Goal: Task Accomplishment & Management: Manage account settings

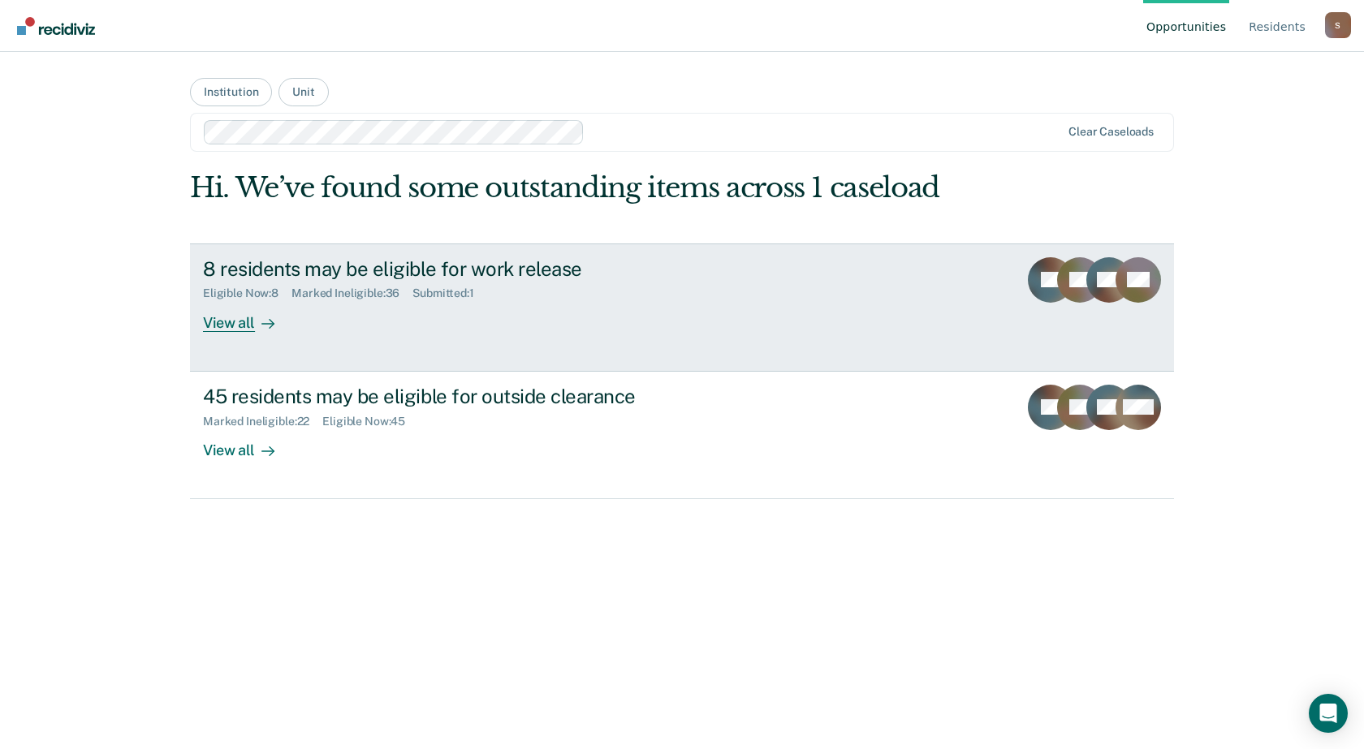
click at [334, 309] on div "8 residents may be eligible for work release Eligible Now : 8 Marked Ineligible…" at bounding box center [507, 294] width 609 height 75
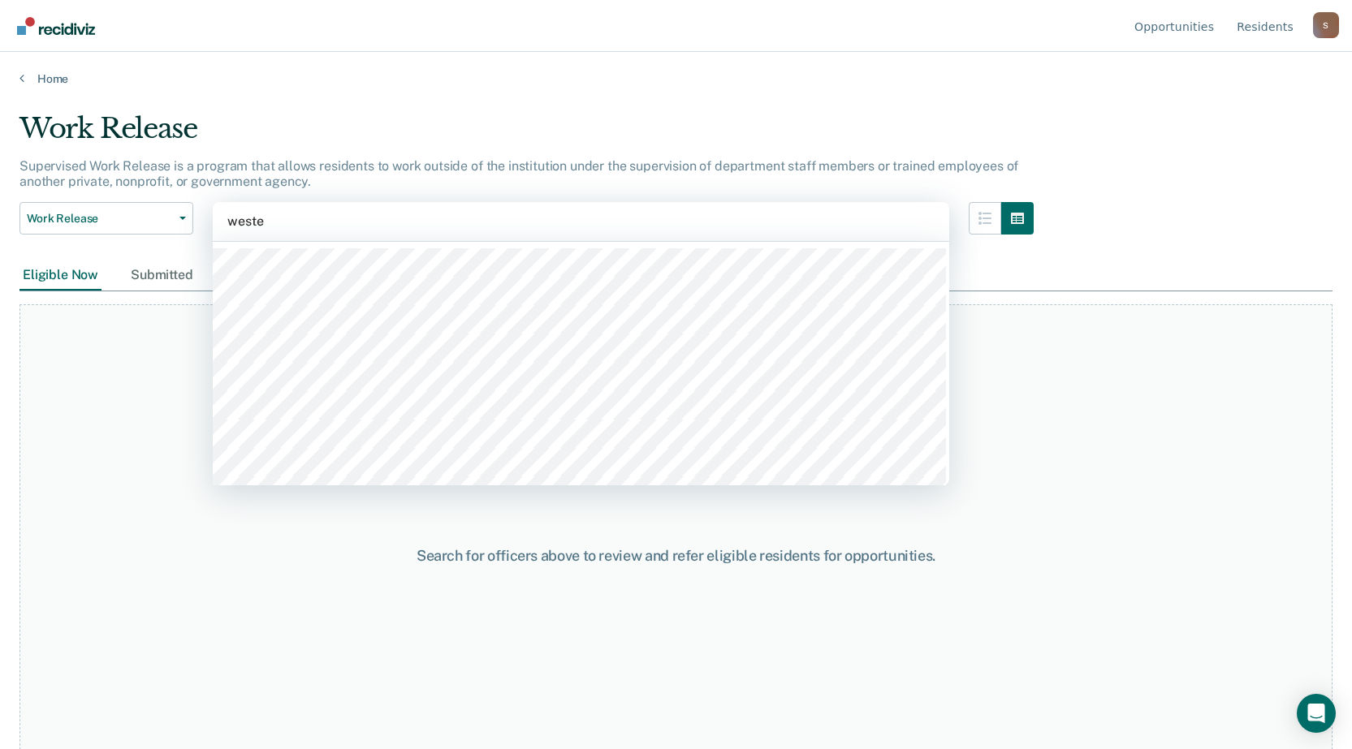
type input "[PERSON_NAME]"
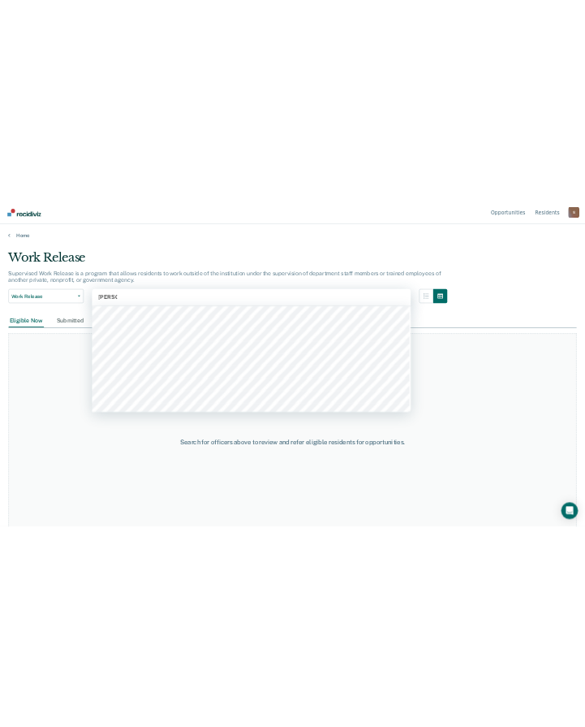
scroll to position [649, 0]
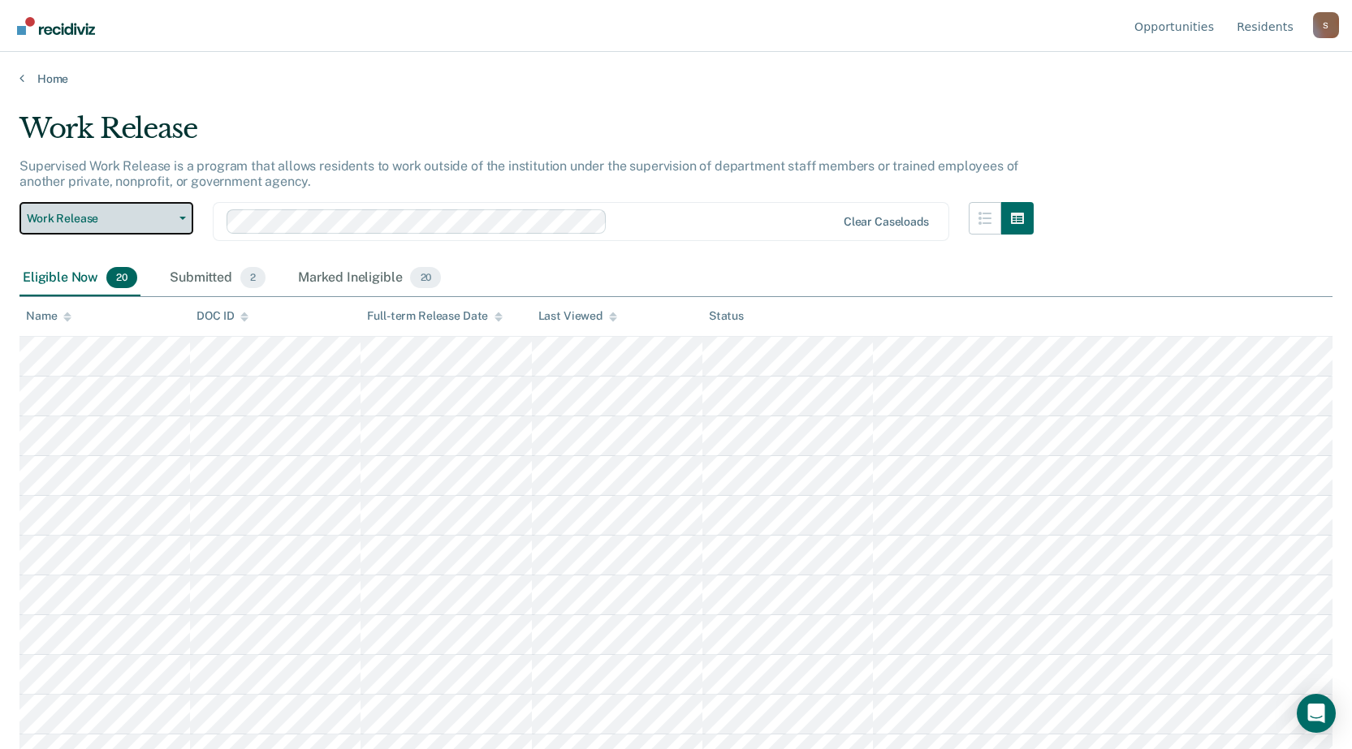
click at [126, 226] on button "Work Release" at bounding box center [106, 218] width 174 height 32
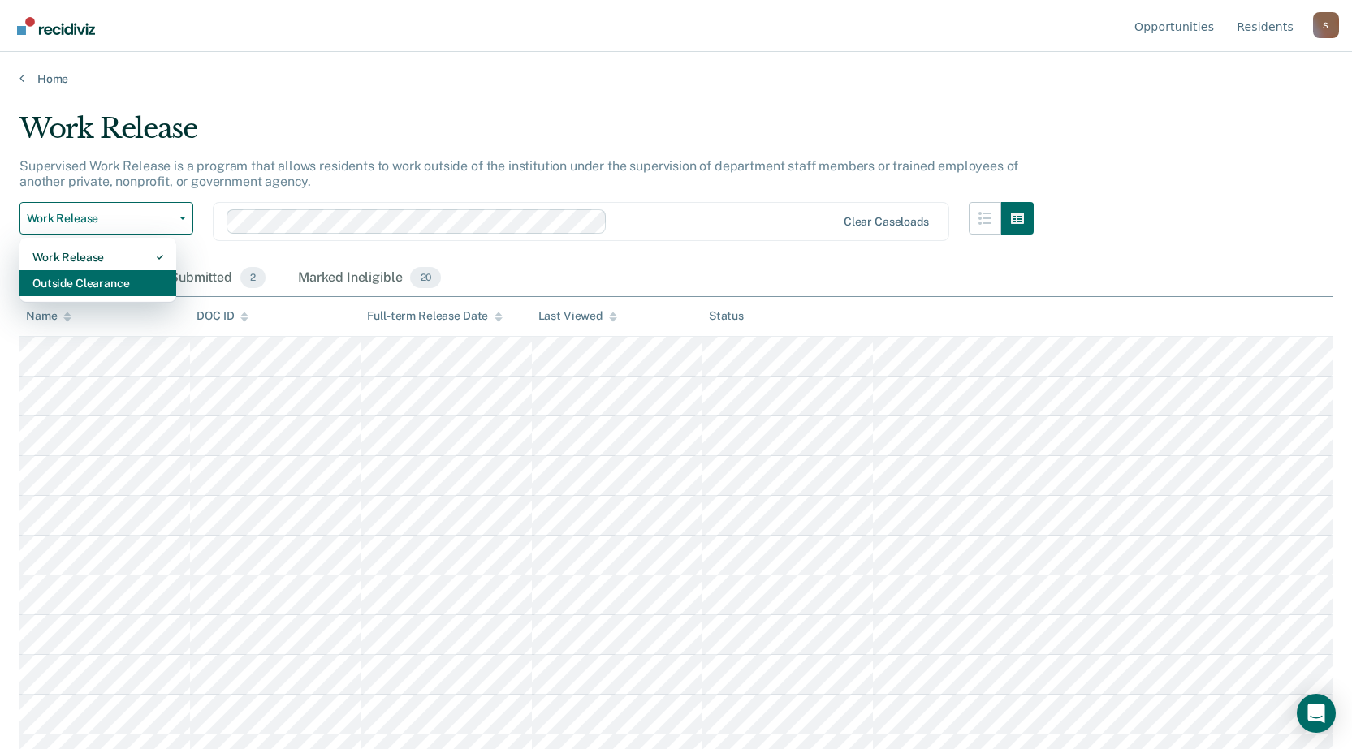
click at [83, 279] on div "Outside Clearance" at bounding box center [97, 283] width 131 height 26
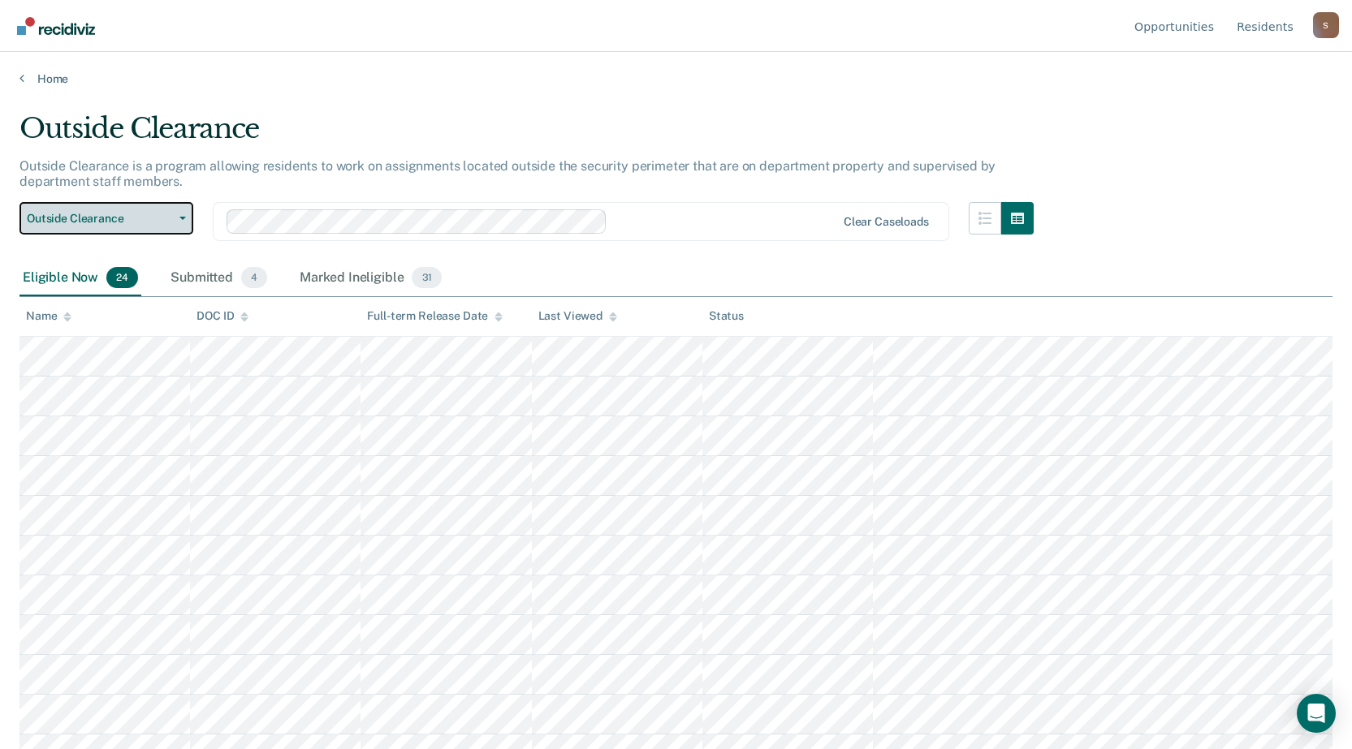
click at [71, 227] on button "Outside Clearance" at bounding box center [106, 218] width 174 height 32
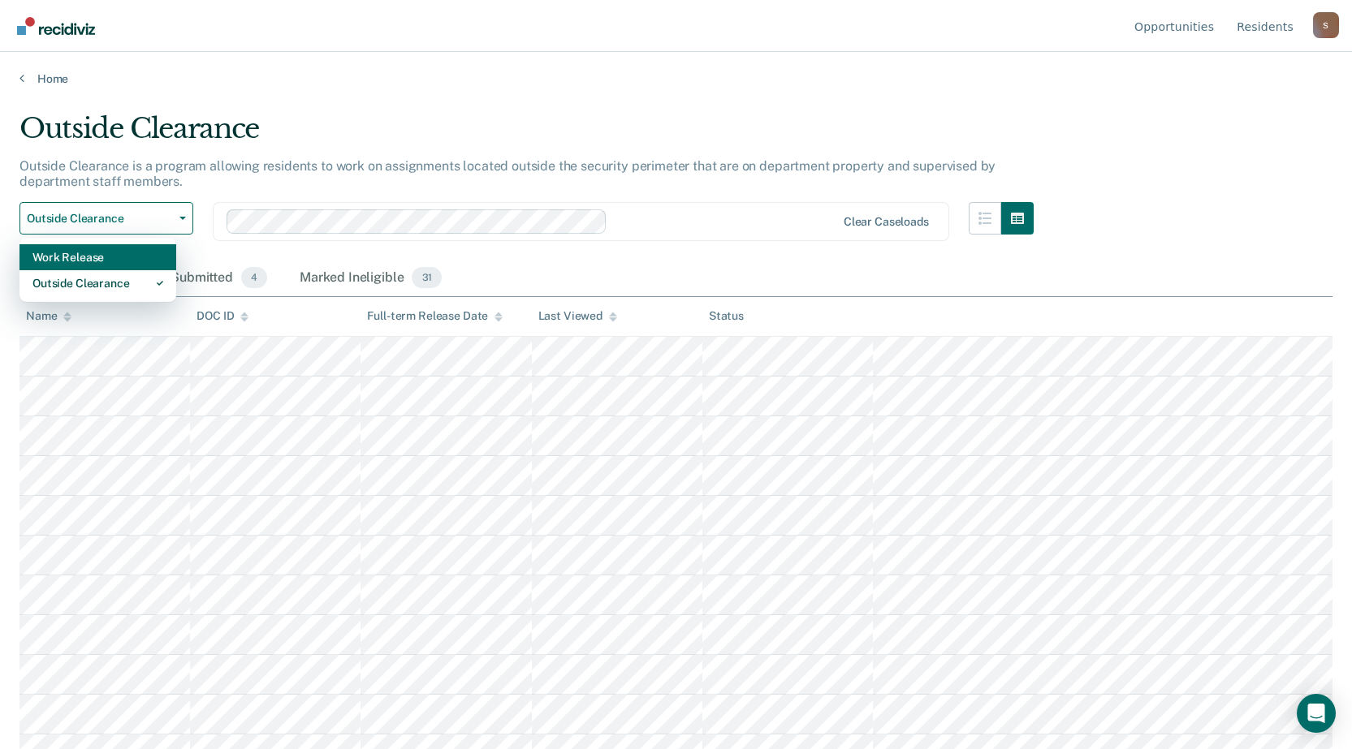
click at [76, 261] on div "Work Release" at bounding box center [97, 257] width 131 height 26
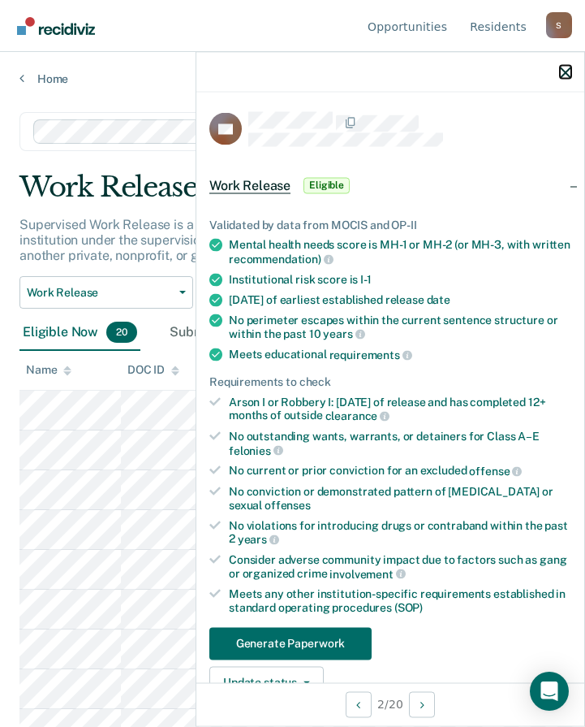
click at [567, 71] on icon "button" at bounding box center [565, 72] width 11 height 11
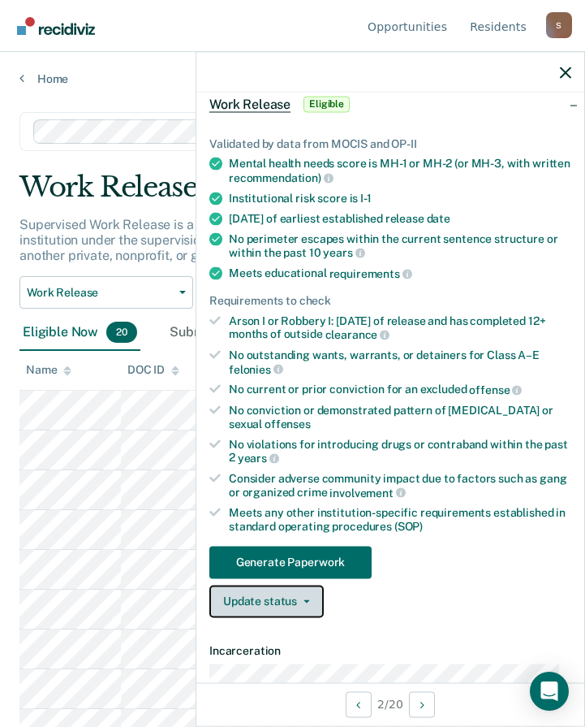
click at [290, 606] on button "Update status" at bounding box center [266, 601] width 114 height 32
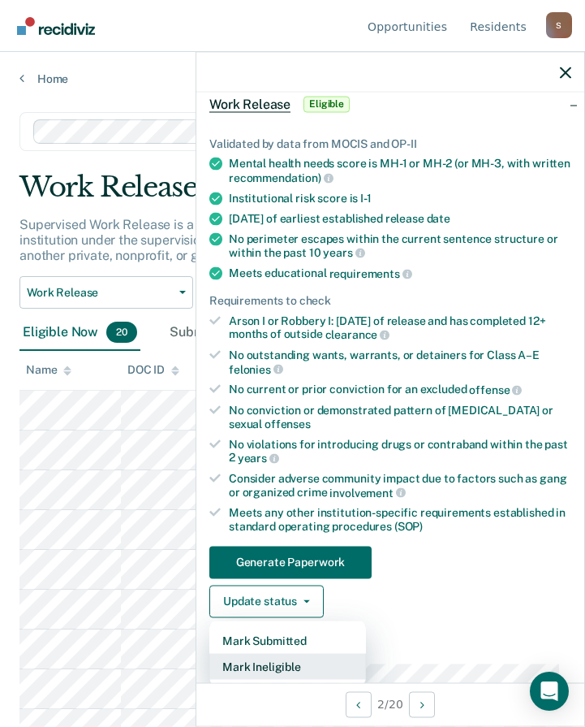
click at [279, 664] on button "Mark Ineligible" at bounding box center [287, 666] width 157 height 26
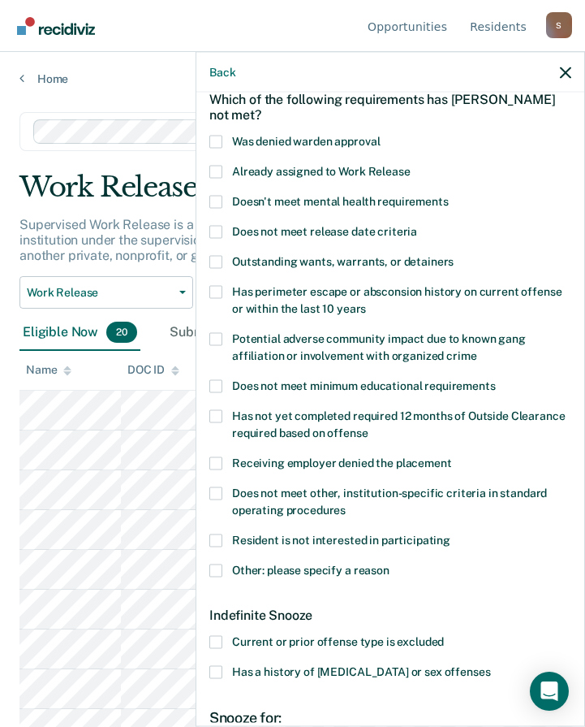
scroll to position [162, 0]
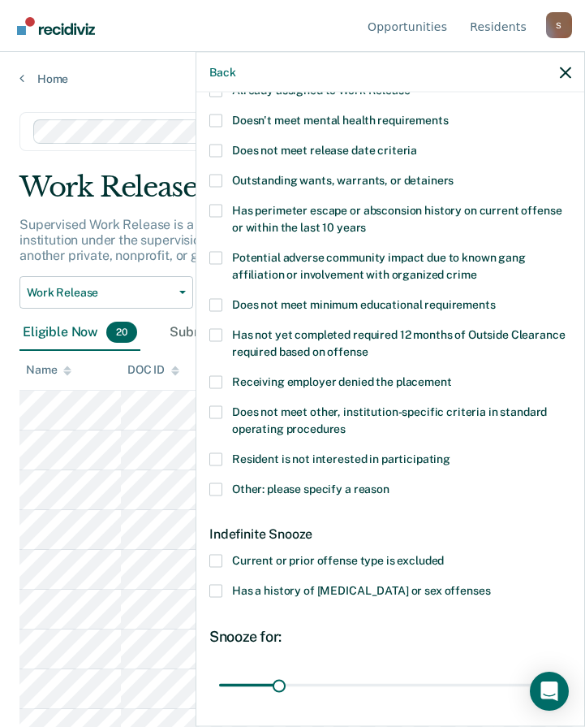
click at [224, 558] on label "Current or prior offense type is excluded" at bounding box center [390, 563] width 362 height 17
click at [444, 555] on input "Current or prior offense type is excluded" at bounding box center [444, 555] width 0 height 0
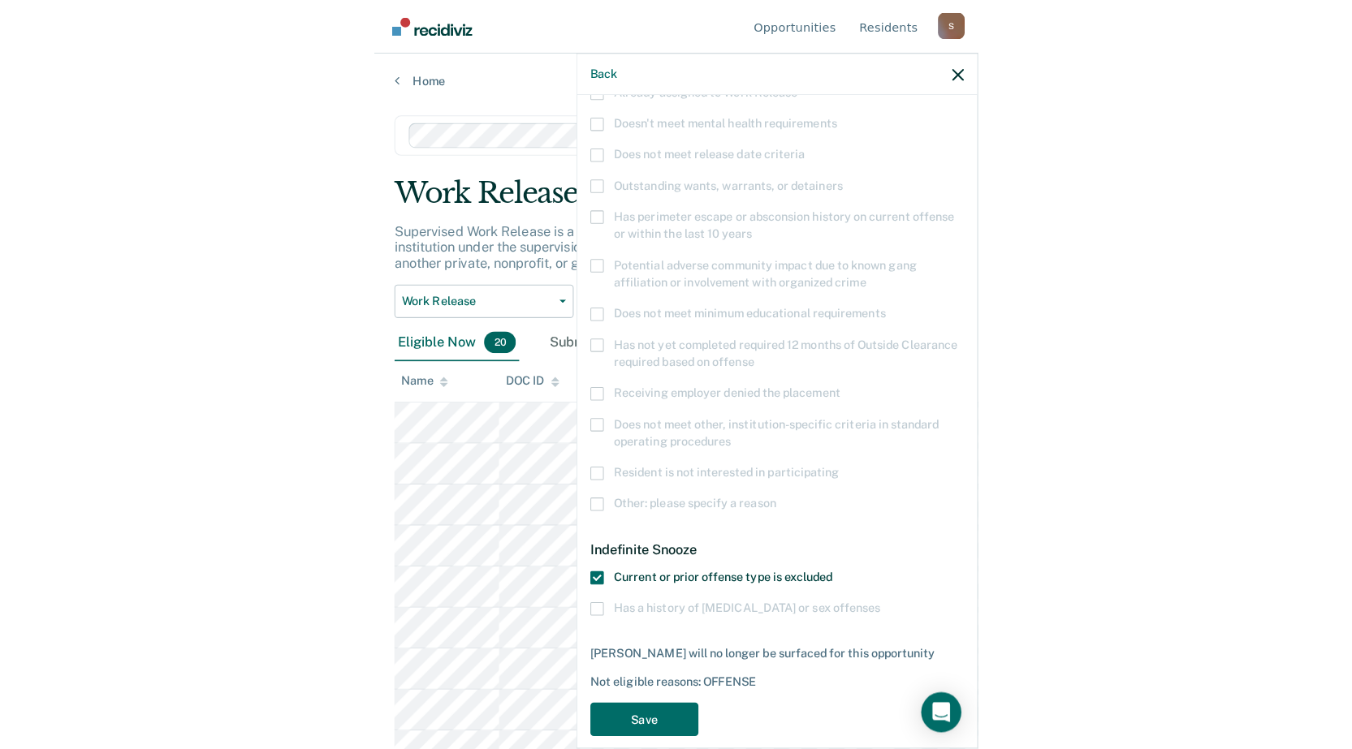
scroll to position [182, 0]
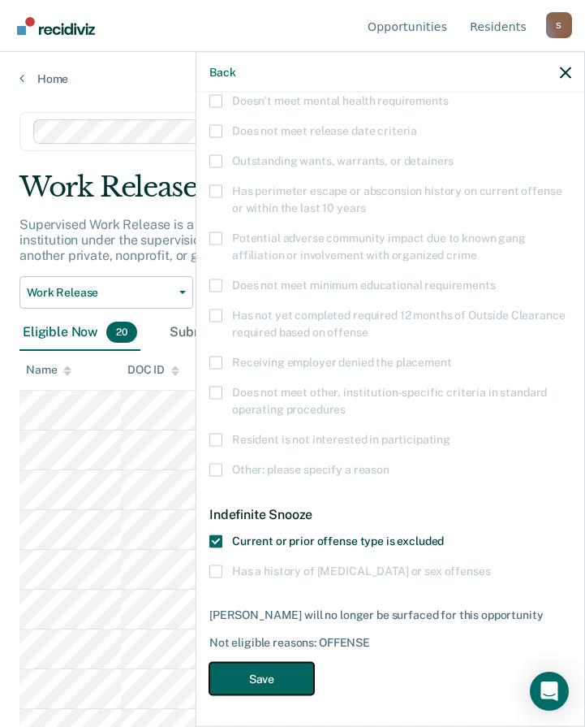
drag, startPoint x: 246, startPoint y: 678, endPoint x: 252, endPoint y: 654, distance: 24.2
click at [247, 678] on button "Save" at bounding box center [261, 678] width 105 height 33
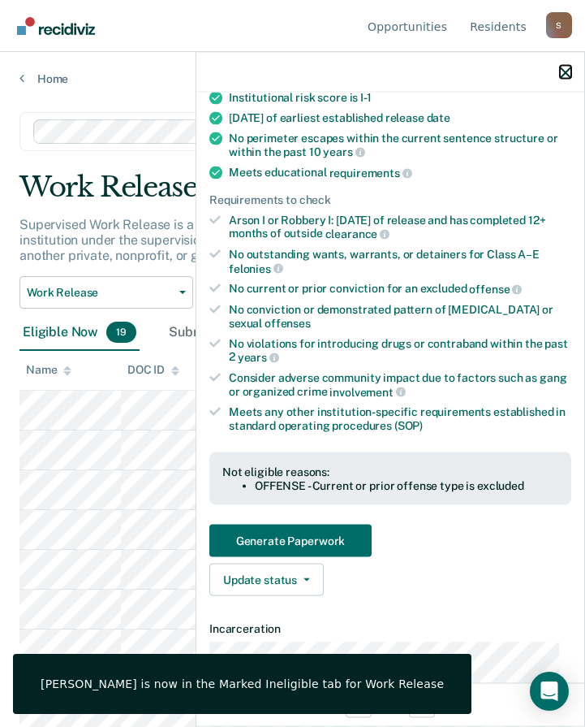
click at [566, 68] on icon "button" at bounding box center [565, 72] width 11 height 11
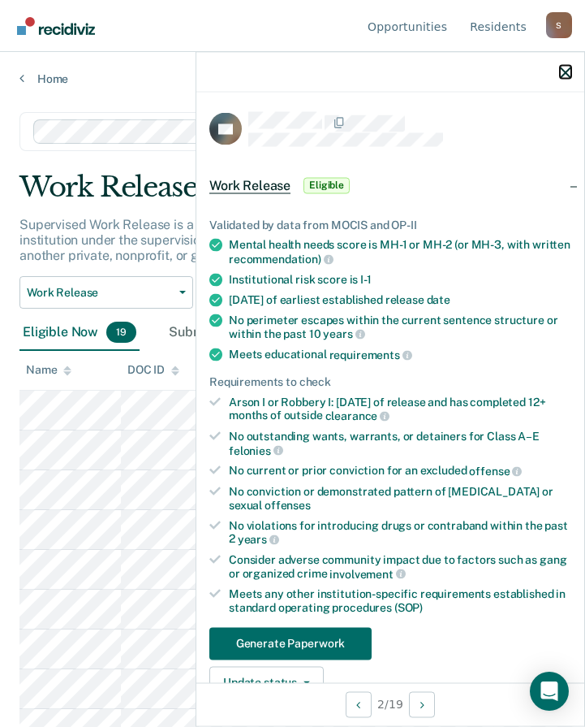
click at [563, 74] on icon "button" at bounding box center [565, 72] width 11 height 11
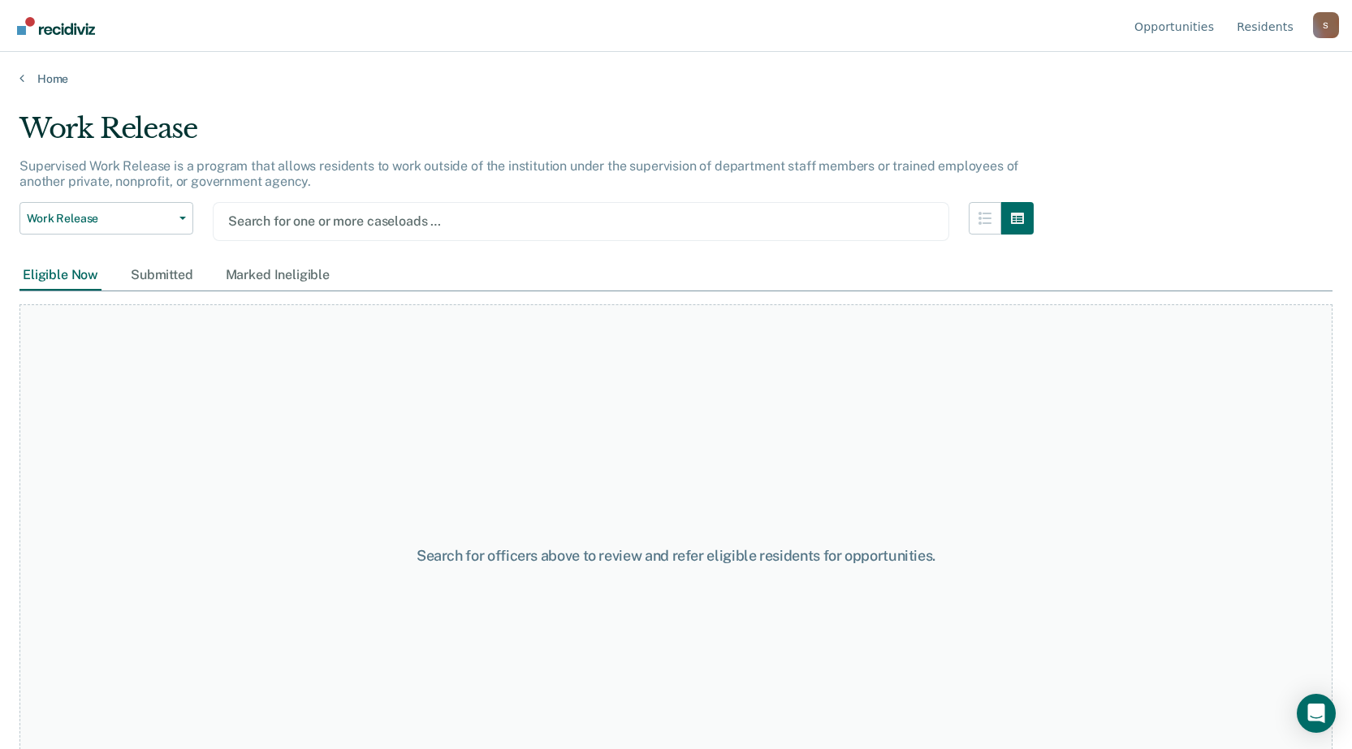
click at [547, 218] on div at bounding box center [581, 221] width 706 height 19
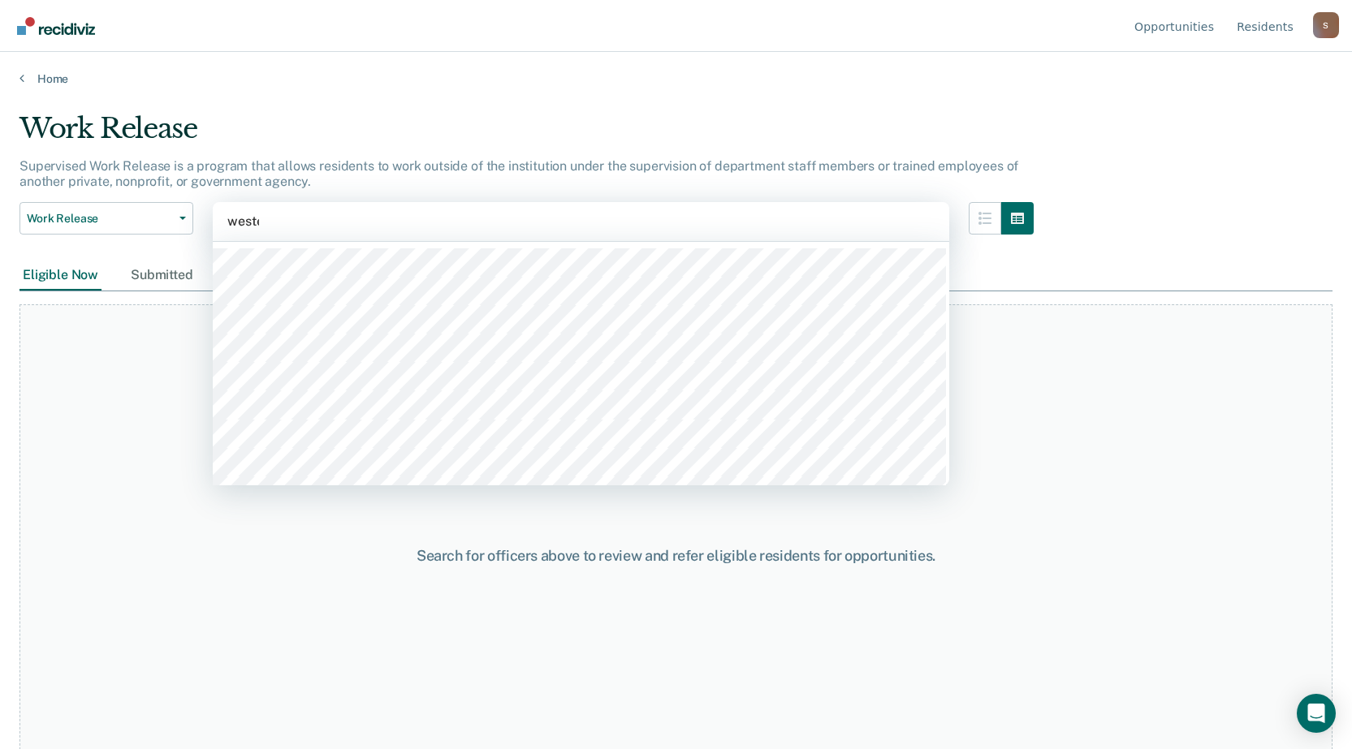
type input "[PERSON_NAME]"
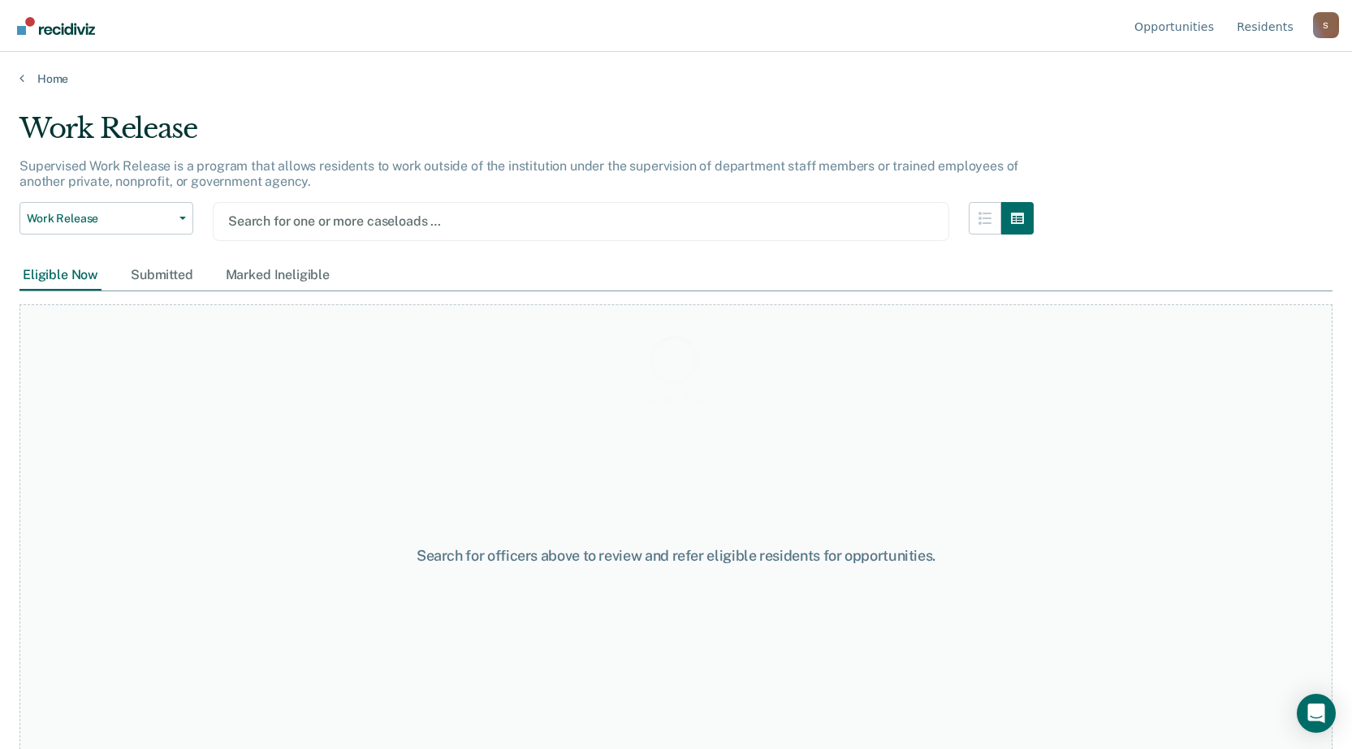
click at [356, 217] on div "Loading data..." at bounding box center [675, 370] width 1313 height 516
click at [364, 215] on div at bounding box center [581, 221] width 706 height 19
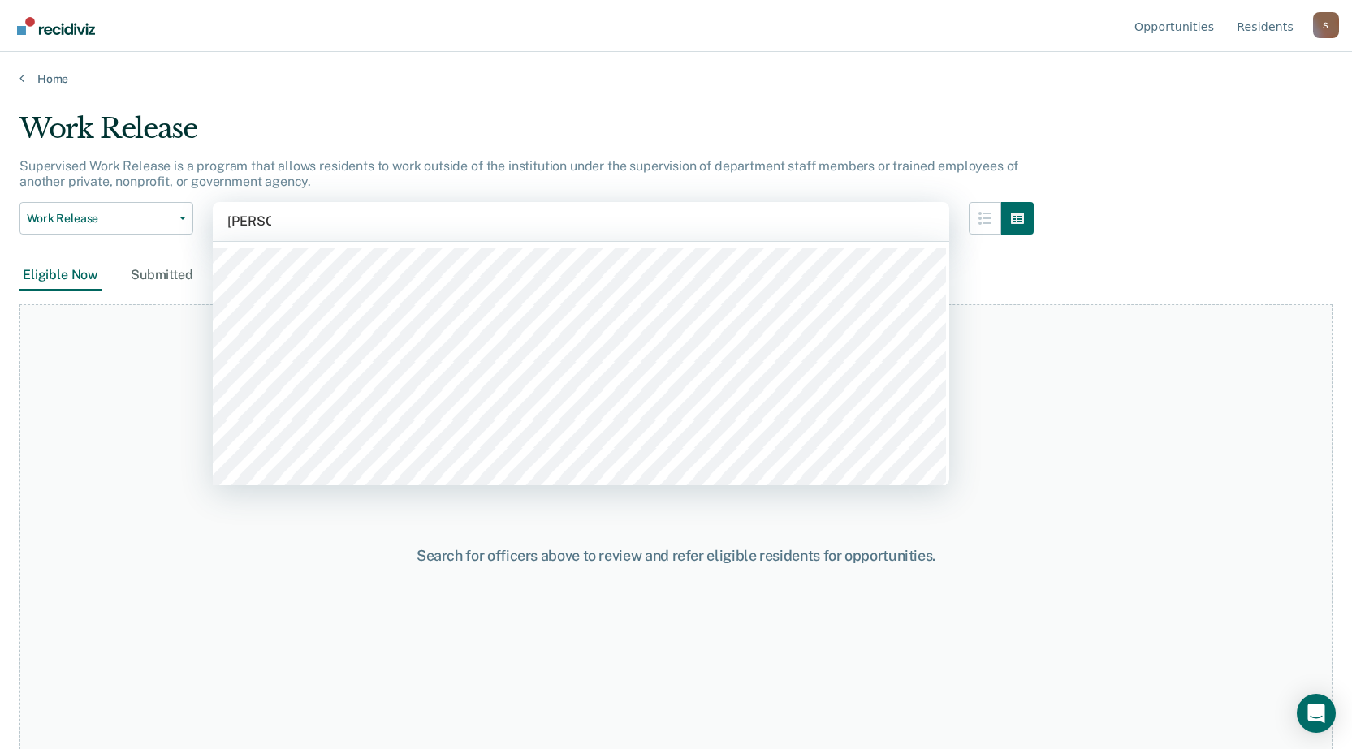
type input "western"
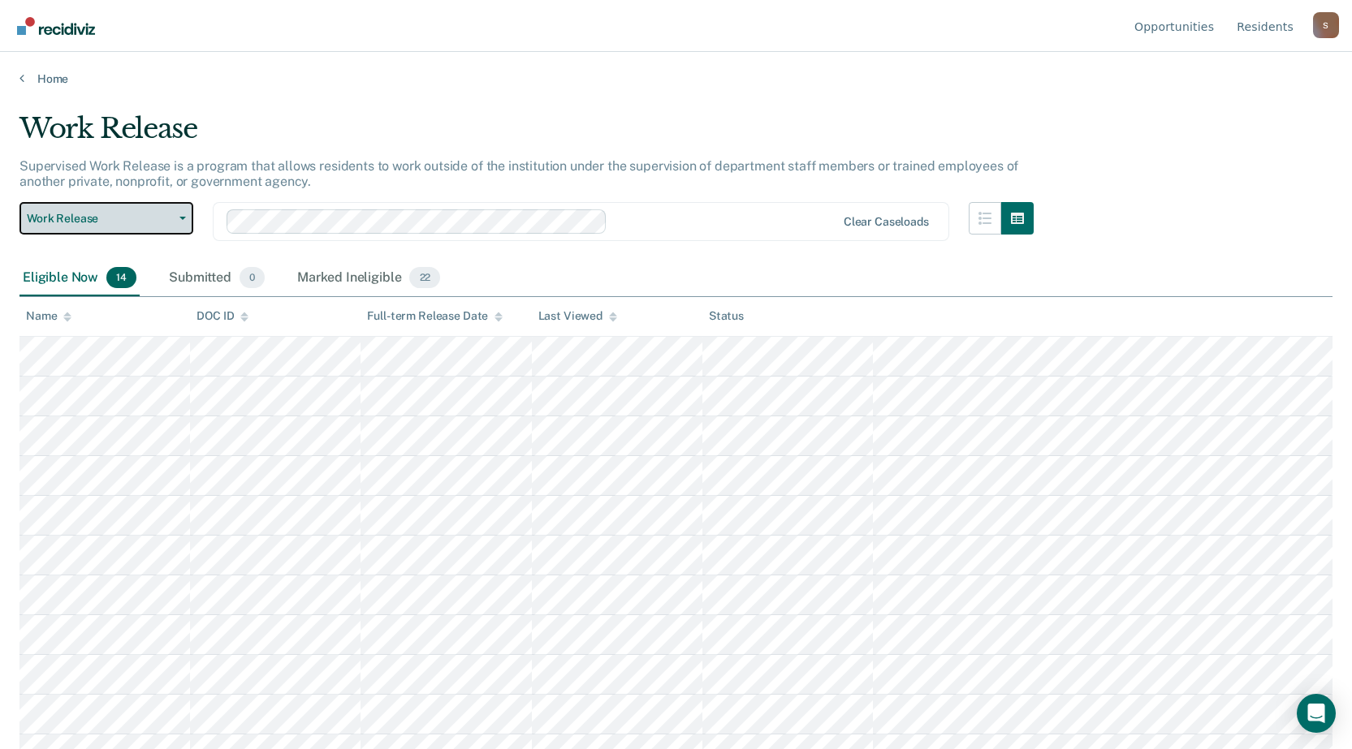
click at [123, 215] on span "Work Release" at bounding box center [100, 219] width 146 height 14
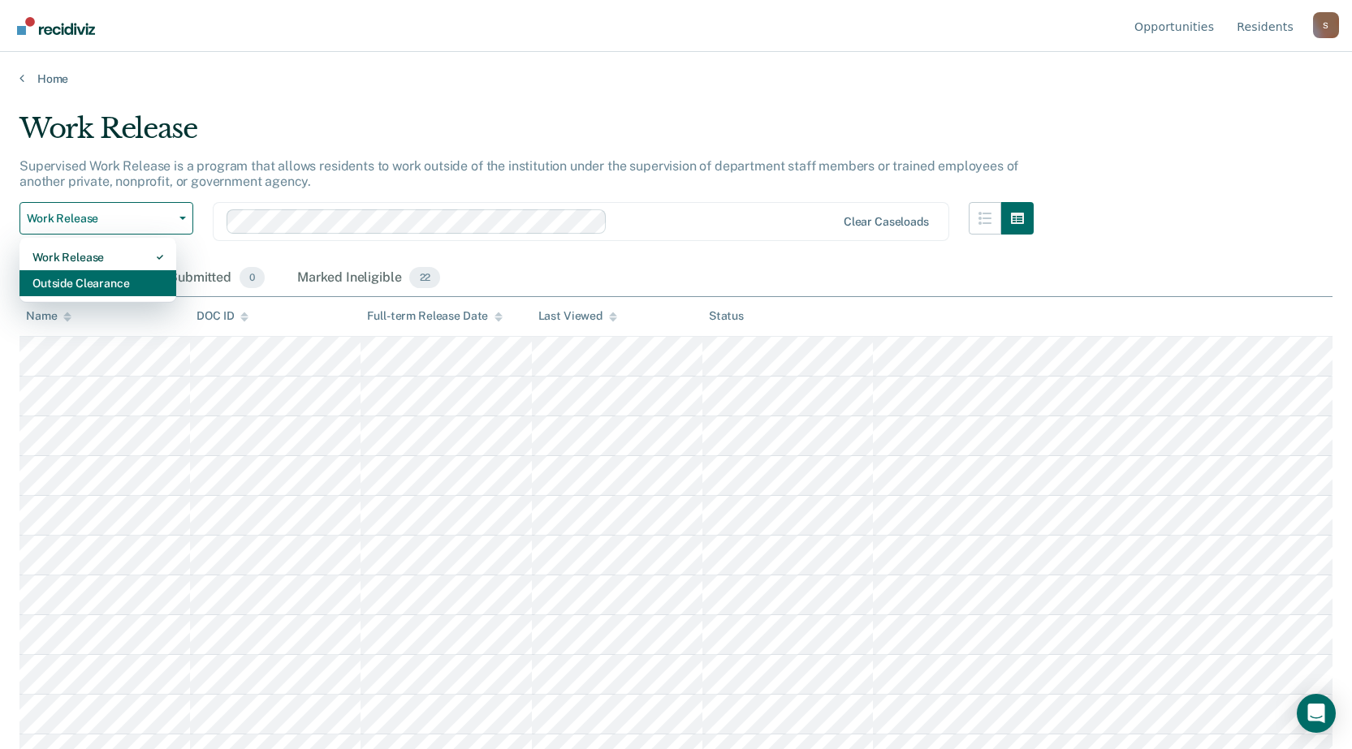
click at [112, 276] on div "Outside Clearance" at bounding box center [97, 283] width 131 height 26
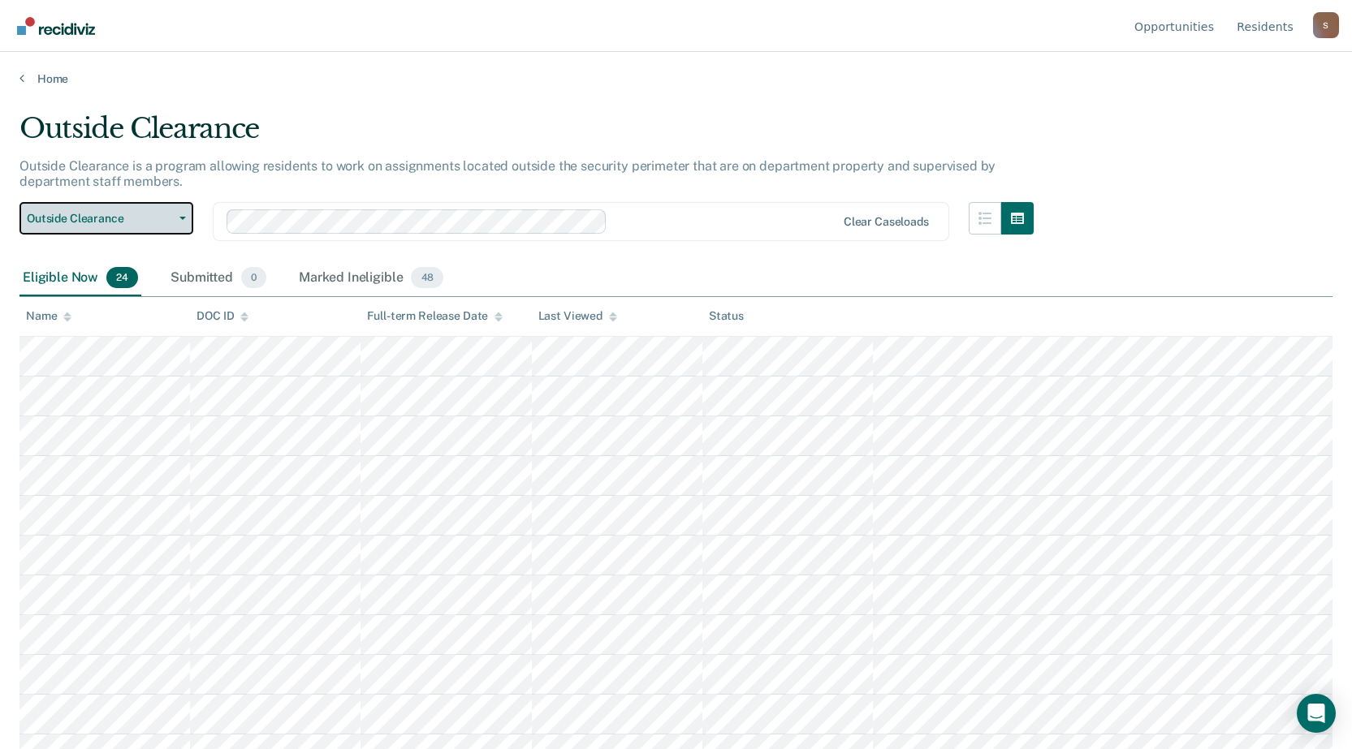
click at [103, 221] on span "Outside Clearance" at bounding box center [100, 219] width 146 height 14
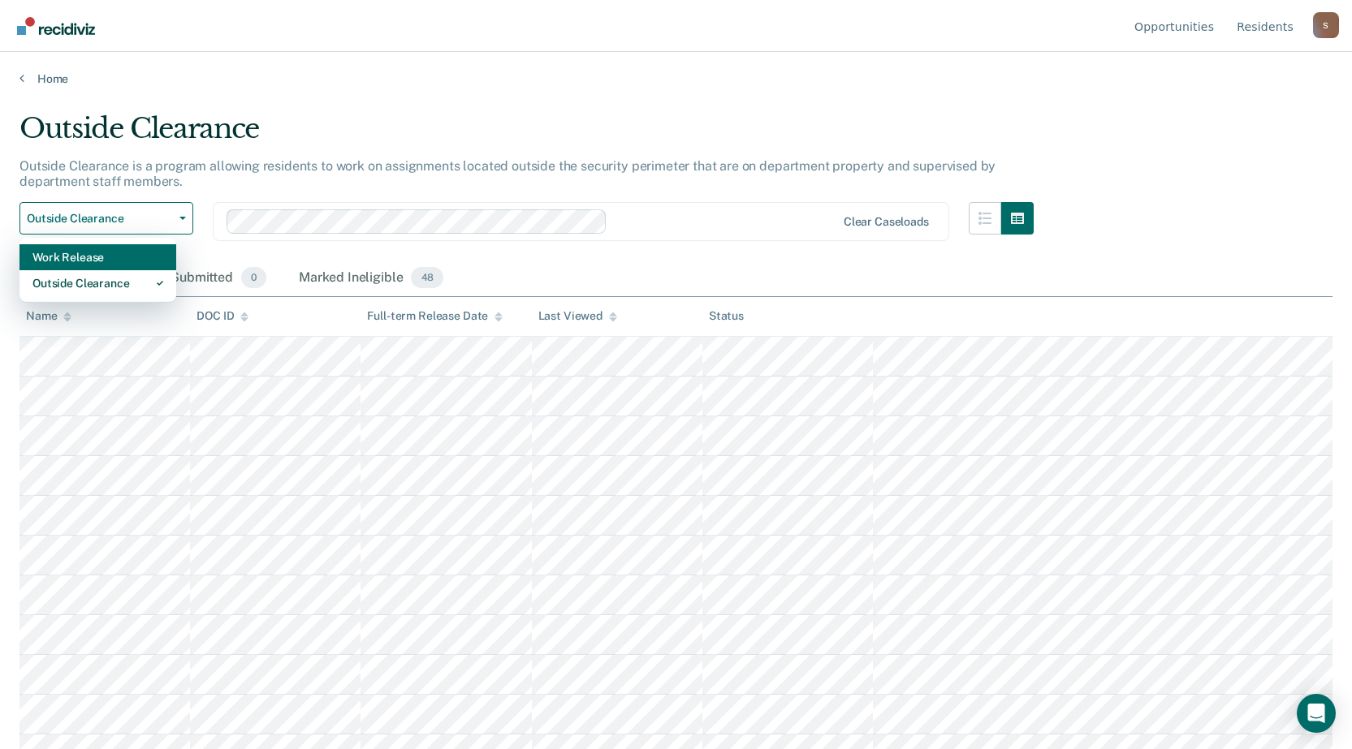
click at [93, 262] on div "Work Release" at bounding box center [97, 257] width 131 height 26
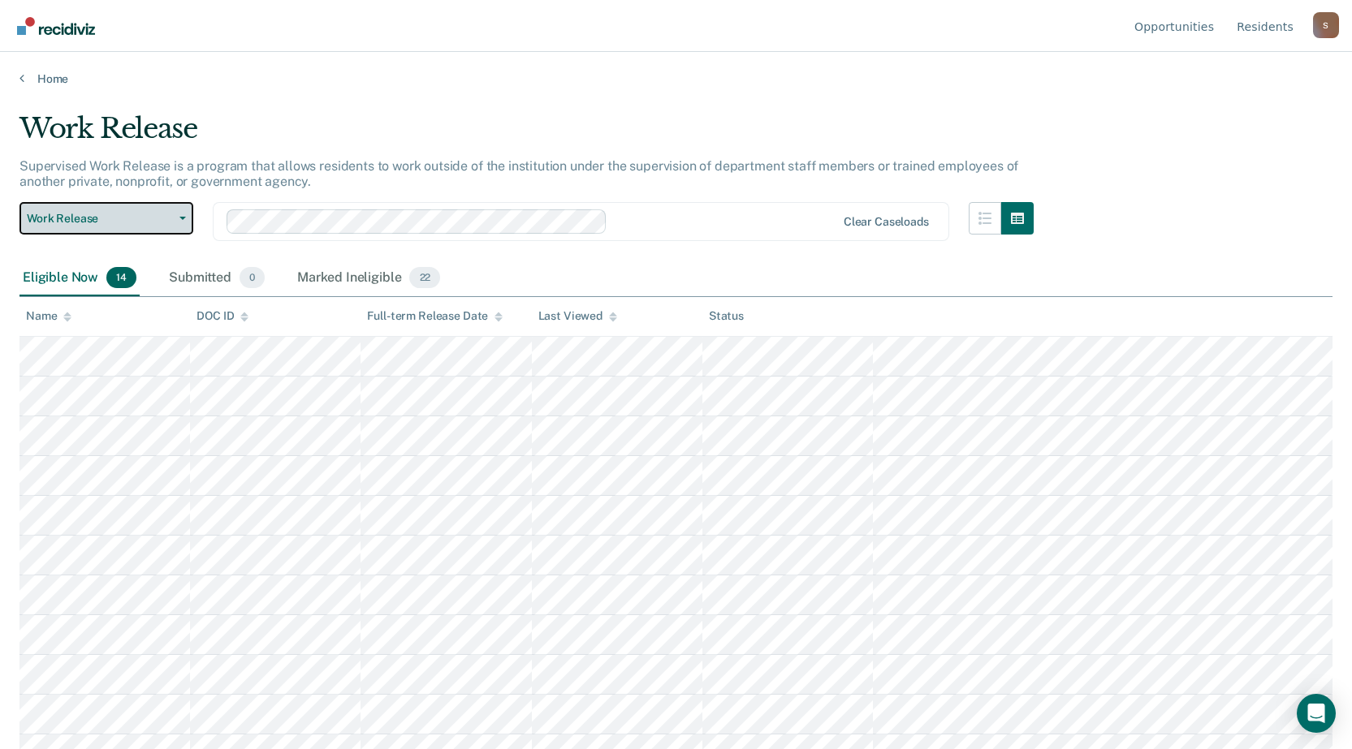
click at [123, 219] on span "Work Release" at bounding box center [100, 219] width 146 height 14
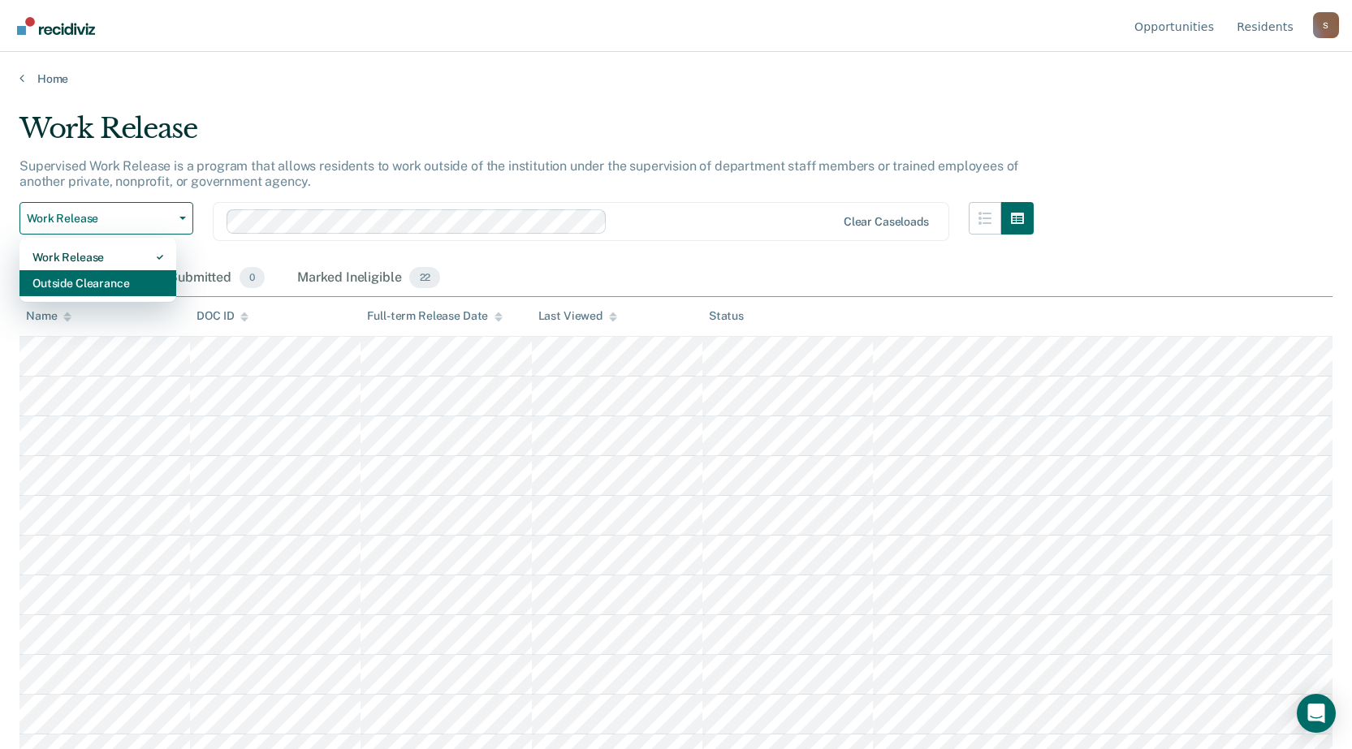
click at [104, 286] on div "Outside Clearance" at bounding box center [97, 283] width 131 height 26
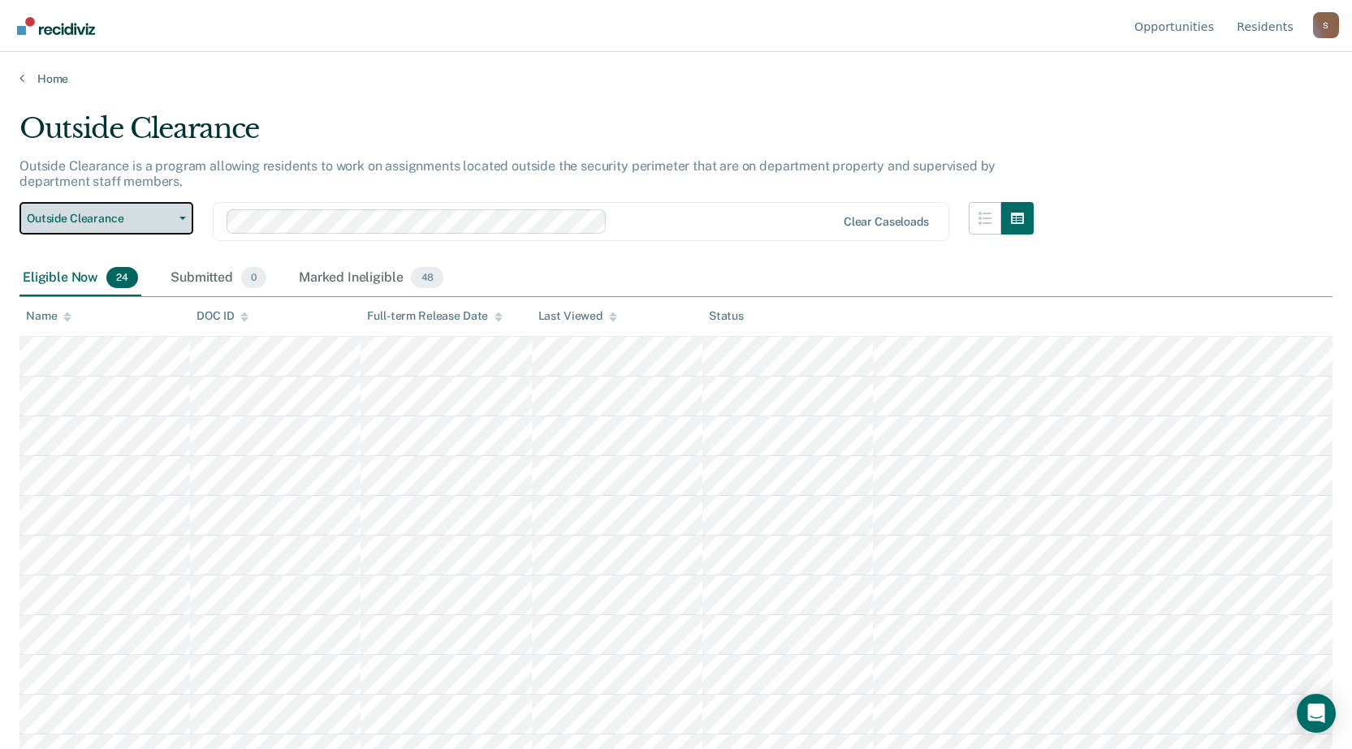
drag, startPoint x: 123, startPoint y: 227, endPoint x: 124, endPoint y: 235, distance: 8.3
click at [123, 227] on button "Outside Clearance" at bounding box center [106, 218] width 174 height 32
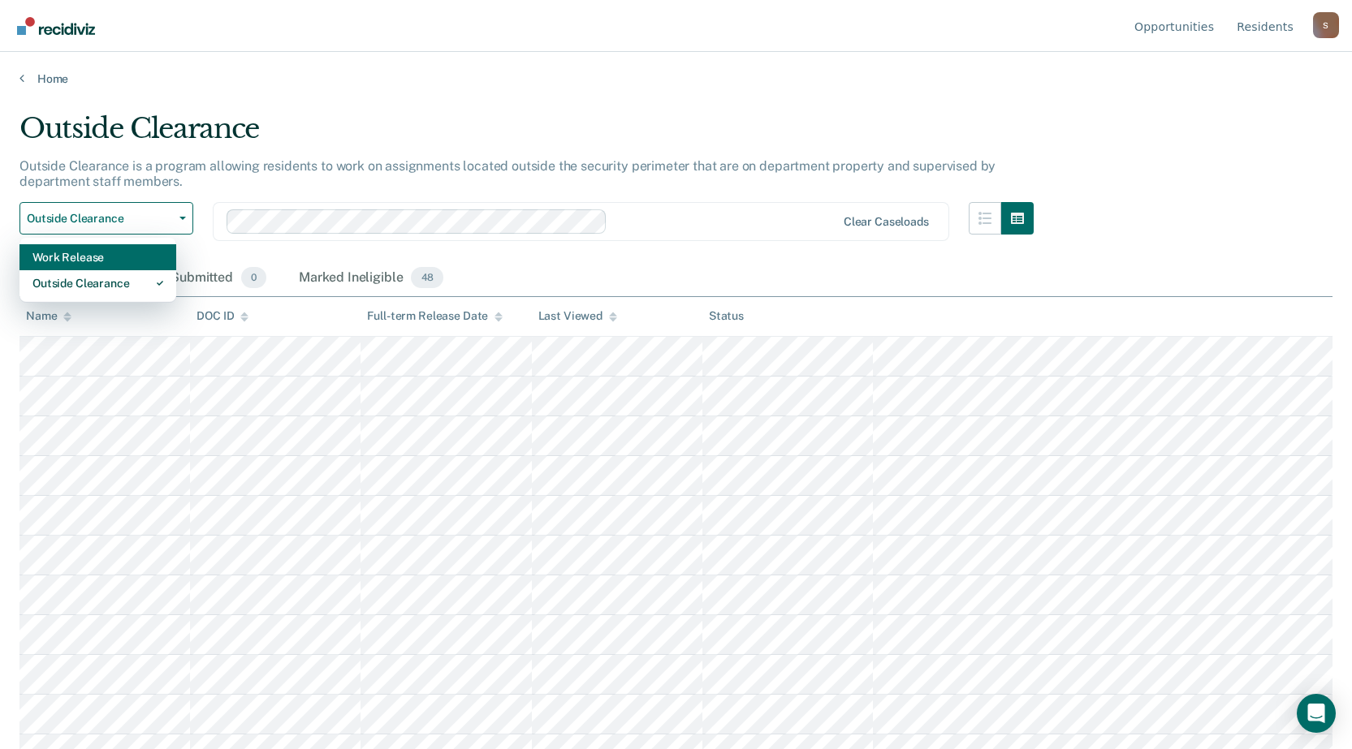
click at [99, 259] on div "Work Release" at bounding box center [97, 257] width 131 height 26
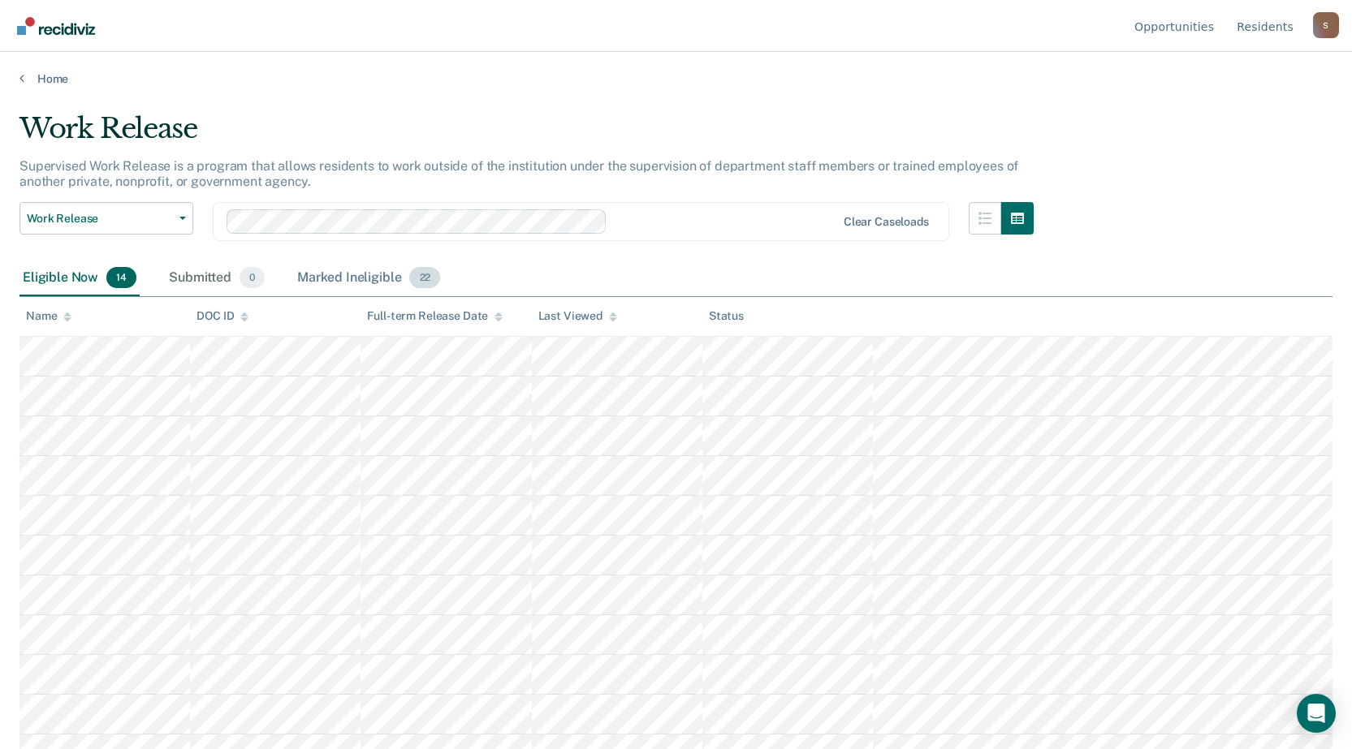
click at [333, 277] on div "Marked Ineligible 22" at bounding box center [368, 279] width 149 height 36
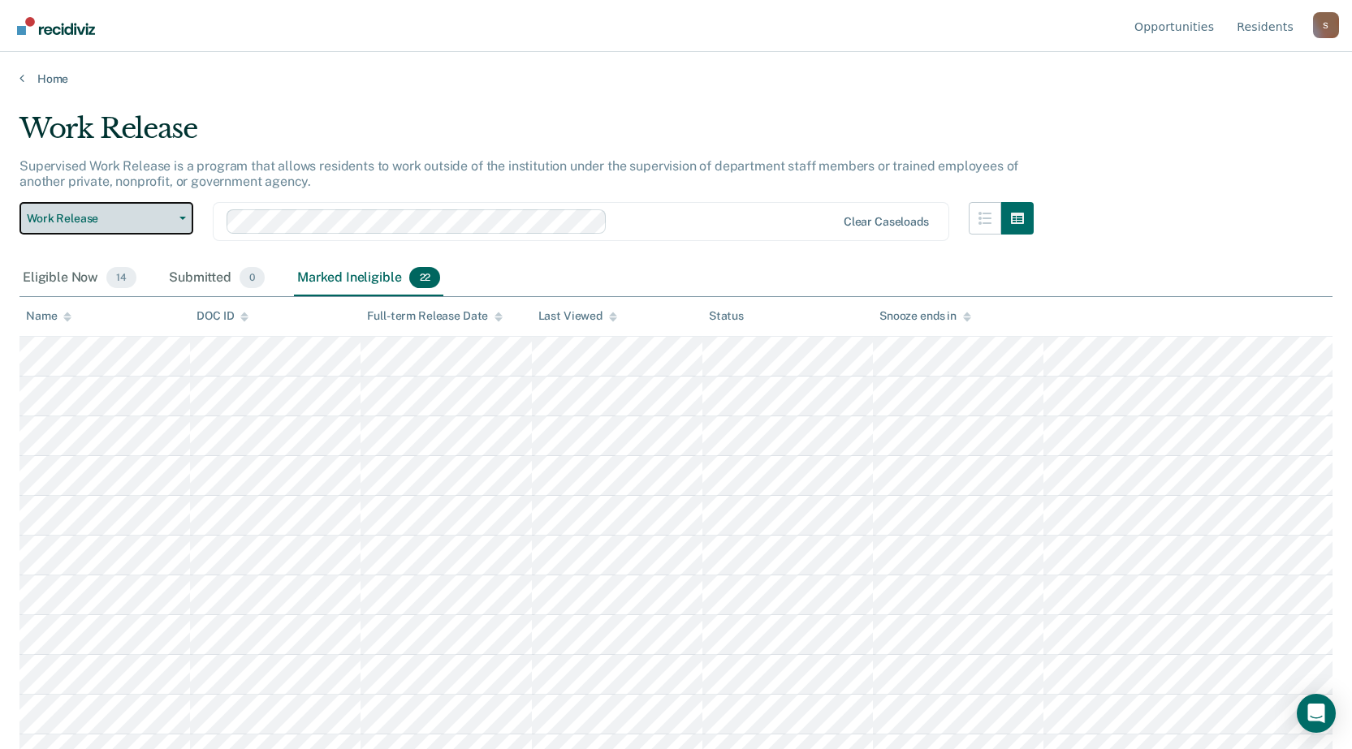
click at [97, 220] on span "Work Release" at bounding box center [100, 219] width 146 height 14
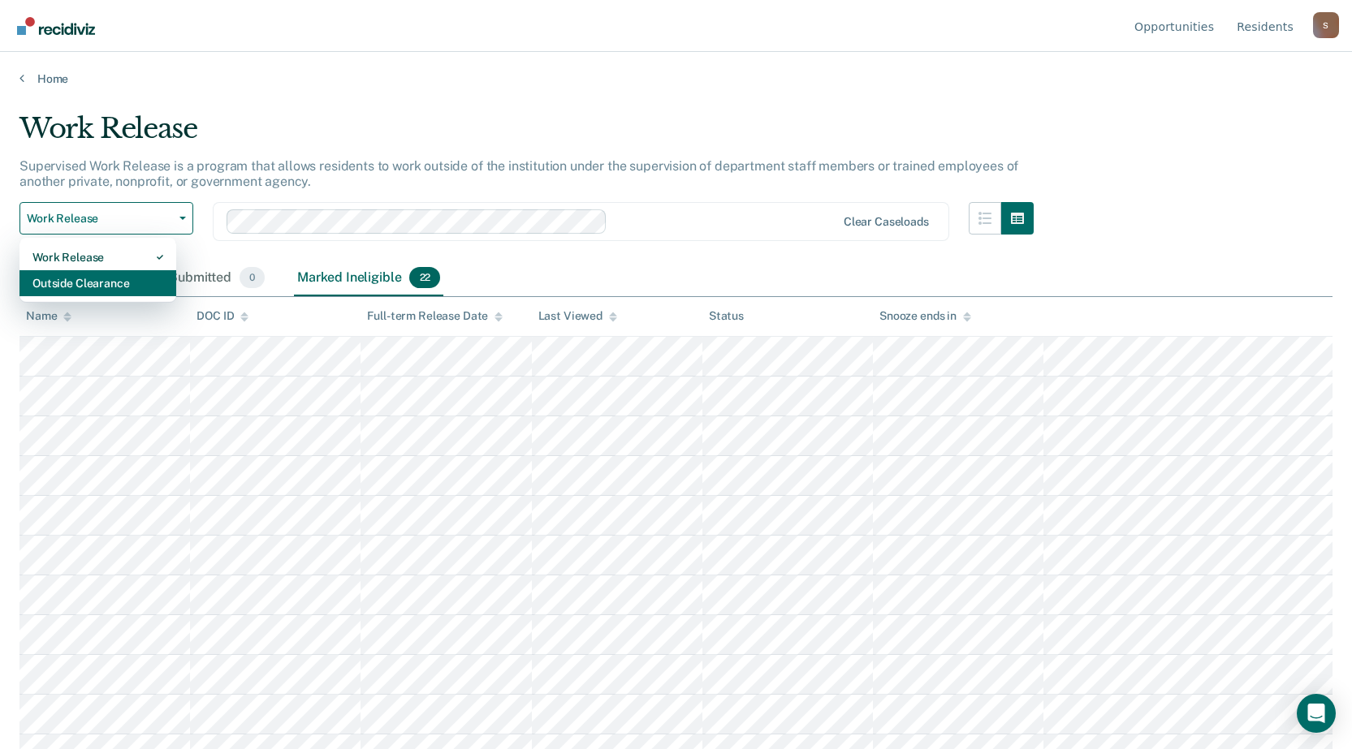
click at [98, 282] on div "Outside Clearance" at bounding box center [97, 283] width 131 height 26
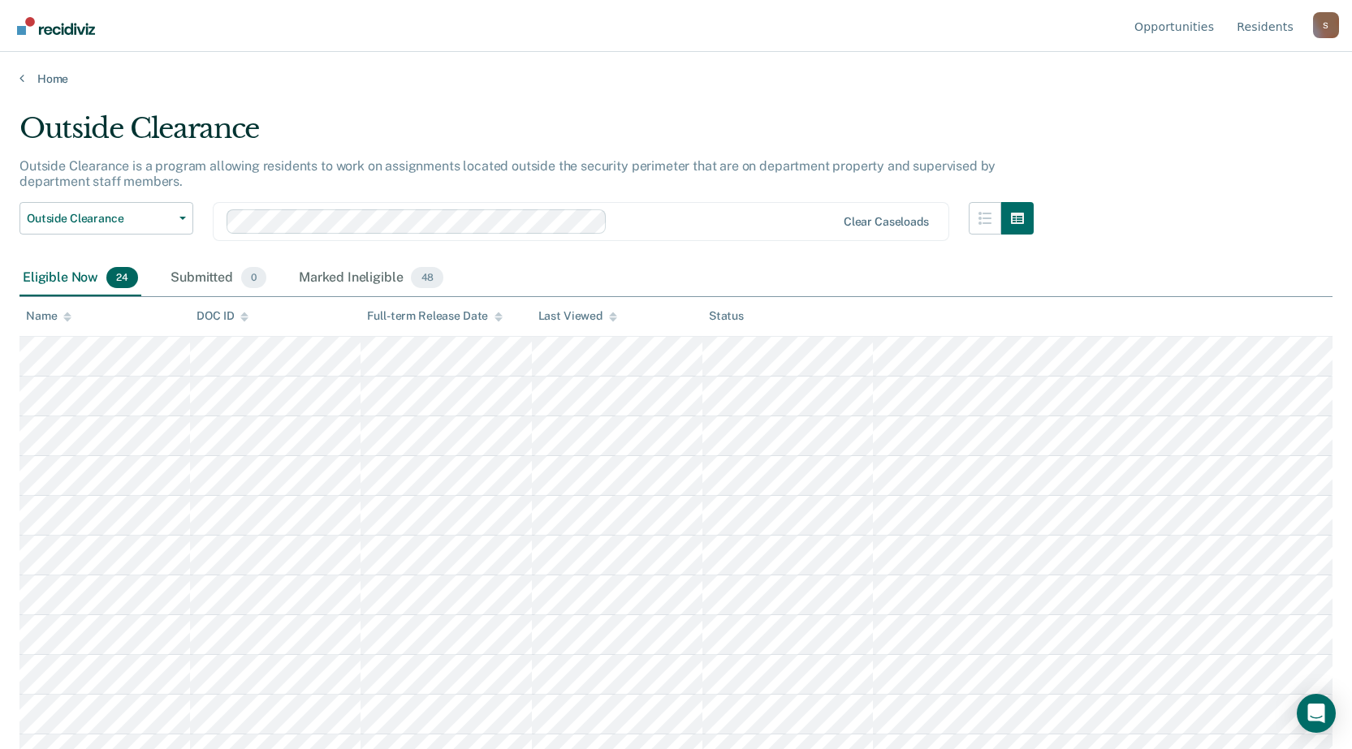
click at [67, 270] on div "Eligible Now 24" at bounding box center [80, 279] width 122 height 36
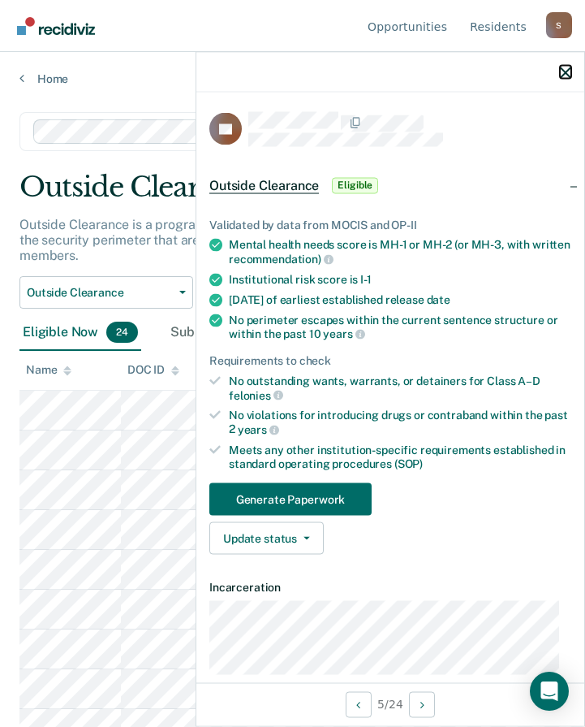
click at [565, 74] on icon "button" at bounding box center [565, 72] width 11 height 11
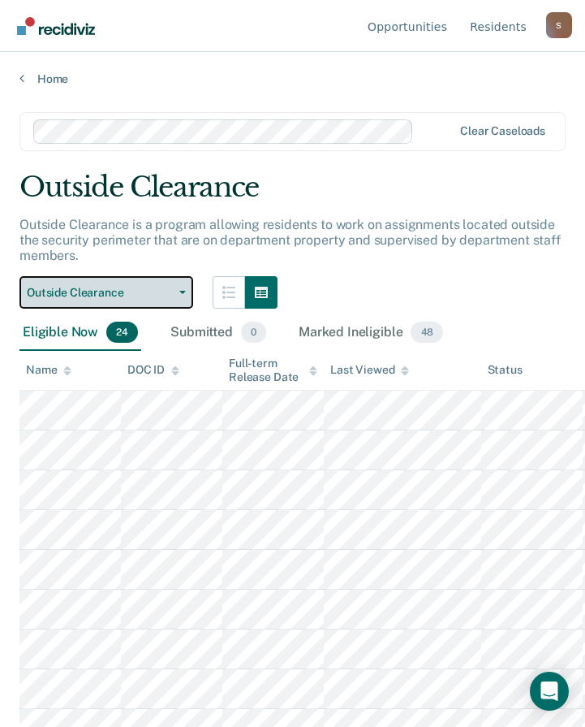
click at [127, 299] on span "Outside Clearance" at bounding box center [100, 293] width 146 height 14
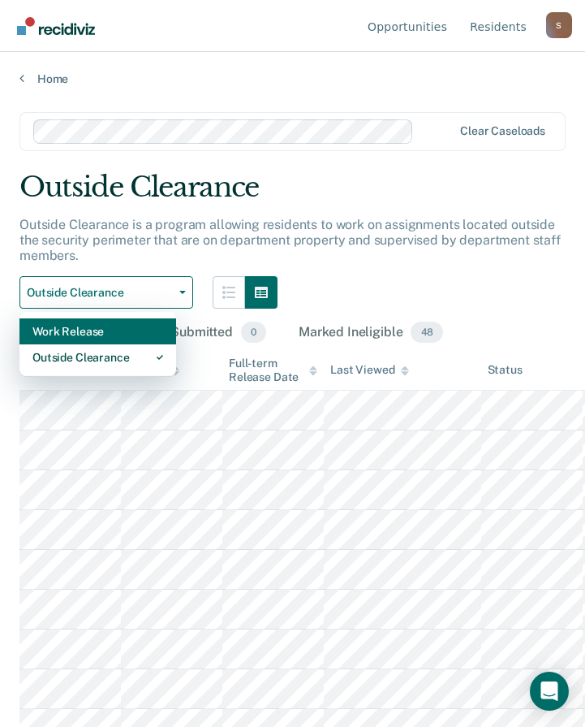
click at [97, 334] on div "Work Release" at bounding box center [97, 331] width 131 height 26
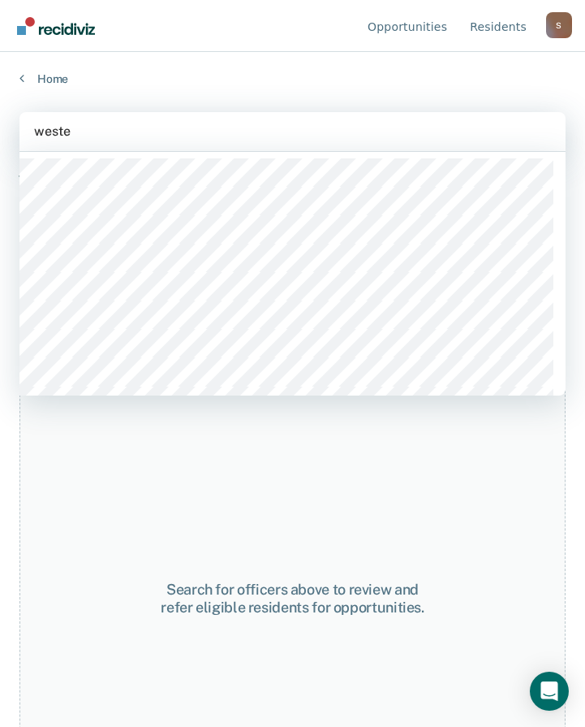
type input "[PERSON_NAME]"
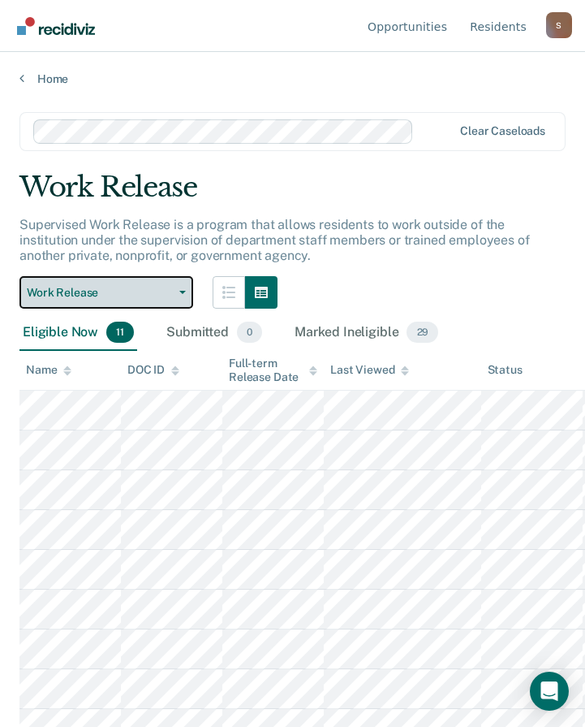
click at [159, 281] on button "Work Release" at bounding box center [106, 292] width 174 height 32
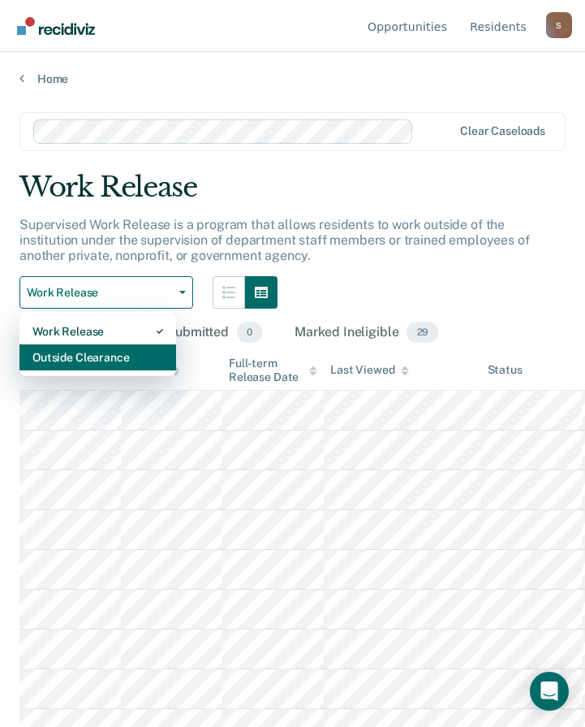
click at [108, 357] on div "Outside Clearance" at bounding box center [97, 357] width 131 height 26
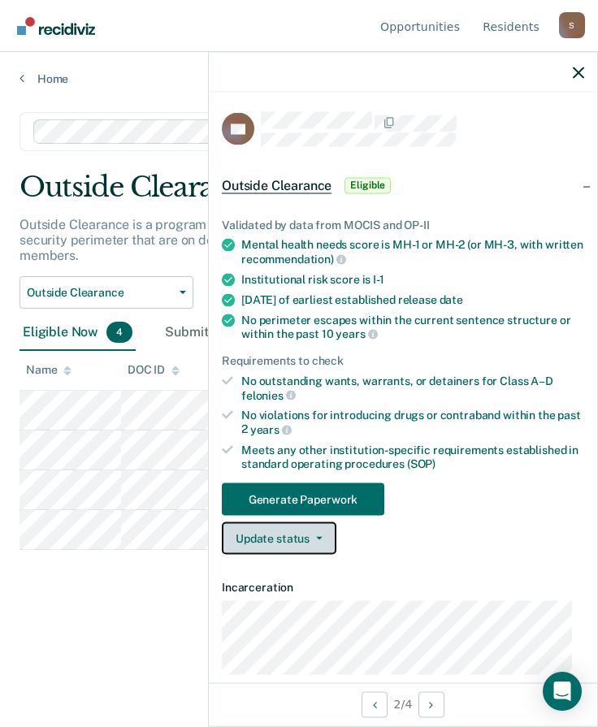
click at [290, 542] on button "Update status" at bounding box center [279, 538] width 114 height 32
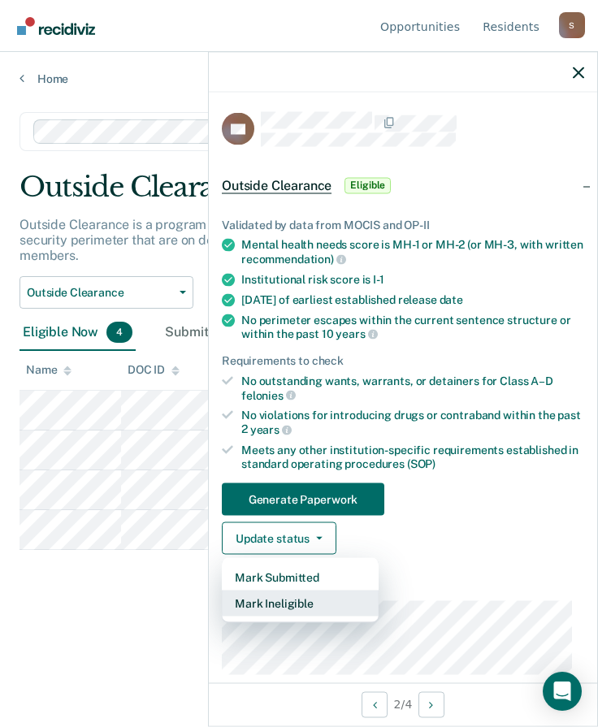
click at [281, 605] on button "Mark Ineligible" at bounding box center [300, 603] width 157 height 26
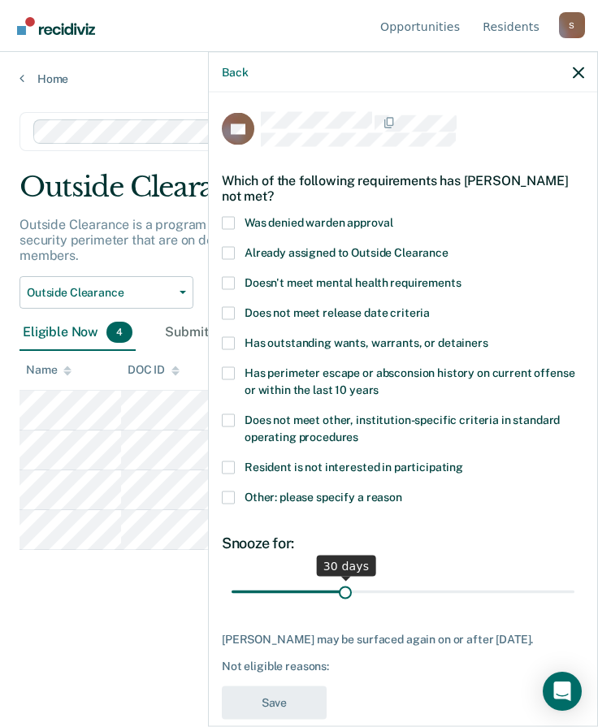
scroll to position [37, 0]
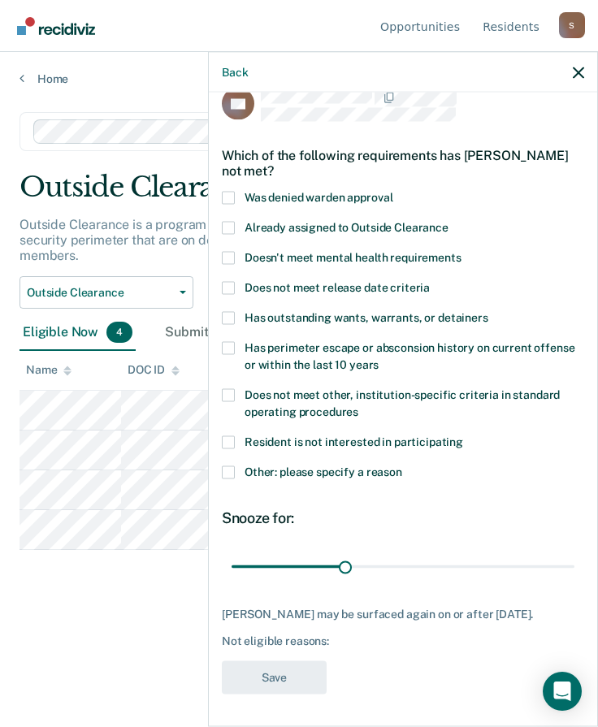
click at [229, 465] on span at bounding box center [228, 471] width 13 height 13
click at [402, 465] on input "Other: please specify a reason" at bounding box center [402, 465] width 0 height 0
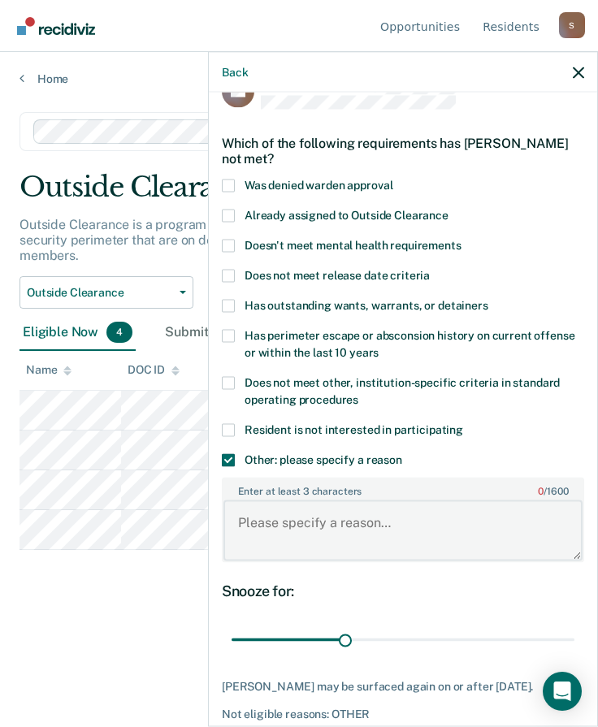
click at [316, 538] on textarea "Enter at least 3 characters 0 / 1600" at bounding box center [402, 530] width 359 height 60
paste textarea "F 0916CR0203201 [US_STATE][GEOGRAPHIC_DATA] JACK MO ASSAULT 1ST DEGREE OR ATTEM…"
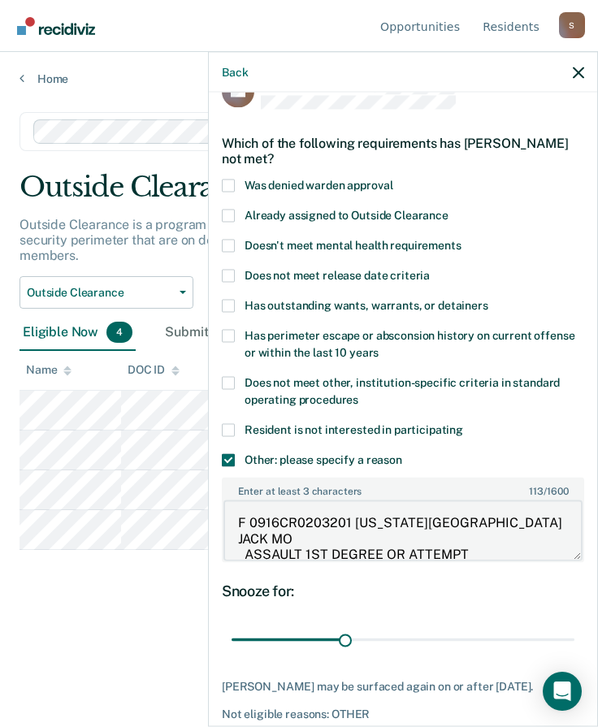
scroll to position [2, 0]
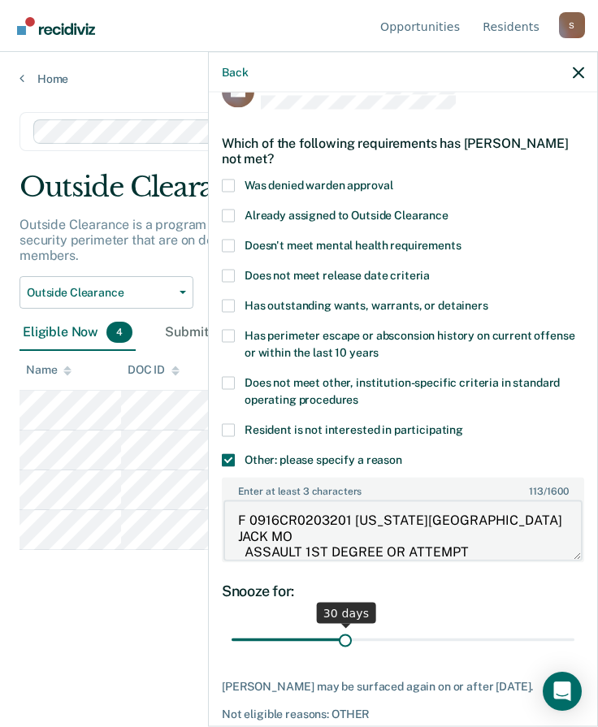
type textarea "F 0916CR0203201 [US_STATE][GEOGRAPHIC_DATA] JACK MO ASSAULT 1ST DEGREE OR ATTEM…"
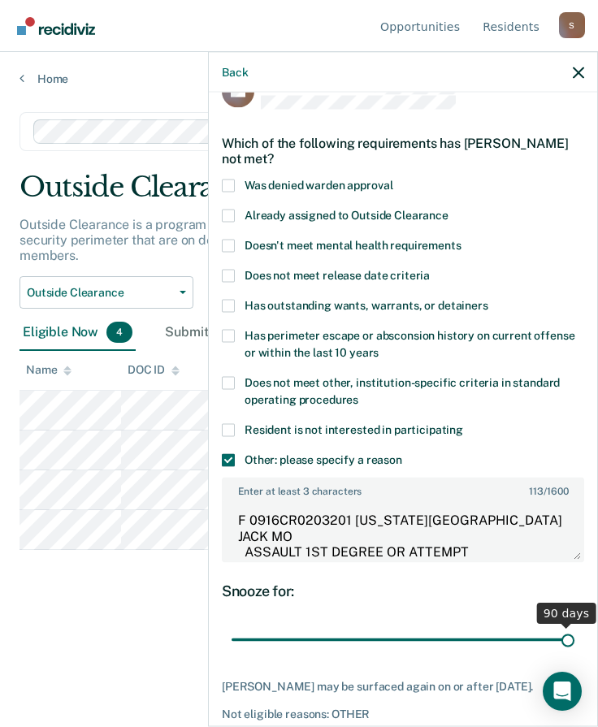
drag, startPoint x: 338, startPoint y: 637, endPoint x: 645, endPoint y: 642, distance: 306.9
type input "90"
click at [574, 642] on input "range" at bounding box center [402, 639] width 343 height 28
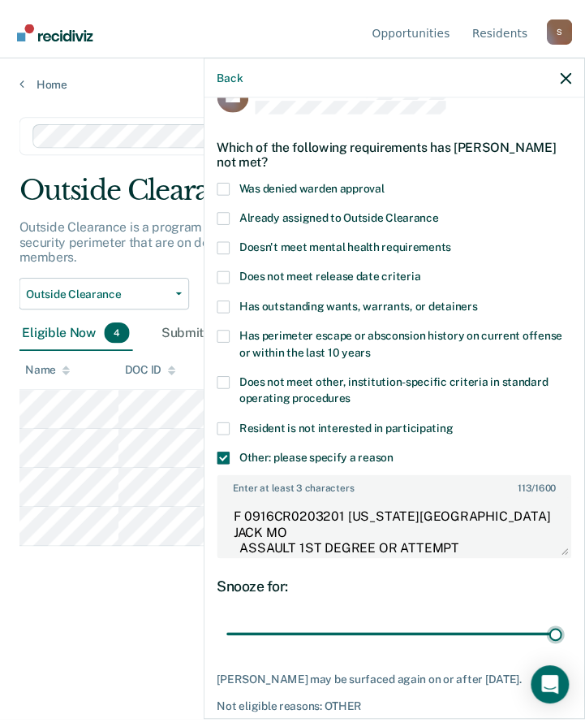
scroll to position [123, 0]
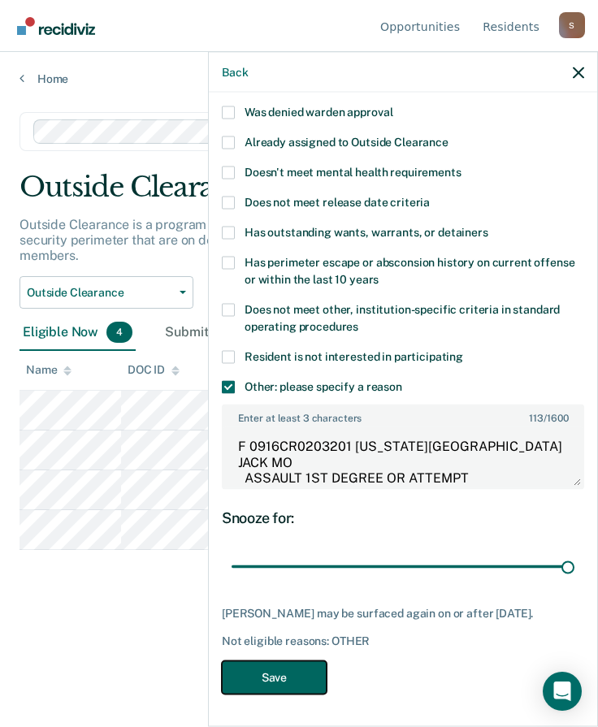
click at [285, 678] on button "Save" at bounding box center [274, 676] width 105 height 33
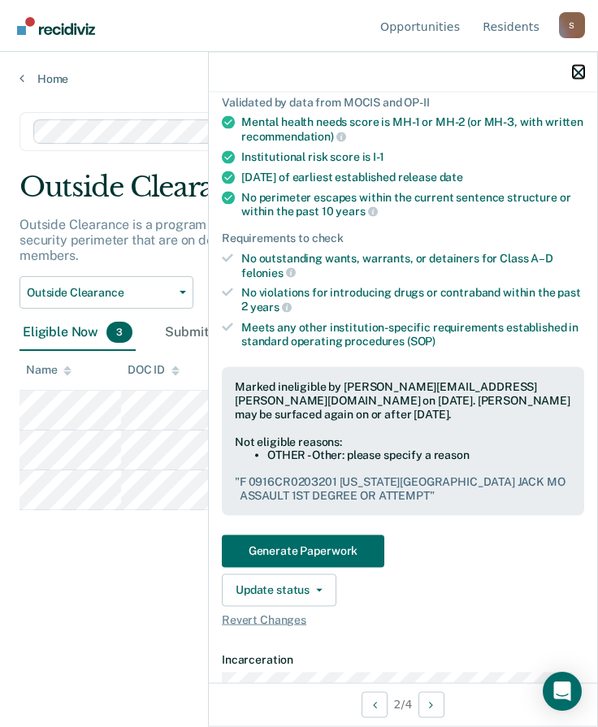
click at [579, 76] on icon "button" at bounding box center [577, 72] width 11 height 11
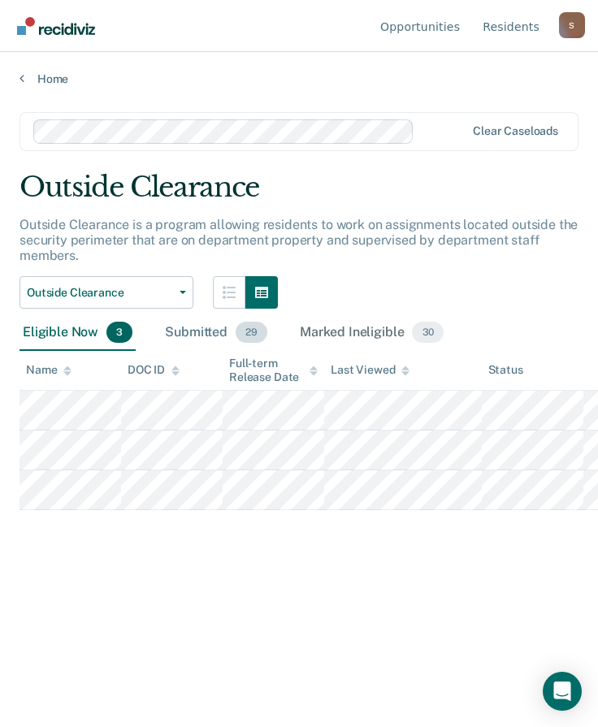
click at [202, 330] on div "Submitted 29" at bounding box center [216, 333] width 109 height 36
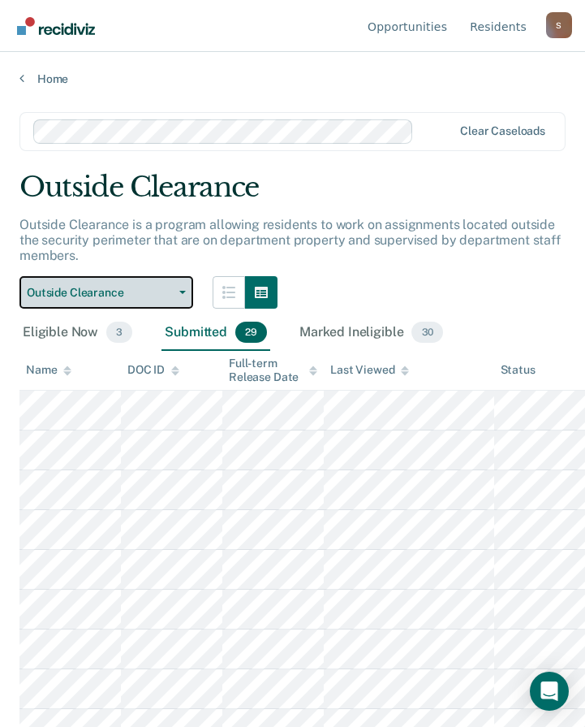
click at [129, 298] on span "Outside Clearance" at bounding box center [100, 293] width 146 height 14
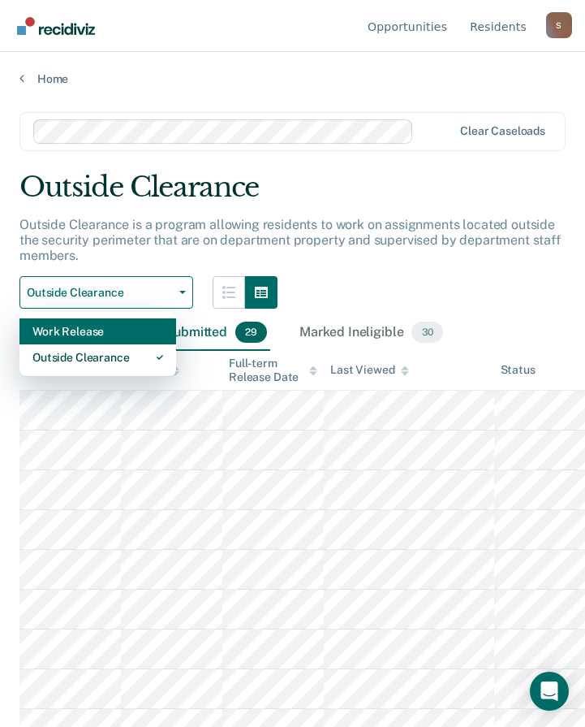
click at [101, 326] on div "Work Release" at bounding box center [97, 331] width 131 height 26
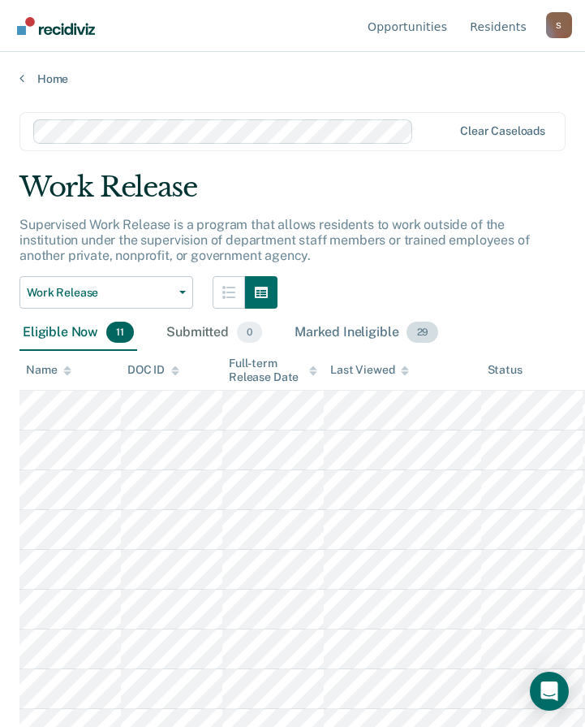
click at [356, 332] on div "Marked Ineligible 29" at bounding box center [366, 333] width 150 height 36
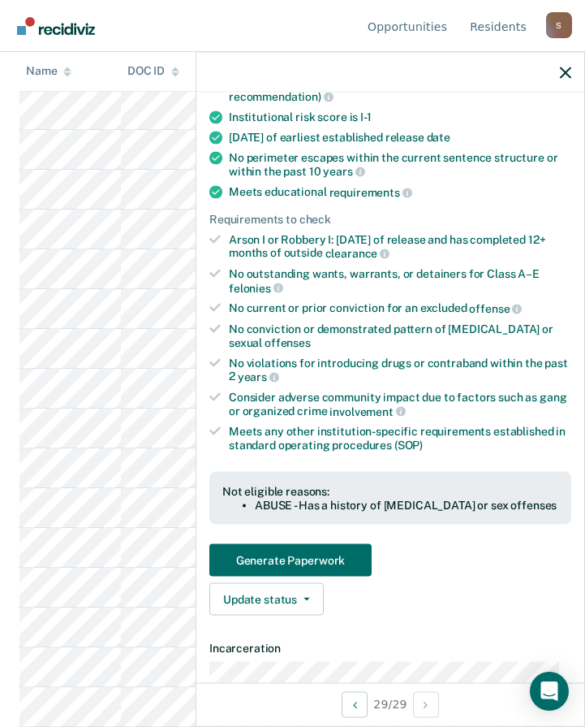
scroll to position [244, 0]
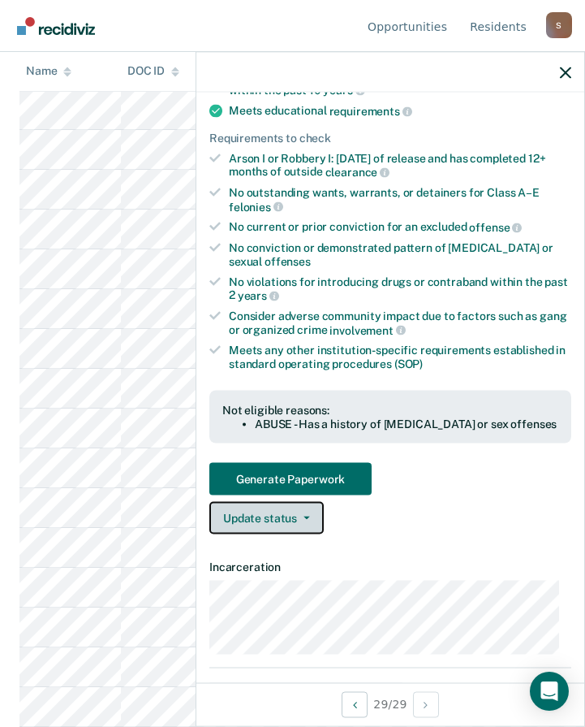
click at [302, 519] on button "Update status" at bounding box center [266, 518] width 114 height 32
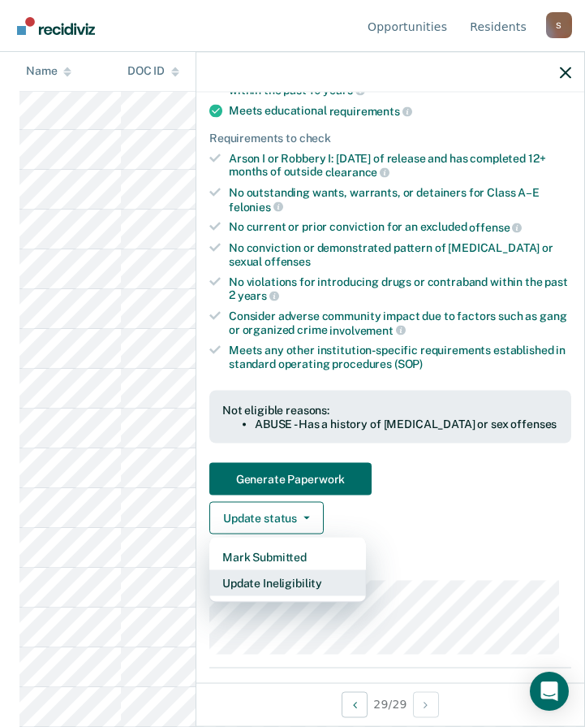
click at [279, 584] on button "Update Ineligibility" at bounding box center [287, 583] width 157 height 26
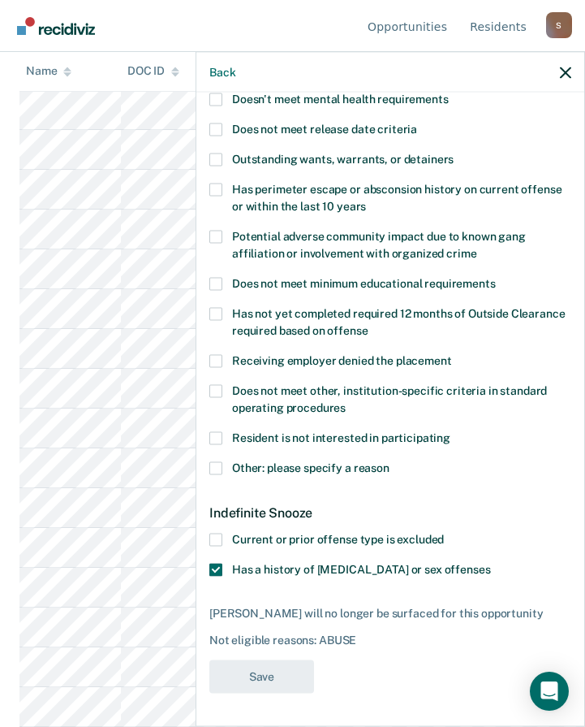
scroll to position [182, 0]
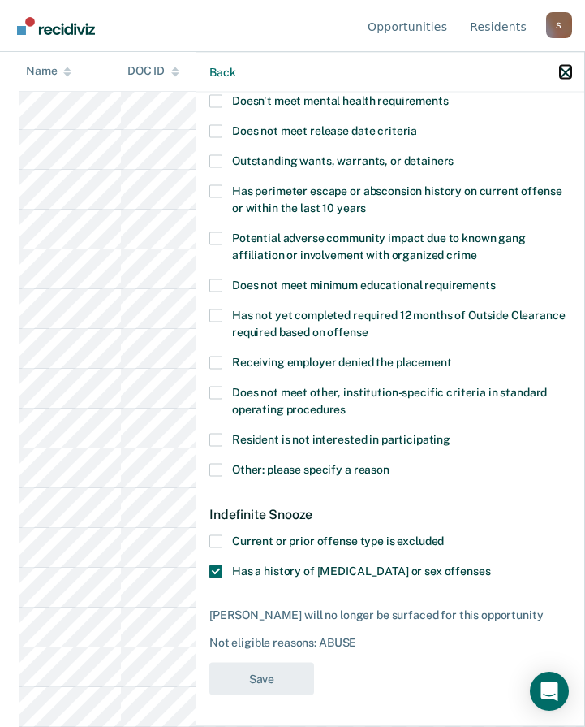
click at [564, 77] on icon "button" at bounding box center [565, 72] width 11 height 11
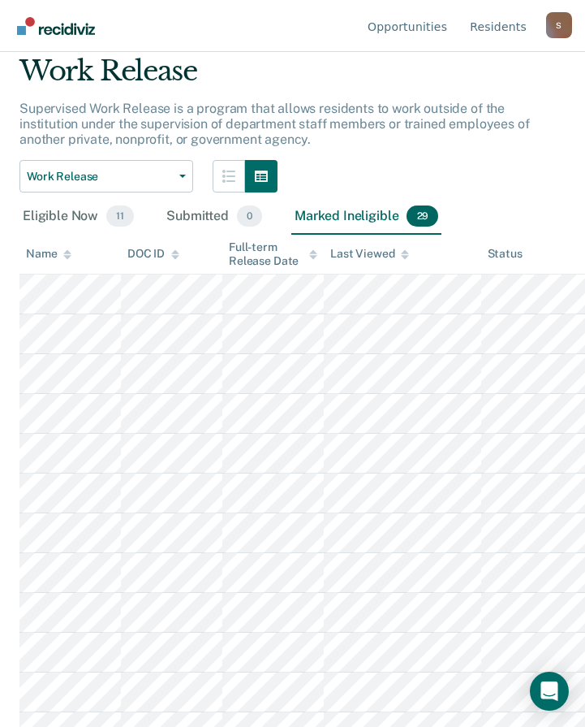
scroll to position [94, 0]
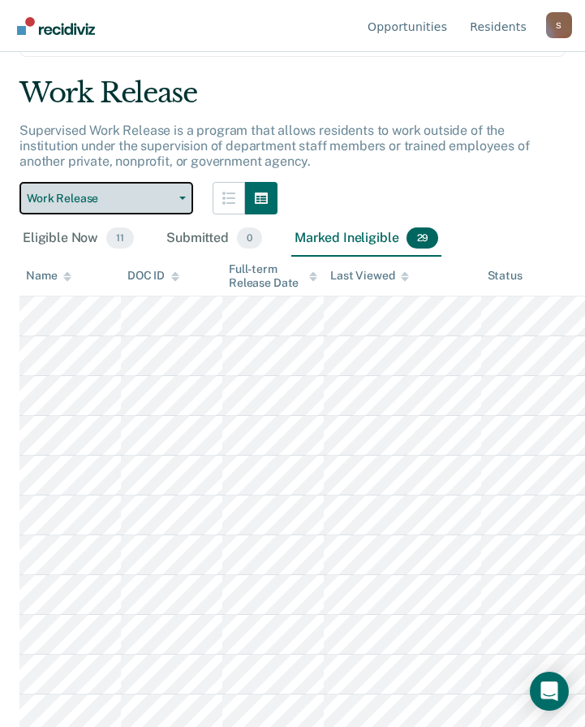
click at [145, 199] on span "Work Release" at bounding box center [100, 199] width 146 height 14
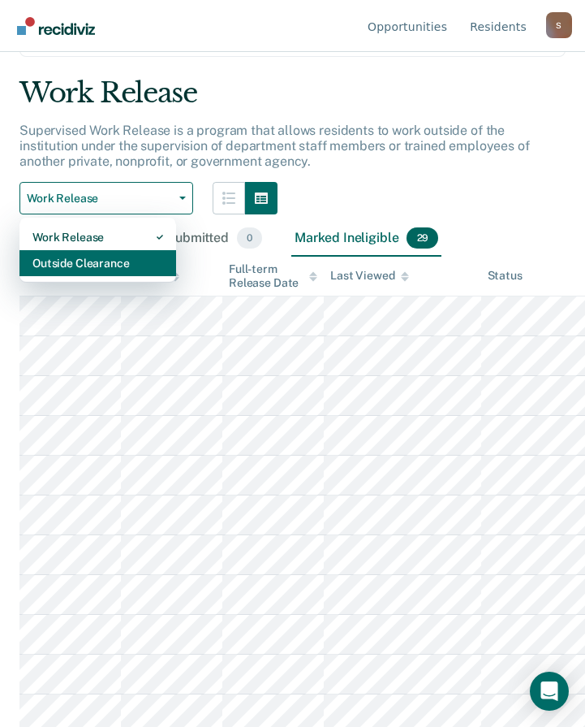
click at [101, 258] on div "Outside Clearance" at bounding box center [97, 263] width 131 height 26
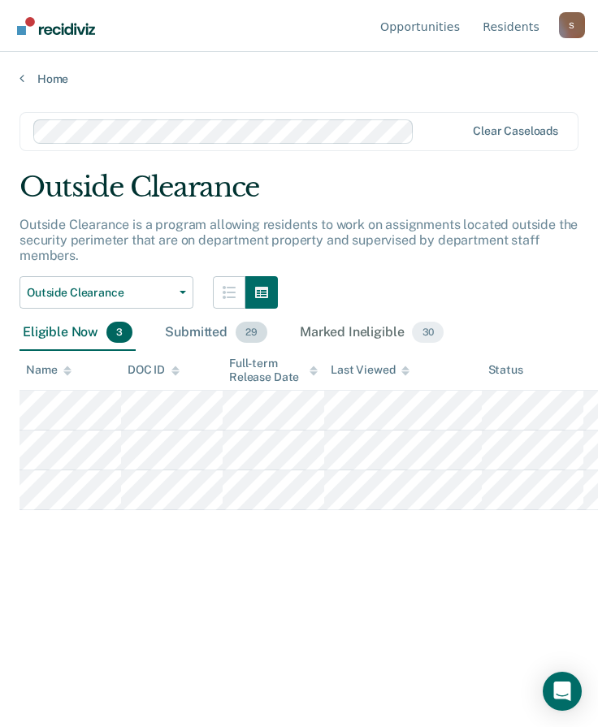
click at [193, 335] on div "Submitted 29" at bounding box center [216, 333] width 109 height 36
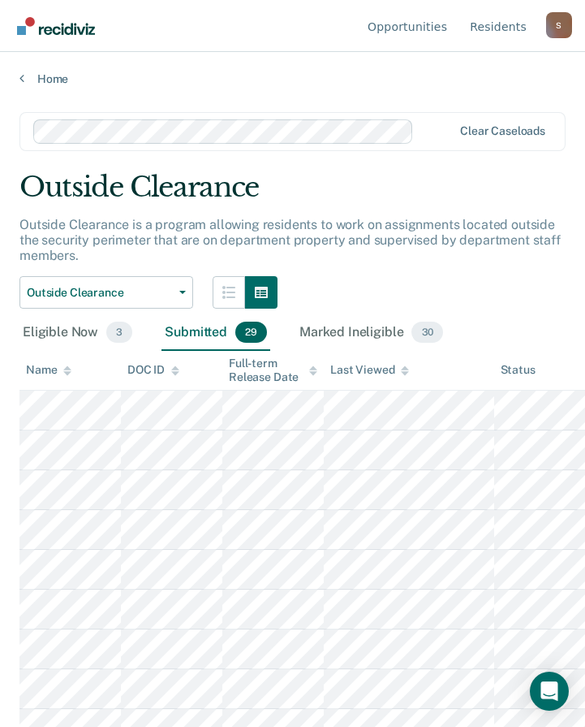
scroll to position [162, 0]
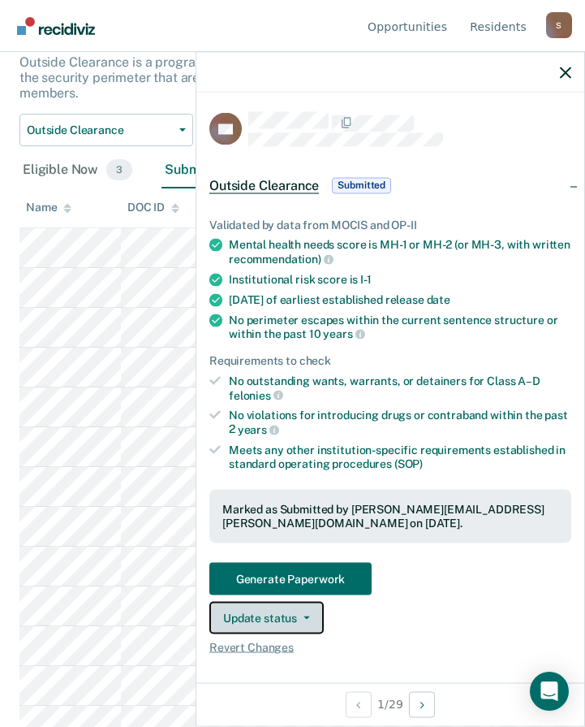
click at [307, 620] on button "Update status" at bounding box center [266, 617] width 114 height 32
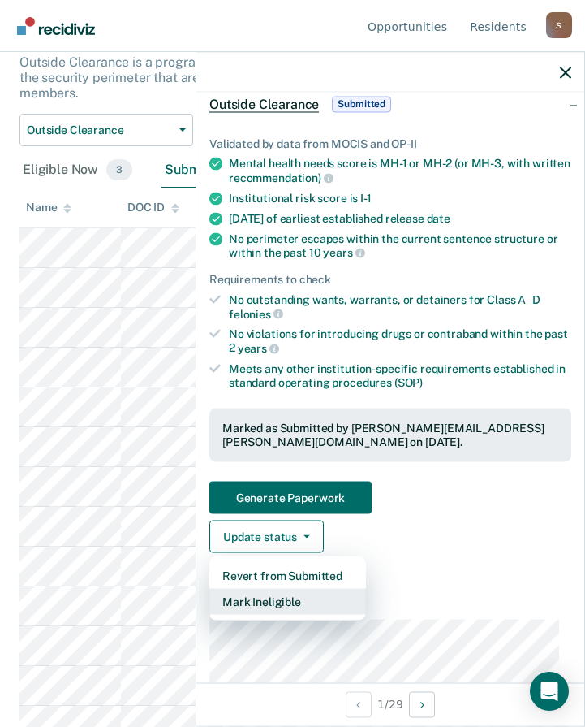
click at [276, 601] on button "Mark Ineligible" at bounding box center [287, 601] width 157 height 26
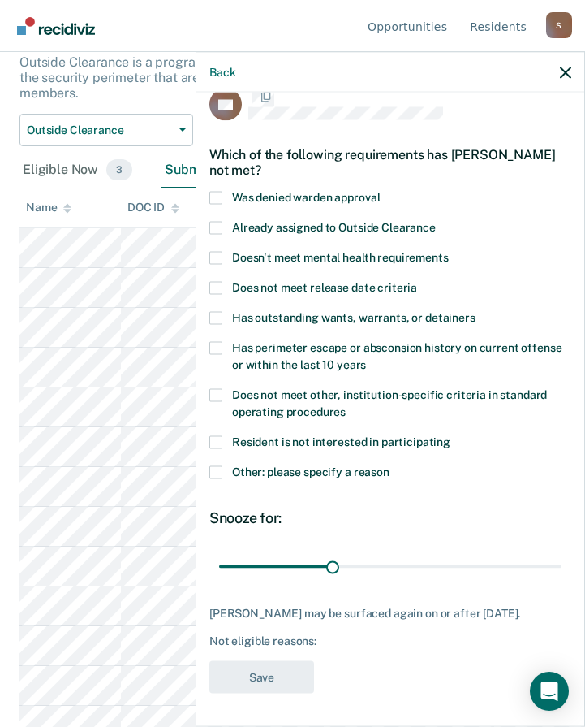
scroll to position [24, 0]
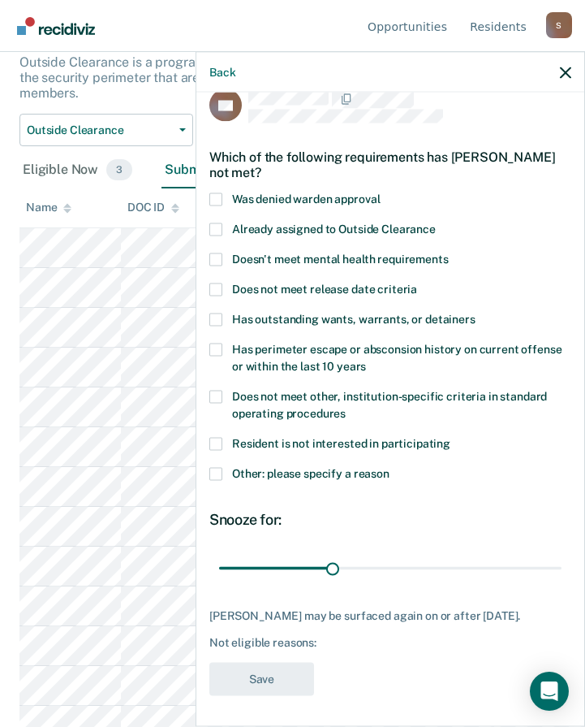
click at [219, 473] on span at bounding box center [215, 473] width 13 height 13
click at [390, 467] on input "Other: please specify a reason" at bounding box center [390, 467] width 0 height 0
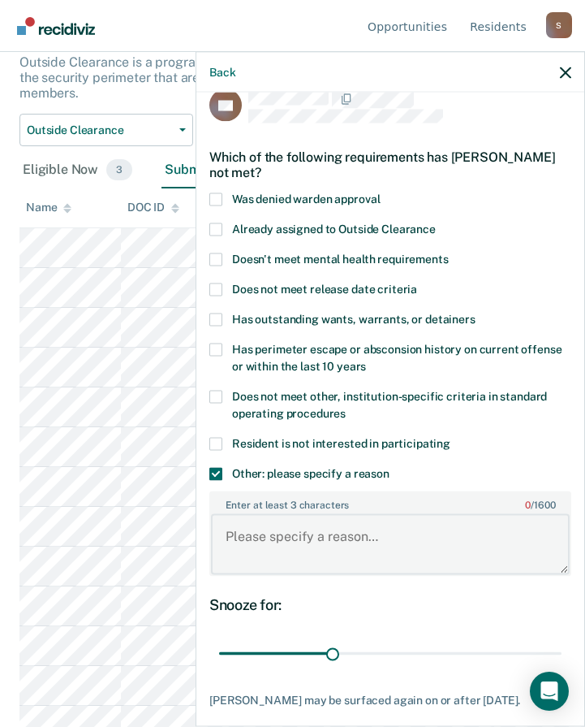
click at [296, 533] on textarea "Enter at least 3 characters 0 / 1600" at bounding box center [390, 544] width 359 height 60
click at [289, 541] on textarea "Enter at least 3 characters 0 / 1600" at bounding box center [390, 544] width 359 height 60
click at [230, 532] on textarea "Criminal History" at bounding box center [390, 544] width 359 height 60
click at [225, 550] on textarea "Criminal History" at bounding box center [390, 544] width 359 height 60
drag, startPoint x: 222, startPoint y: 531, endPoint x: 330, endPoint y: 541, distance: 109.2
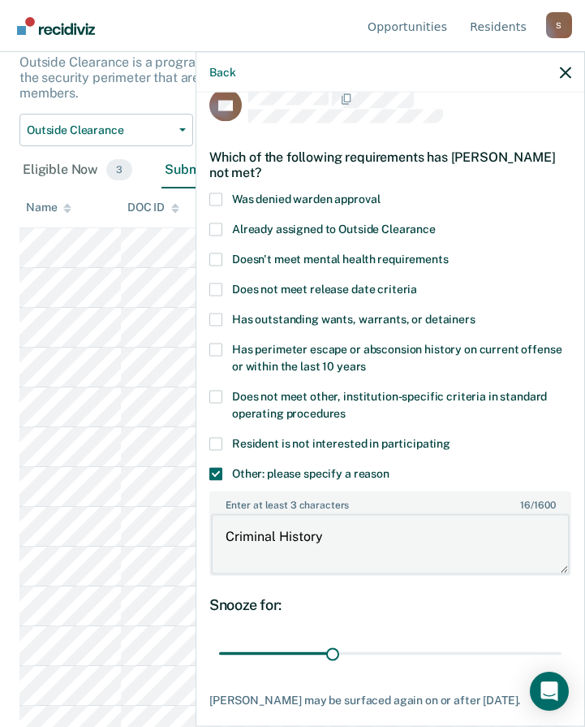
click at [330, 541] on textarea "Criminal History" at bounding box center [390, 544] width 359 height 60
type textarea "Criminal History"
drag, startPoint x: 333, startPoint y: 658, endPoint x: 612, endPoint y: 640, distance: 279.9
type input "90"
click at [562, 640] on input "range" at bounding box center [390, 653] width 343 height 28
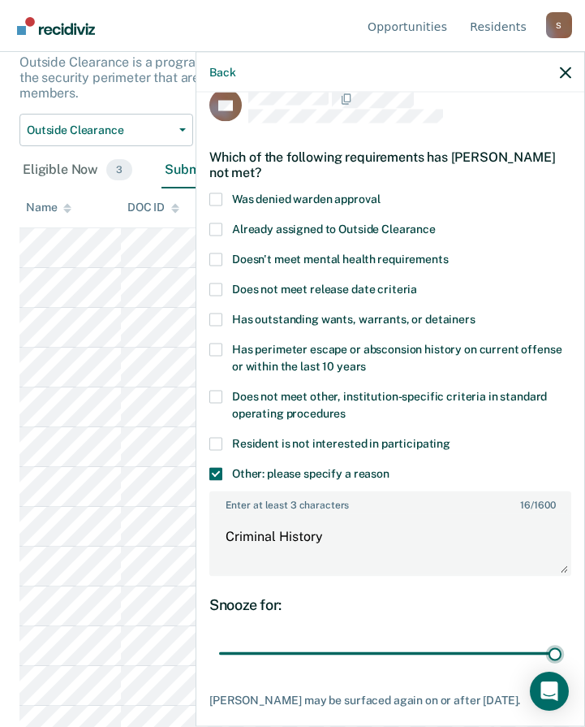
scroll to position [109, 0]
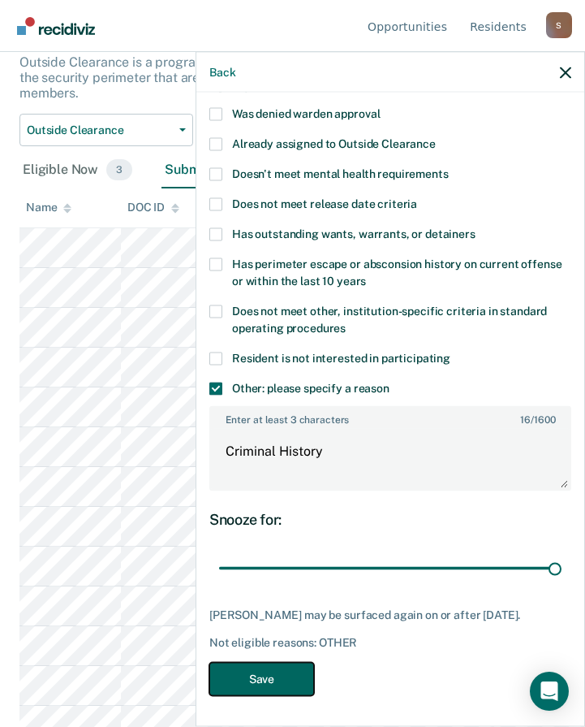
click at [289, 675] on button "Save" at bounding box center [261, 678] width 105 height 33
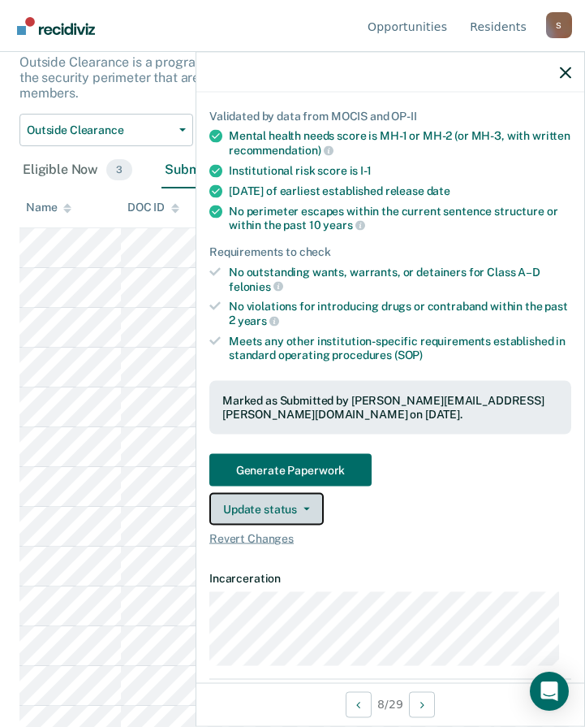
click at [295, 504] on button "Update status" at bounding box center [266, 508] width 114 height 32
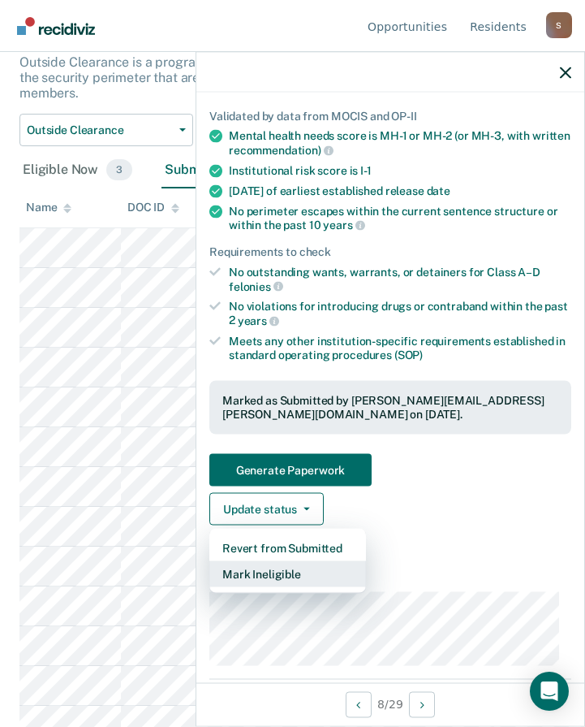
click at [281, 575] on button "Mark Ineligible" at bounding box center [287, 573] width 157 height 26
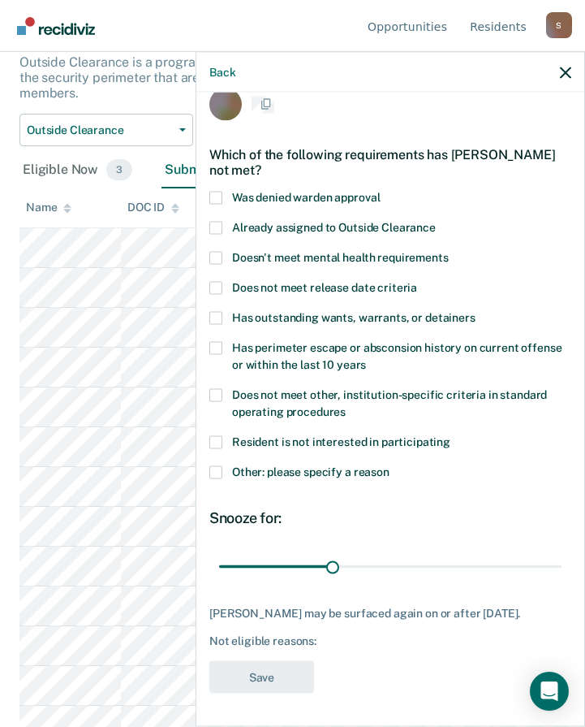
scroll to position [37, 0]
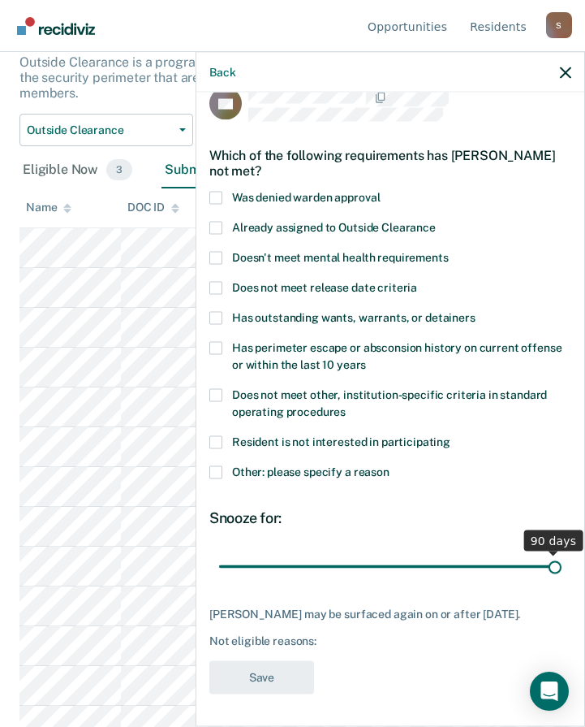
drag, startPoint x: 334, startPoint y: 551, endPoint x: 651, endPoint y: 532, distance: 318.0
type input "90"
click at [562, 552] on input "range" at bounding box center [390, 566] width 343 height 28
click at [222, 465] on span at bounding box center [215, 471] width 13 height 13
click at [390, 465] on input "Other: please specify a reason" at bounding box center [390, 465] width 0 height 0
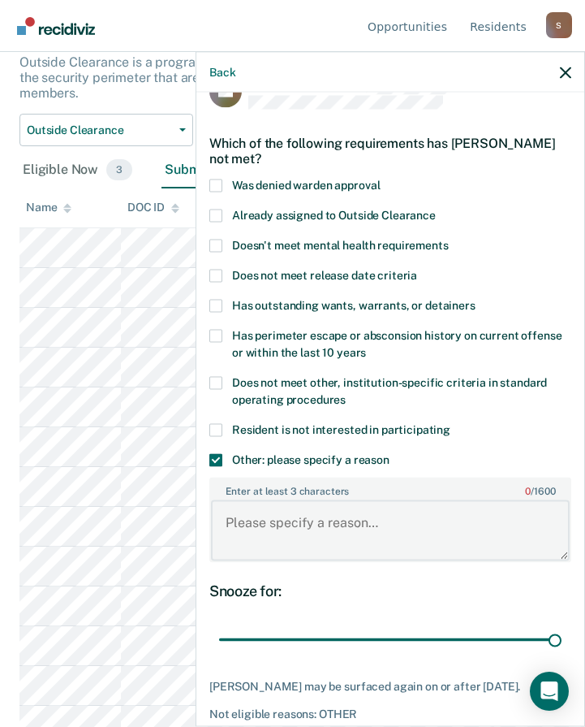
click at [265, 545] on textarea "Enter at least 3 characters 0 / 1600" at bounding box center [390, 530] width 359 height 60
paste textarea "Criminal History"
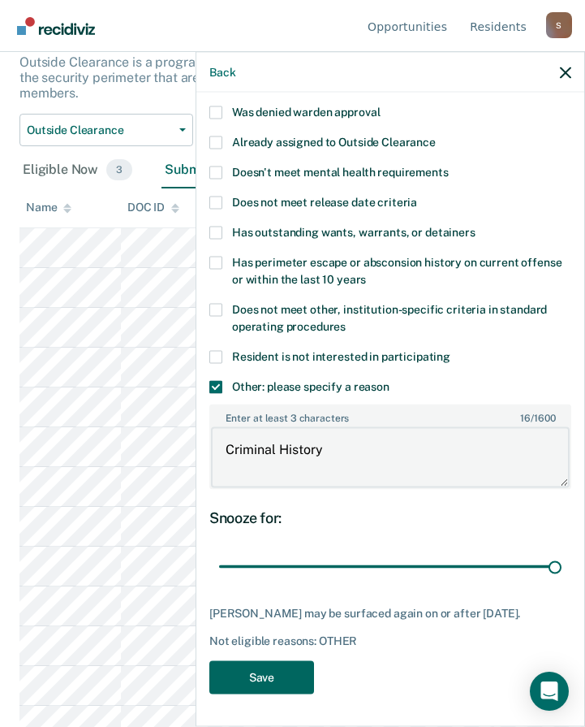
type textarea "Criminal History"
click at [292, 678] on button "Save" at bounding box center [261, 676] width 105 height 33
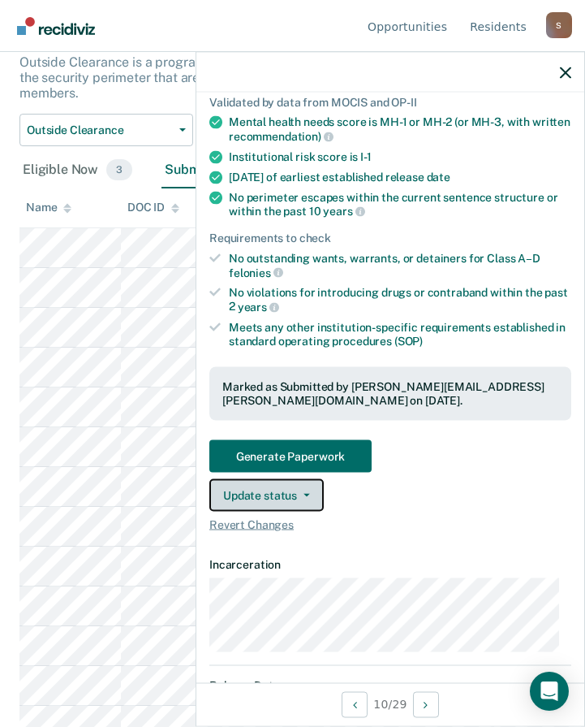
click at [293, 496] on button "Update status" at bounding box center [266, 494] width 114 height 32
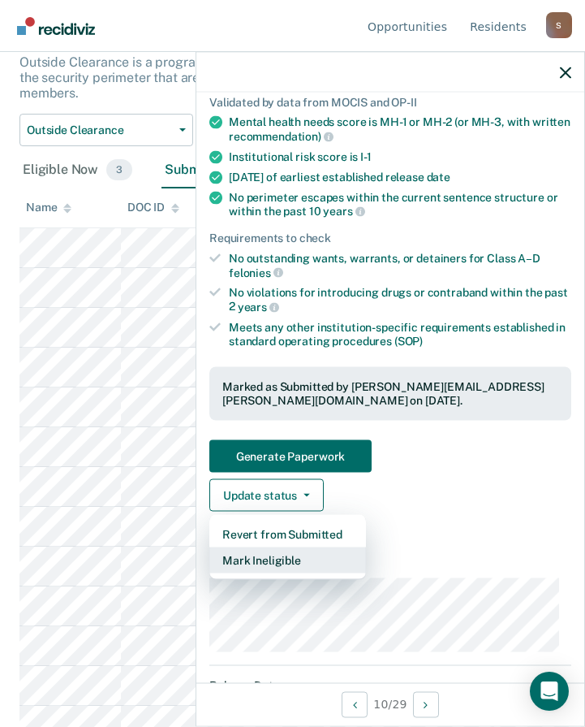
click at [278, 559] on button "Mark Ineligible" at bounding box center [287, 559] width 157 height 26
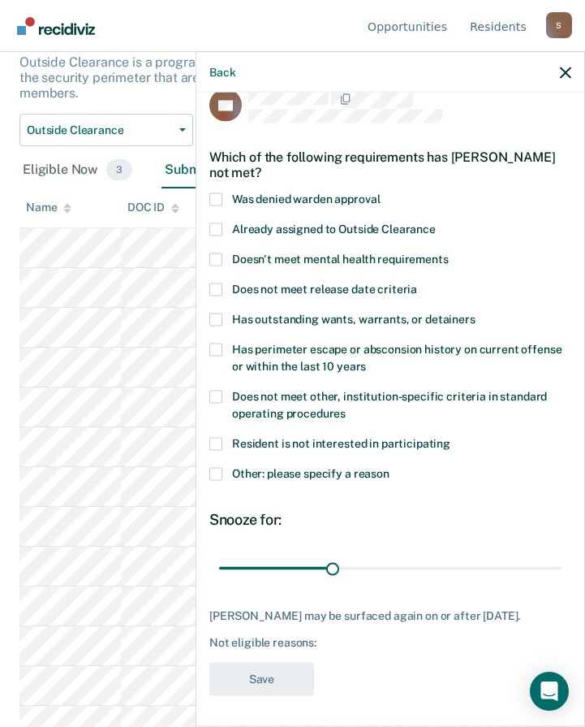
click at [211, 471] on span at bounding box center [215, 473] width 13 height 13
click at [390, 467] on input "Other: please specify a reason" at bounding box center [390, 467] width 0 height 0
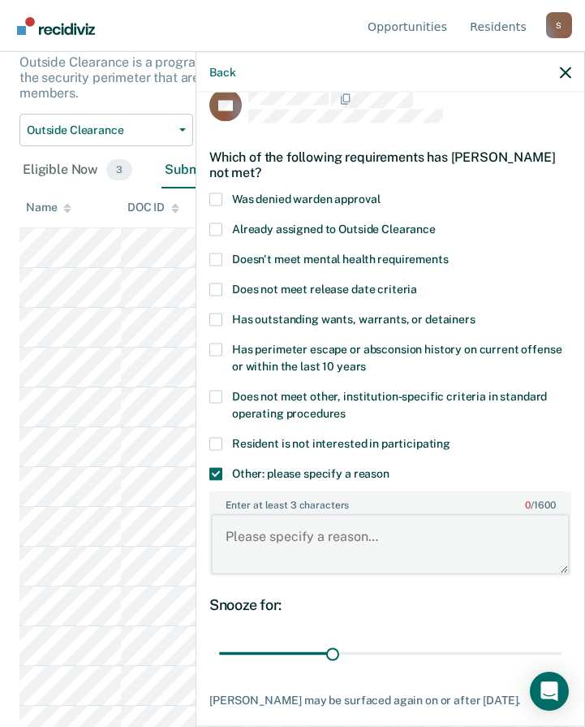
click at [253, 531] on textarea "Enter at least 3 characters 0 / 1600" at bounding box center [390, 544] width 359 height 60
paste textarea "Criminal History"
type textarea "Criminal History"
drag, startPoint x: 329, startPoint y: 652, endPoint x: 581, endPoint y: 631, distance: 253.4
type input "90"
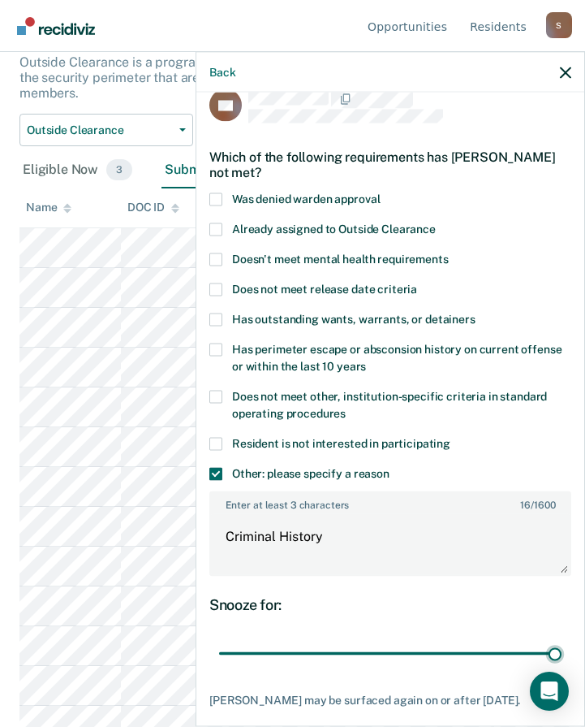
click at [562, 639] on input "range" at bounding box center [390, 653] width 343 height 28
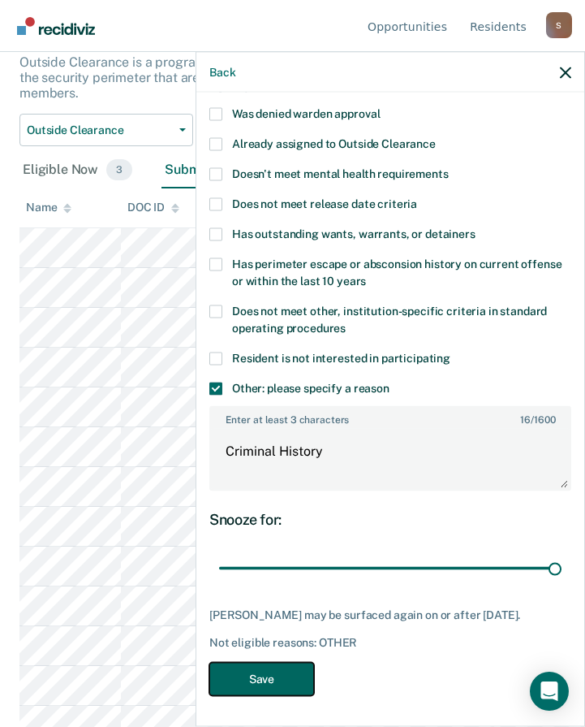
click at [289, 678] on button "Save" at bounding box center [261, 678] width 105 height 33
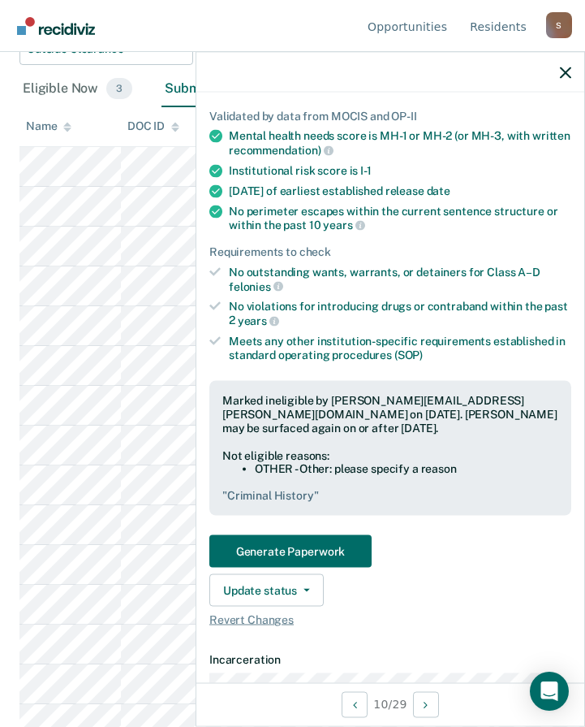
scroll to position [325, 0]
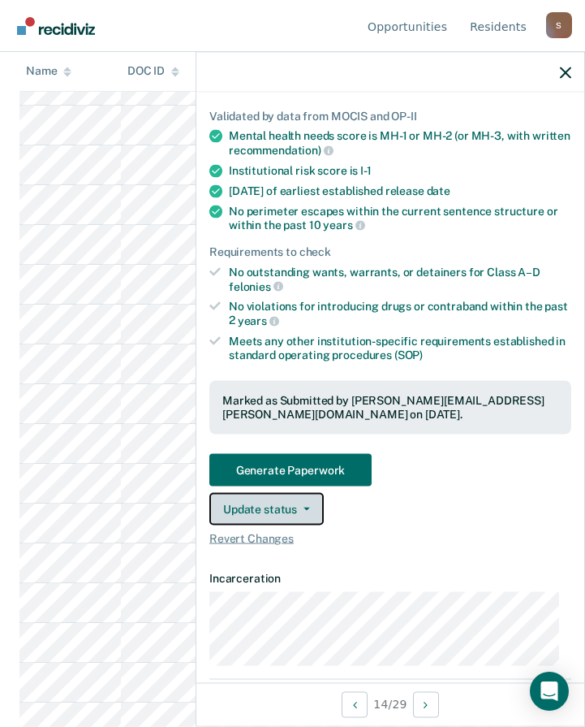
click at [295, 516] on button "Update status" at bounding box center [266, 508] width 114 height 32
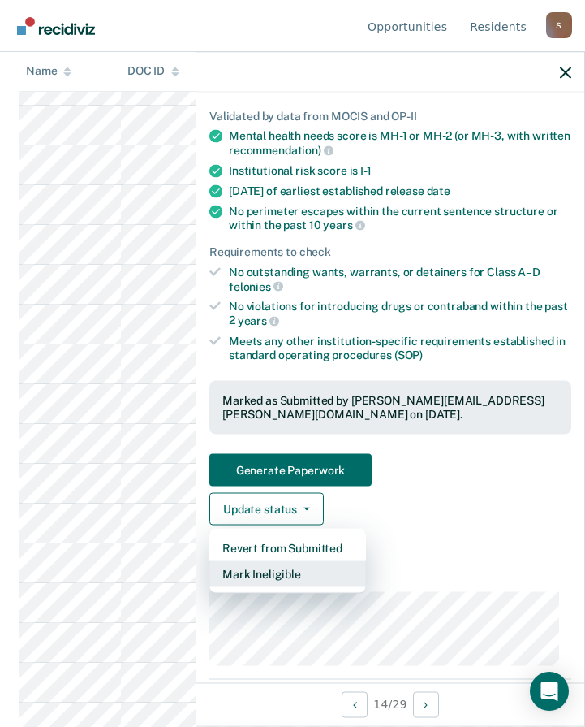
click at [288, 572] on button "Mark Ineligible" at bounding box center [287, 573] width 157 height 26
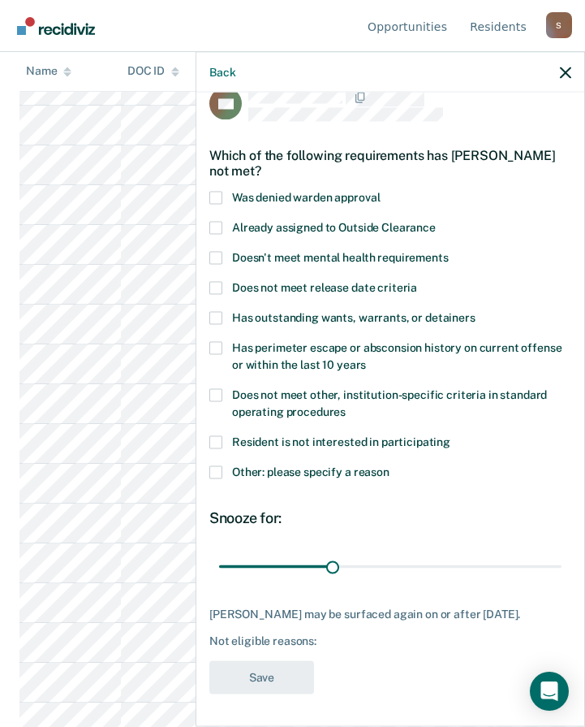
click at [219, 465] on span at bounding box center [215, 471] width 13 height 13
click at [390, 465] on input "Other: please specify a reason" at bounding box center [390, 465] width 0 height 0
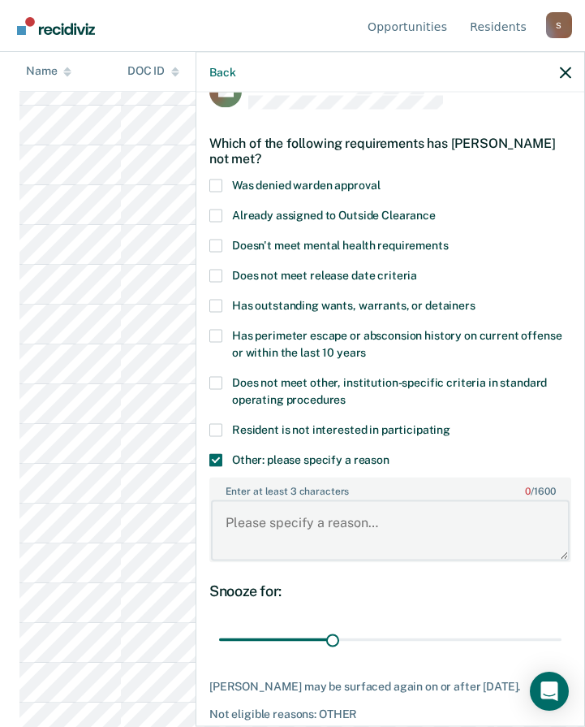
click at [274, 524] on textarea "Enter at least 3 characters 0 / 1600" at bounding box center [390, 530] width 359 height 60
paste textarea "Criminal History"
type textarea "Criminal History"
drag, startPoint x: 328, startPoint y: 637, endPoint x: 603, endPoint y: 639, distance: 275.2
type input "90"
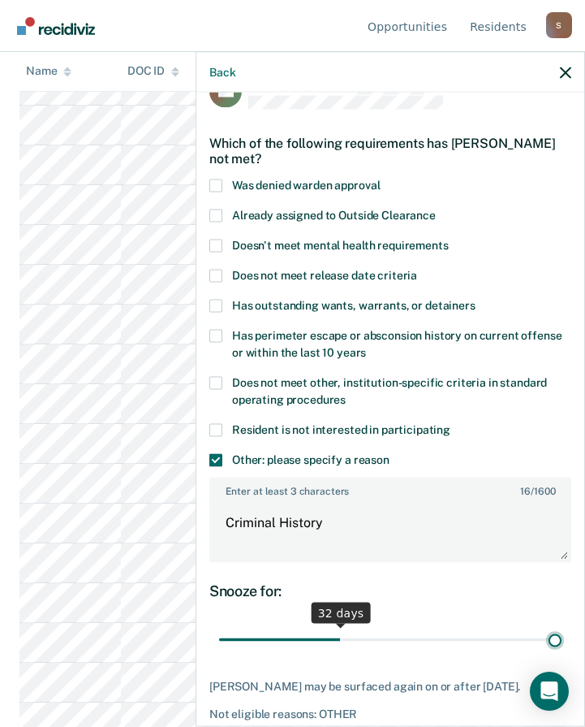
click at [562, 639] on input "range" at bounding box center [390, 639] width 343 height 28
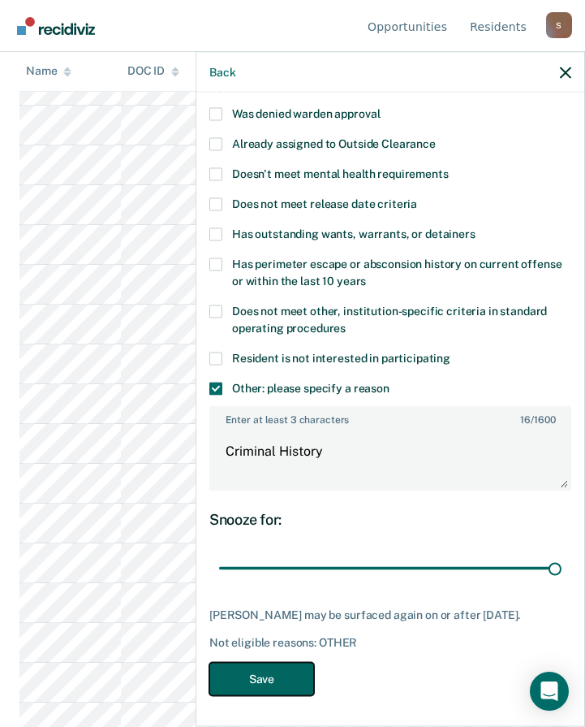
click at [274, 680] on button "Save" at bounding box center [261, 678] width 105 height 33
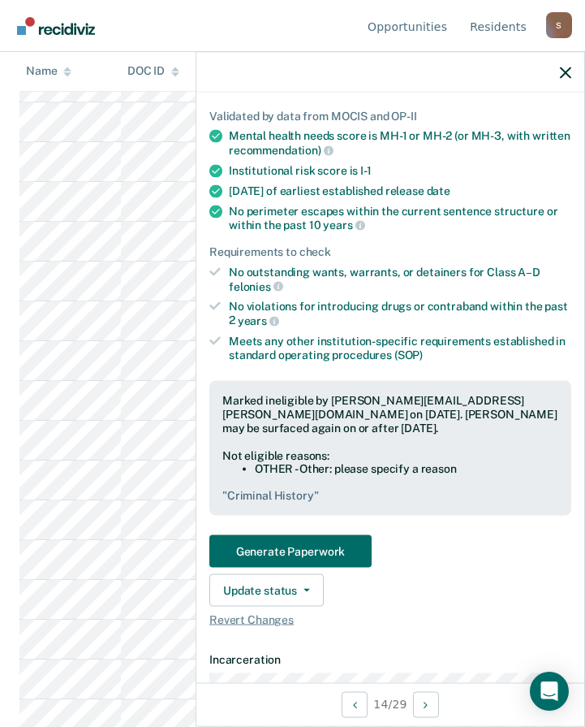
scroll to position [568, 0]
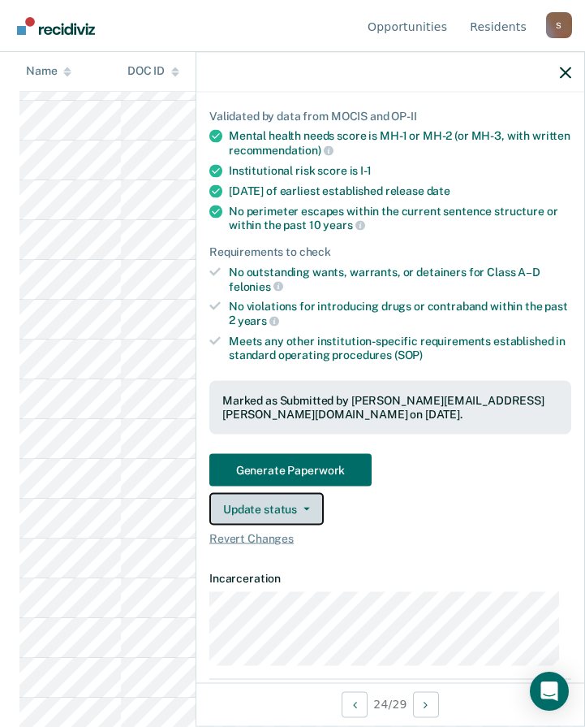
click at [291, 503] on button "Update status" at bounding box center [266, 508] width 114 height 32
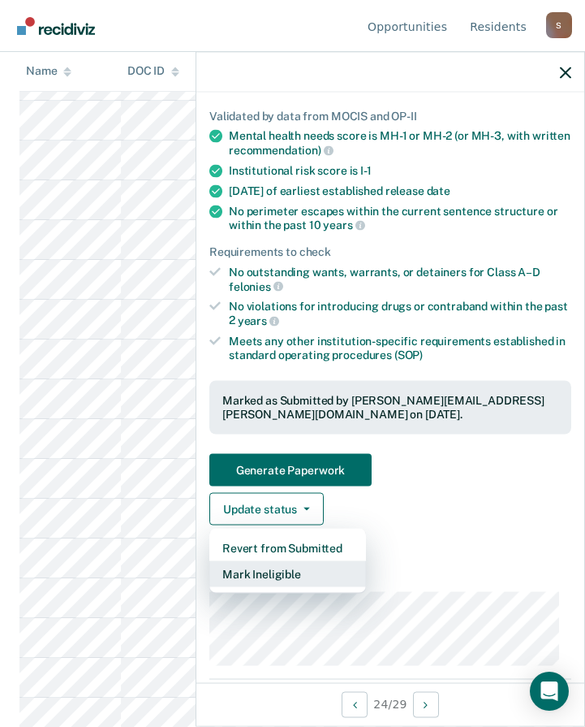
click at [242, 576] on button "Mark Ineligible" at bounding box center [287, 573] width 157 height 26
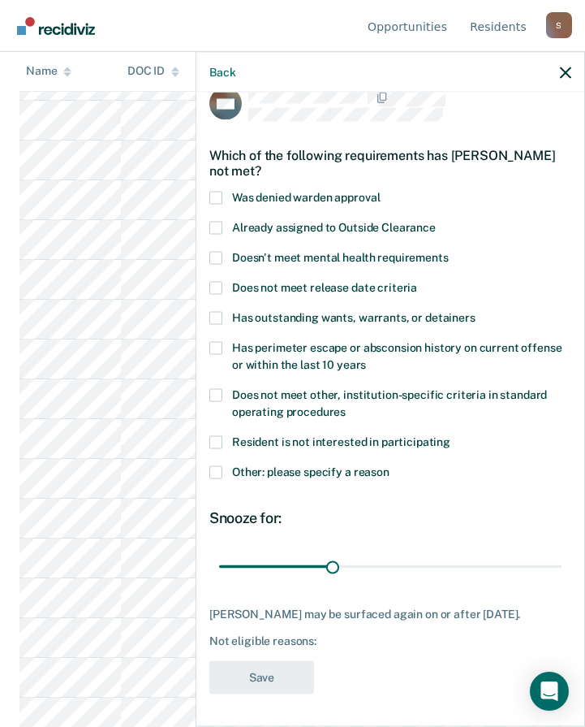
click at [218, 465] on span at bounding box center [215, 471] width 13 height 13
click at [390, 465] on input "Other: please specify a reason" at bounding box center [390, 465] width 0 height 0
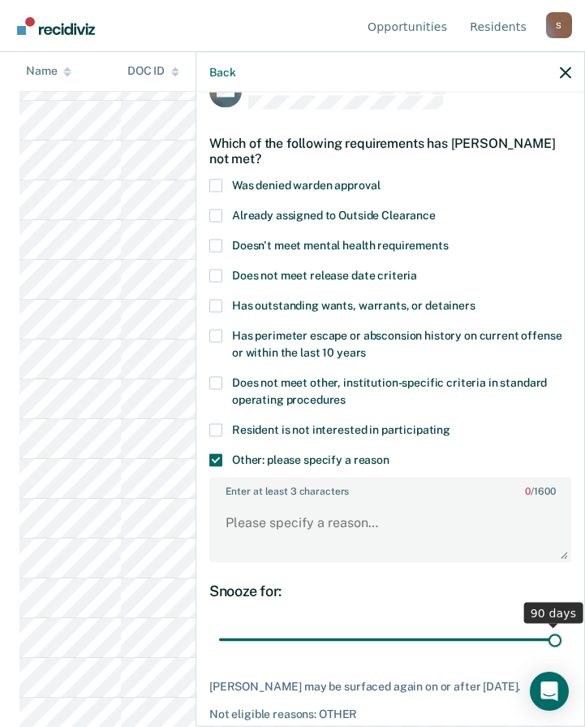
drag, startPoint x: 328, startPoint y: 637, endPoint x: 665, endPoint y: 624, distance: 337.2
type input "90"
click at [562, 625] on input "range" at bounding box center [390, 639] width 343 height 28
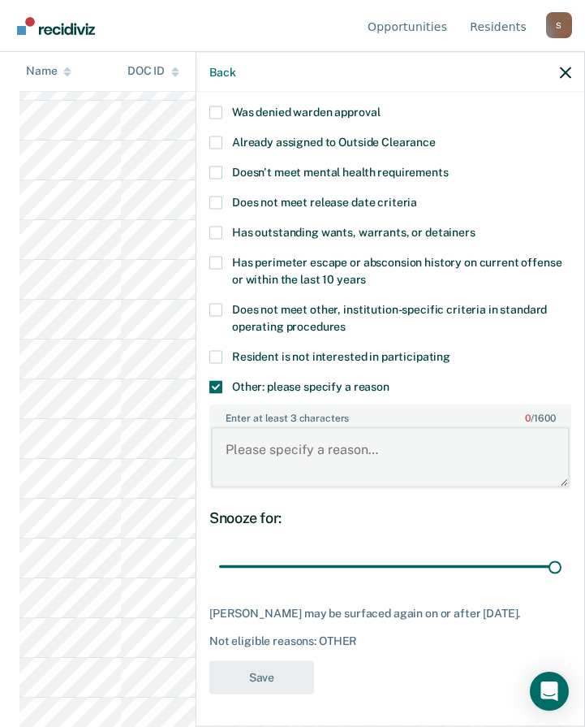
click at [281, 442] on textarea "Enter at least 3 characters 0 / 1600" at bounding box center [390, 457] width 359 height 60
paste textarea "Criminal History"
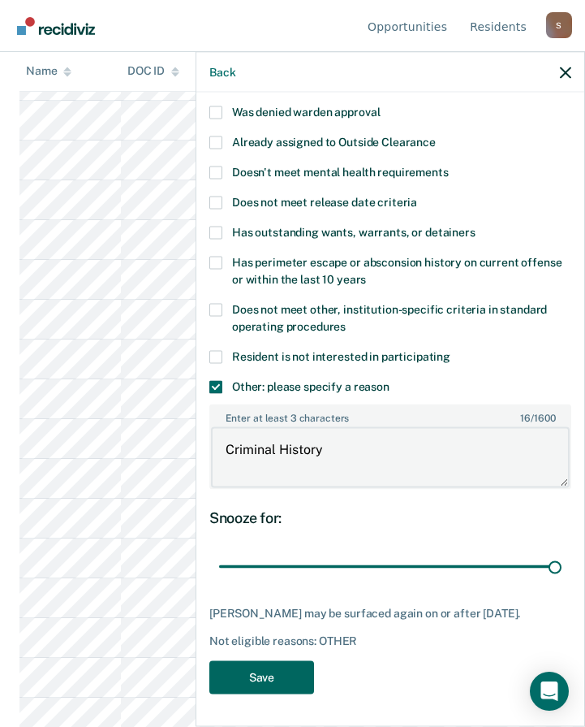
type textarea "Criminal History"
click at [283, 675] on button "Save" at bounding box center [261, 676] width 105 height 33
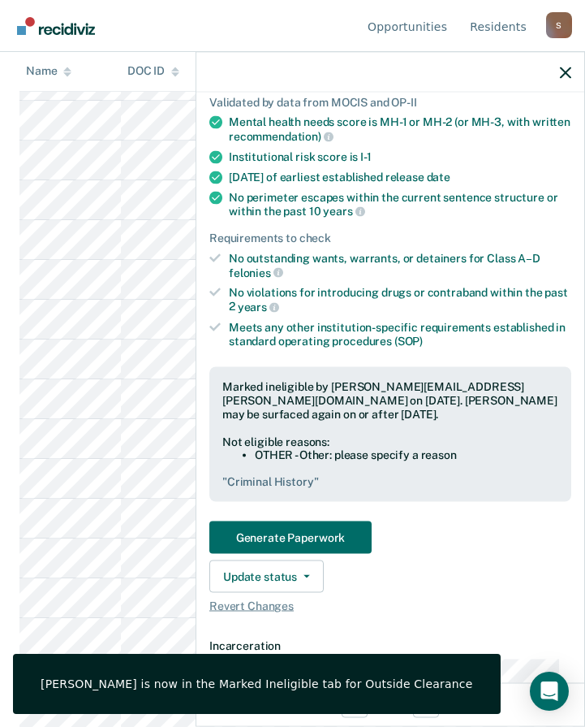
scroll to position [619, 0]
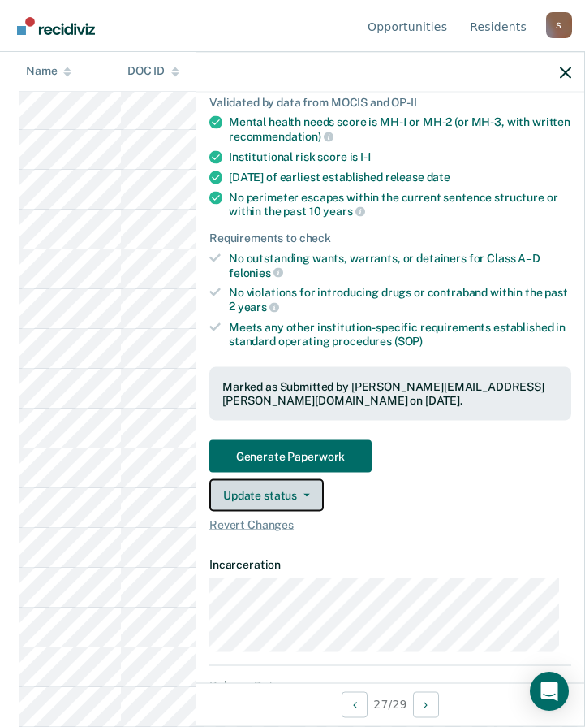
click at [269, 494] on button "Update status" at bounding box center [266, 494] width 114 height 32
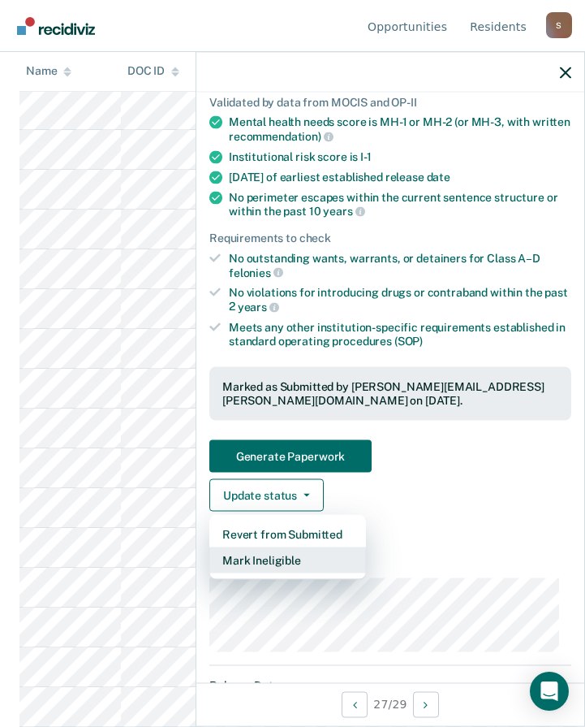
click at [275, 563] on button "Mark Ineligible" at bounding box center [287, 559] width 157 height 26
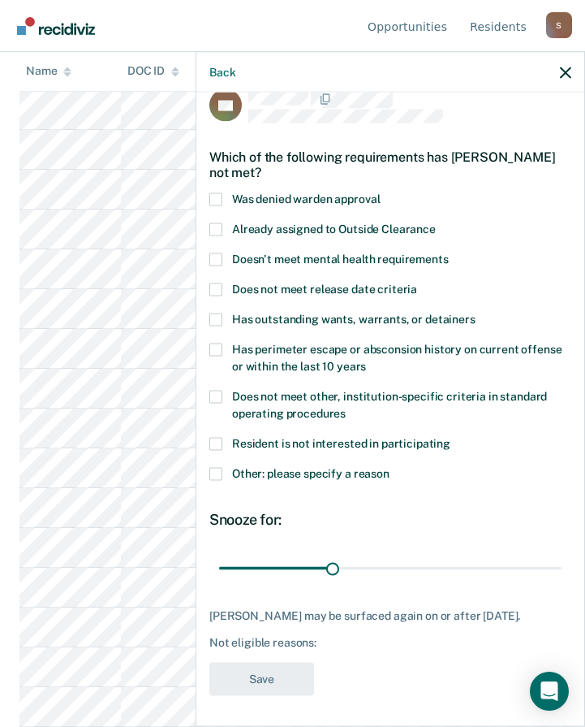
click at [215, 472] on span at bounding box center [215, 473] width 13 height 13
click at [390, 467] on input "Other: please specify a reason" at bounding box center [390, 467] width 0 height 0
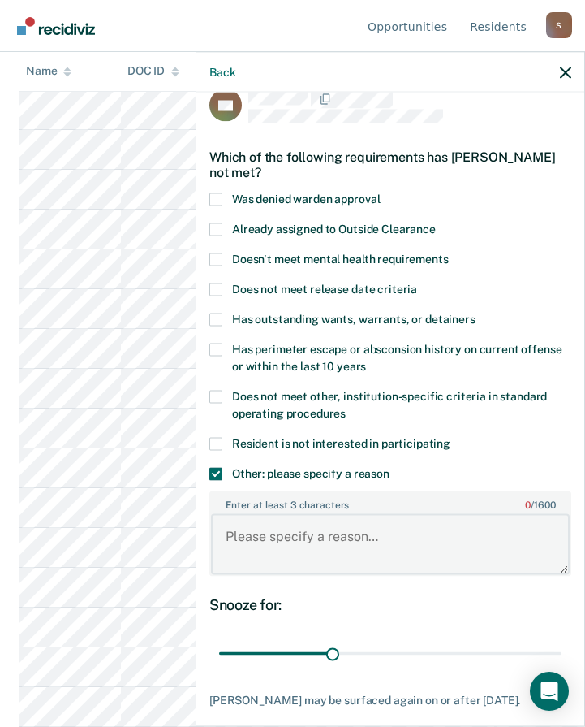
click at [259, 534] on textarea "Enter at least 3 characters 0 / 1600" at bounding box center [390, 544] width 359 height 60
paste textarea "Criminal History"
type textarea "Criminal History"
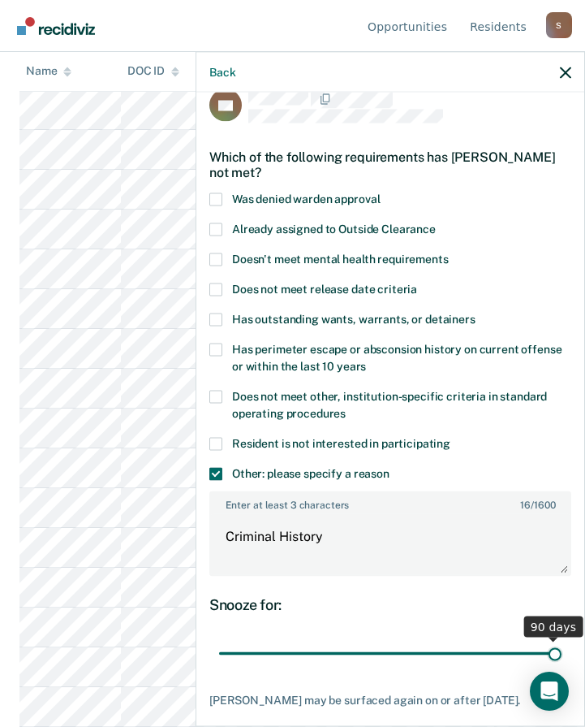
drag, startPoint x: 607, startPoint y: 639, endPoint x: 629, endPoint y: 637, distance: 22.1
type input "90"
click at [562, 639] on input "range" at bounding box center [390, 653] width 343 height 28
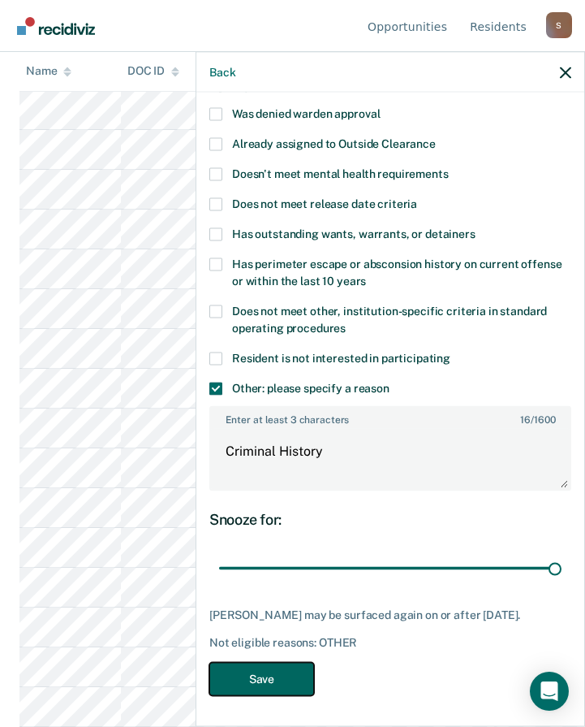
drag, startPoint x: 286, startPoint y: 679, endPoint x: 269, endPoint y: 658, distance: 27.1
click at [285, 677] on button "Save" at bounding box center [261, 678] width 105 height 33
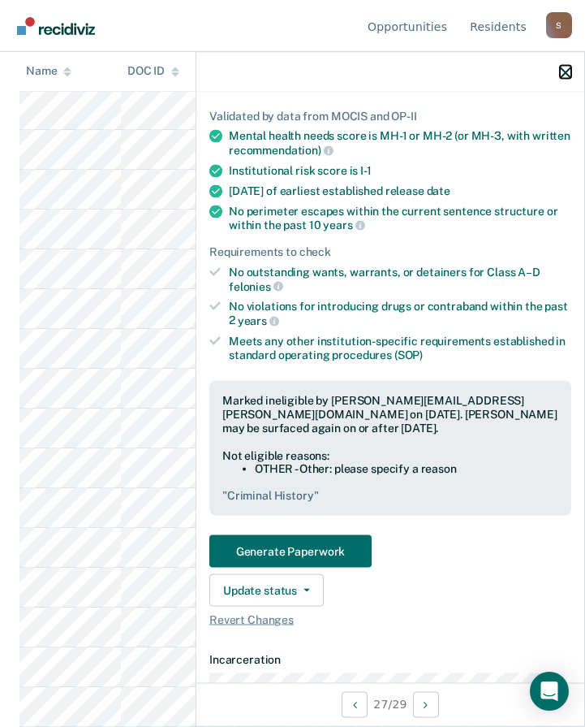
click at [567, 71] on icon "button" at bounding box center [565, 72] width 11 height 11
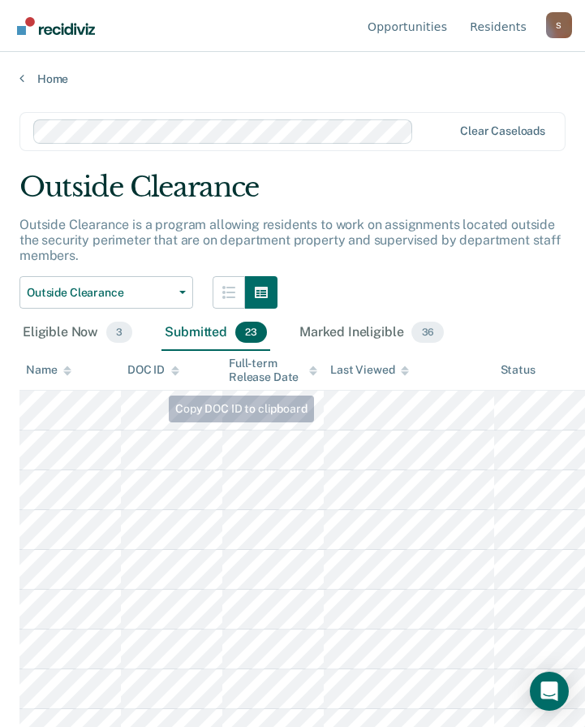
scroll to position [162, 0]
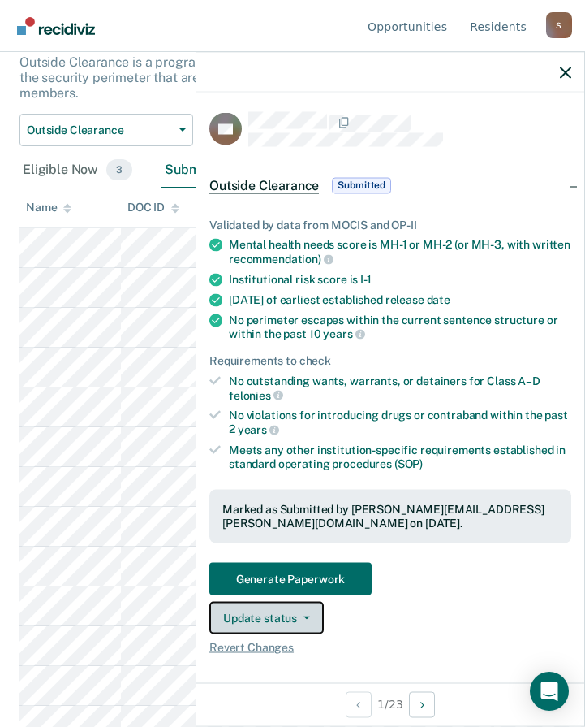
click at [248, 623] on button "Update status" at bounding box center [266, 617] width 114 height 32
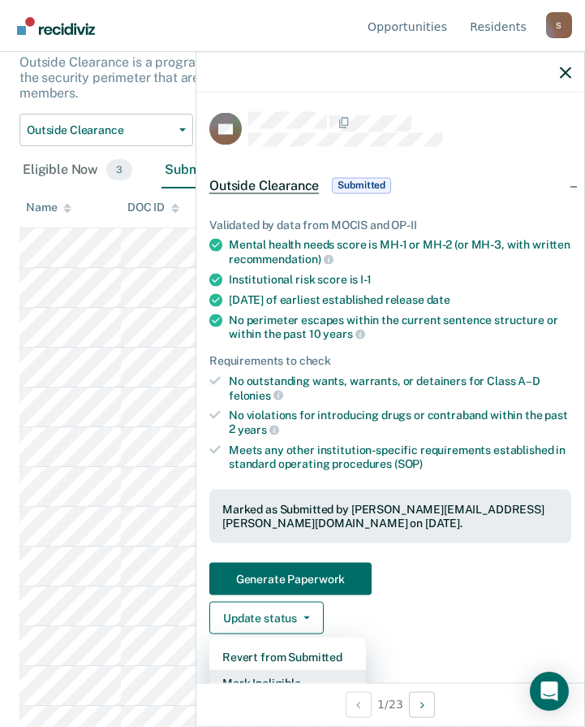
scroll to position [11, 0]
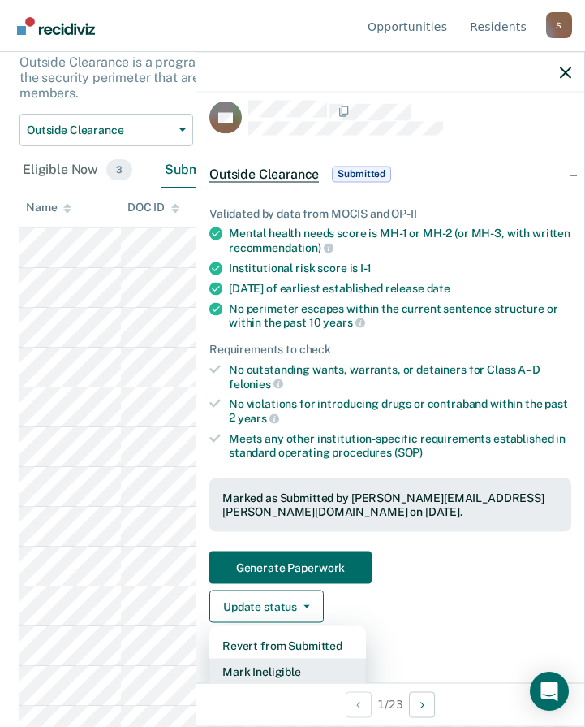
click at [283, 671] on button "Mark Ineligible" at bounding box center [287, 671] width 157 height 26
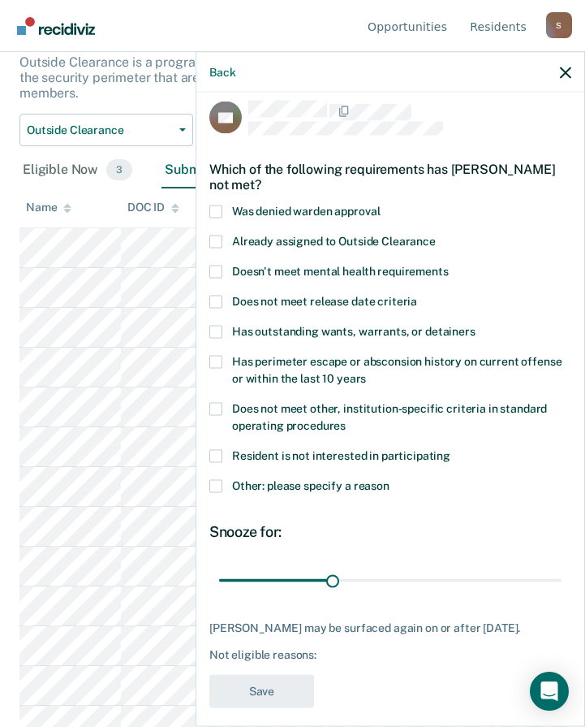
click at [218, 489] on span at bounding box center [215, 485] width 13 height 13
click at [390, 479] on input "Other: please specify a reason" at bounding box center [390, 479] width 0 height 0
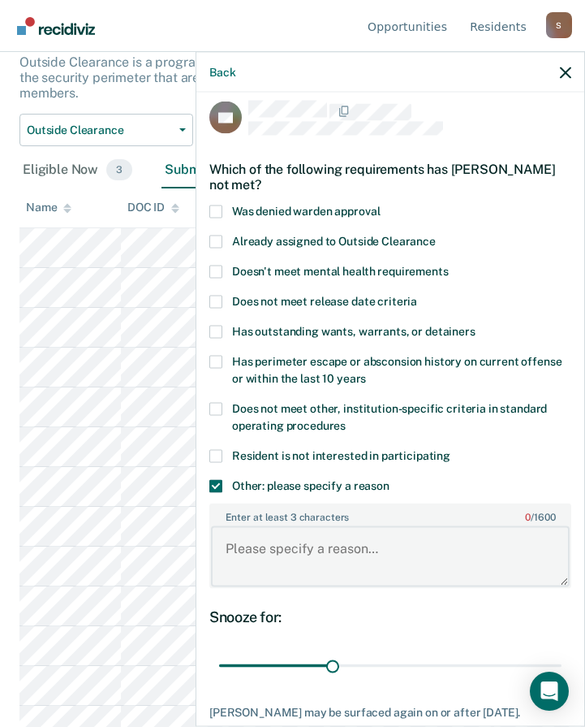
click at [291, 556] on textarea "Enter at least 3 characters 0 / 1600" at bounding box center [390, 556] width 359 height 60
paste textarea "Criminal History"
type textarea "Criminal History"
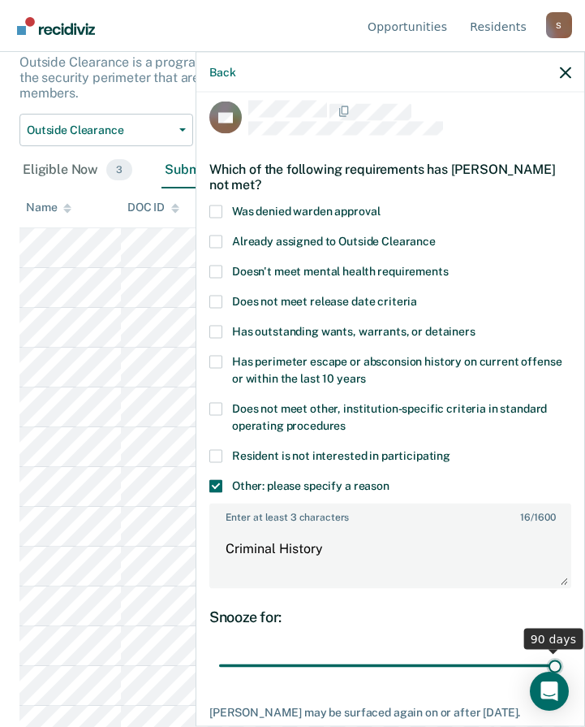
drag, startPoint x: 331, startPoint y: 668, endPoint x: 537, endPoint y: 628, distance: 210.0
type input "90"
click at [562, 651] on input "range" at bounding box center [390, 665] width 343 height 28
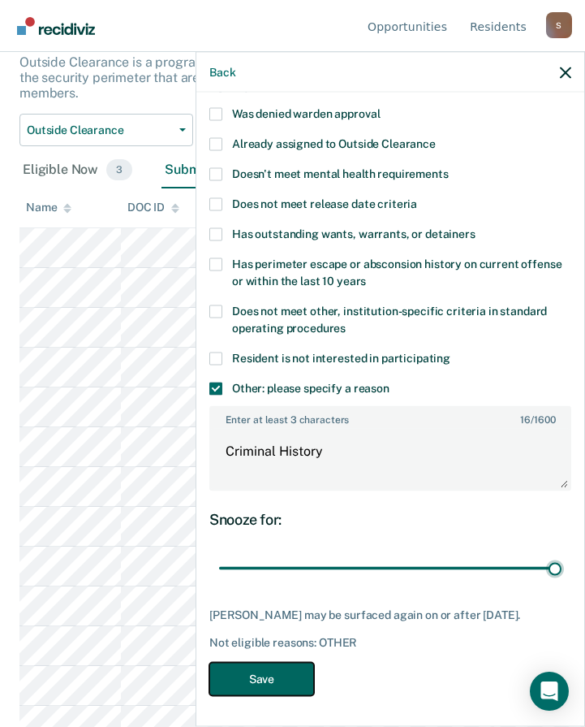
drag, startPoint x: 258, startPoint y: 671, endPoint x: 283, endPoint y: 490, distance: 182.7
click at [258, 671] on button "Save" at bounding box center [261, 678] width 105 height 33
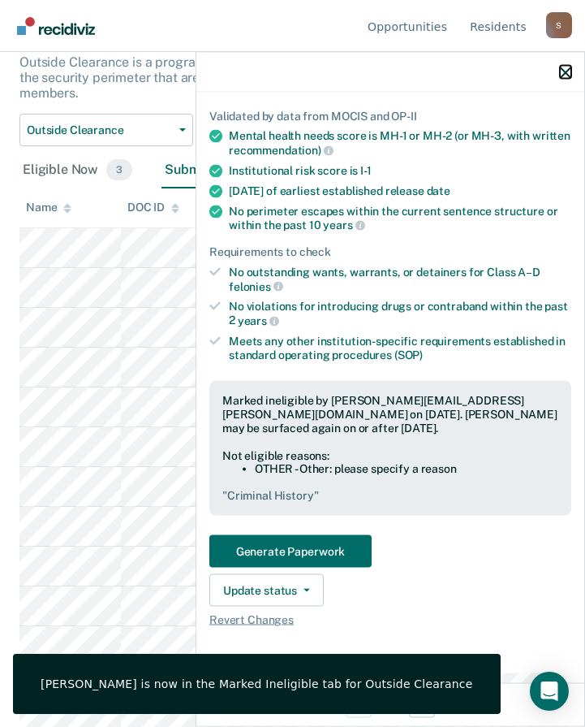
click at [570, 72] on icon "button" at bounding box center [565, 72] width 11 height 11
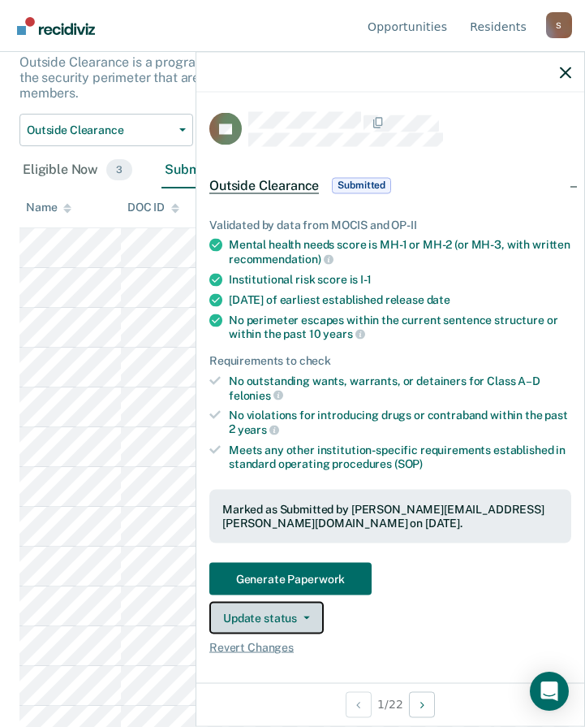
click at [292, 620] on button "Update status" at bounding box center [266, 617] width 114 height 32
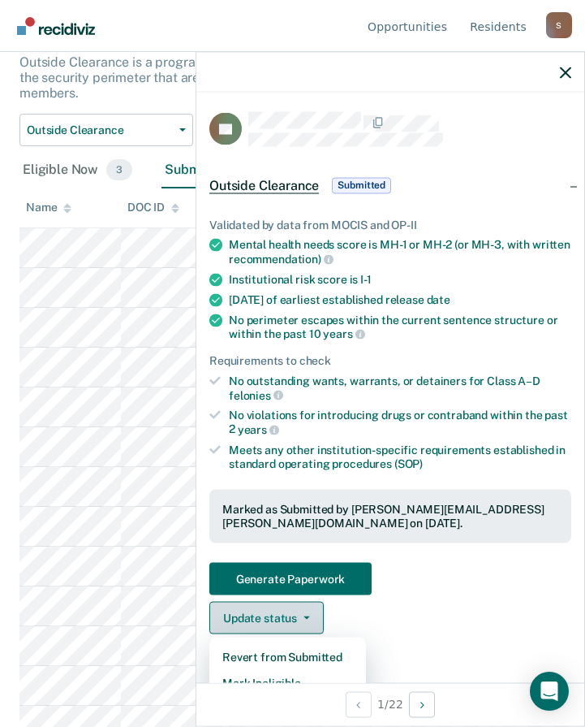
click at [302, 611] on button "Update status" at bounding box center [266, 617] width 114 height 32
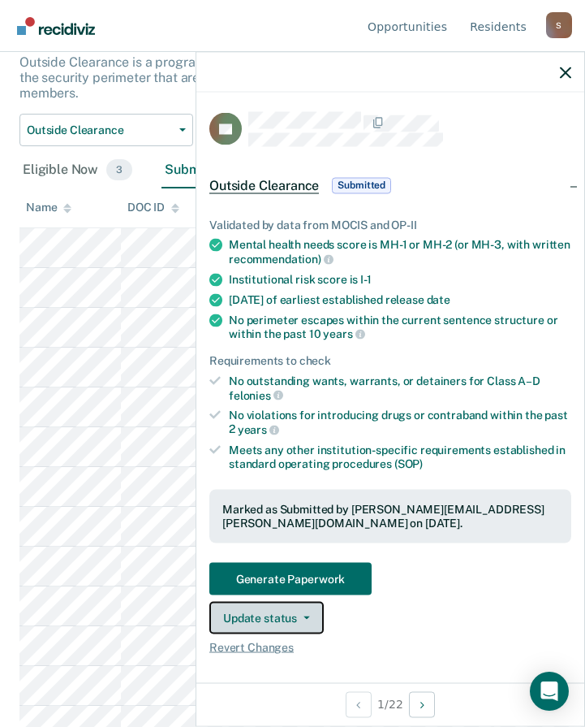
click at [302, 611] on button "Update status" at bounding box center [266, 617] width 114 height 32
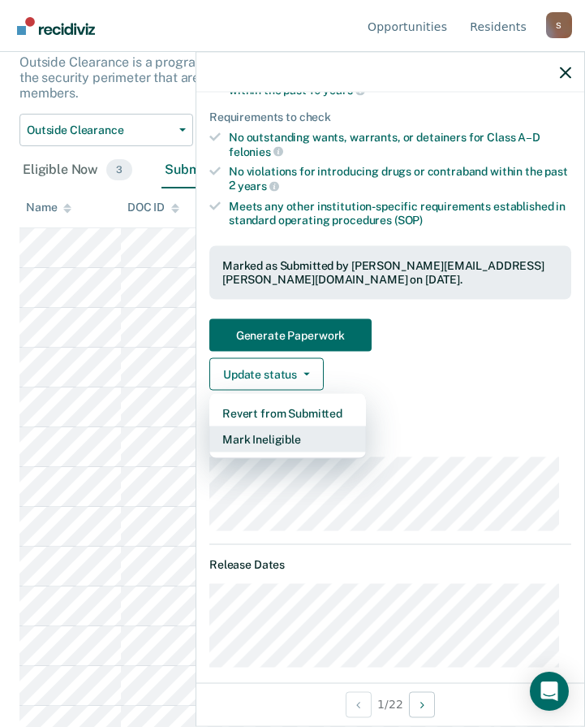
click at [279, 438] on button "Mark Ineligible" at bounding box center [287, 438] width 157 height 26
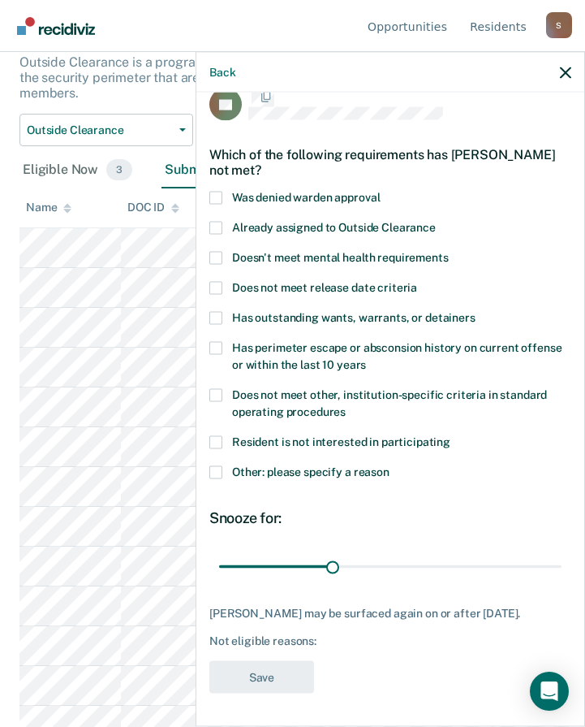
scroll to position [37, 0]
click at [213, 447] on div "Resident is not interested in participating" at bounding box center [390, 450] width 362 height 30
click at [221, 465] on span at bounding box center [215, 471] width 13 height 13
click at [390, 465] on input "Other: please specify a reason" at bounding box center [390, 465] width 0 height 0
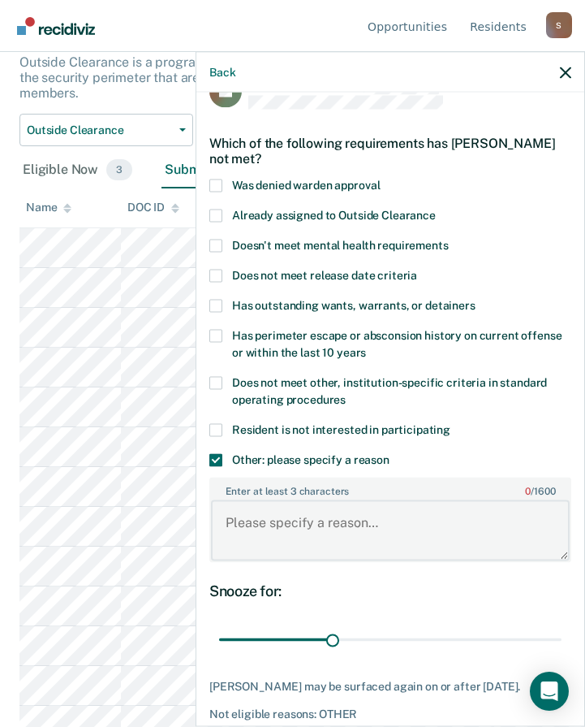
click at [275, 529] on textarea "Enter at least 3 characters 0 / 1600" at bounding box center [390, 530] width 359 height 60
paste textarea "Criminal History"
type textarea "Criminal History"
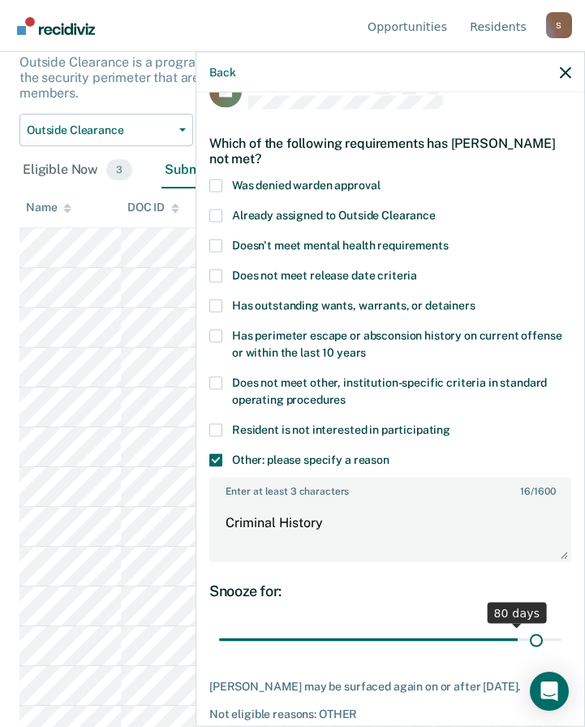
drag, startPoint x: 434, startPoint y: 632, endPoint x: 541, endPoint y: 624, distance: 106.7
click at [534, 625] on input "range" at bounding box center [390, 639] width 343 height 28
drag, startPoint x: 531, startPoint y: 640, endPoint x: 608, endPoint y: 625, distance: 78.5
type input "90"
click at [562, 625] on input "range" at bounding box center [390, 639] width 343 height 28
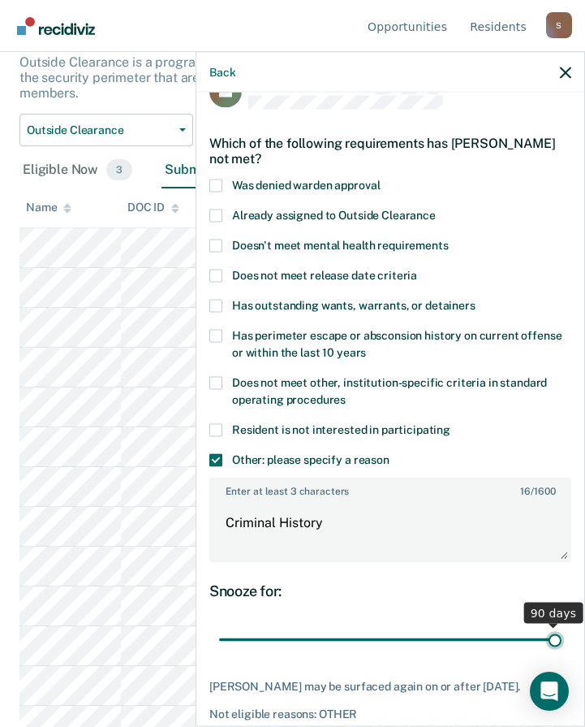
scroll to position [123, 0]
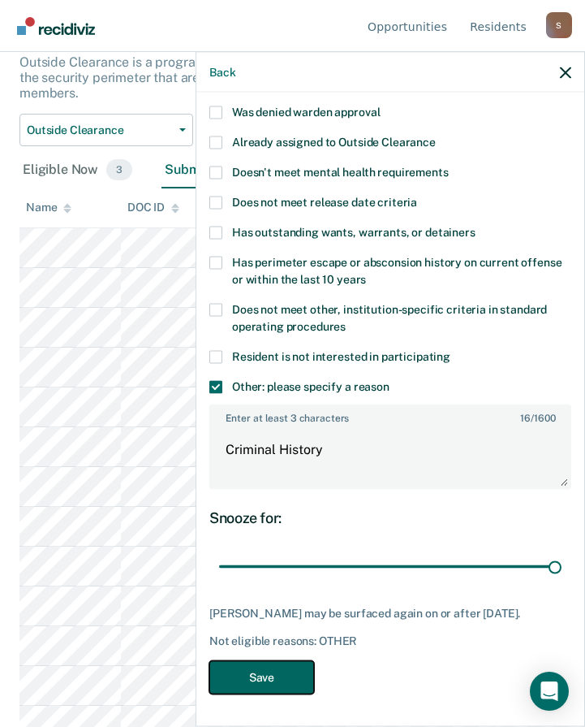
drag, startPoint x: 273, startPoint y: 670, endPoint x: 270, endPoint y: 641, distance: 28.5
click at [275, 670] on button "Save" at bounding box center [261, 676] width 105 height 33
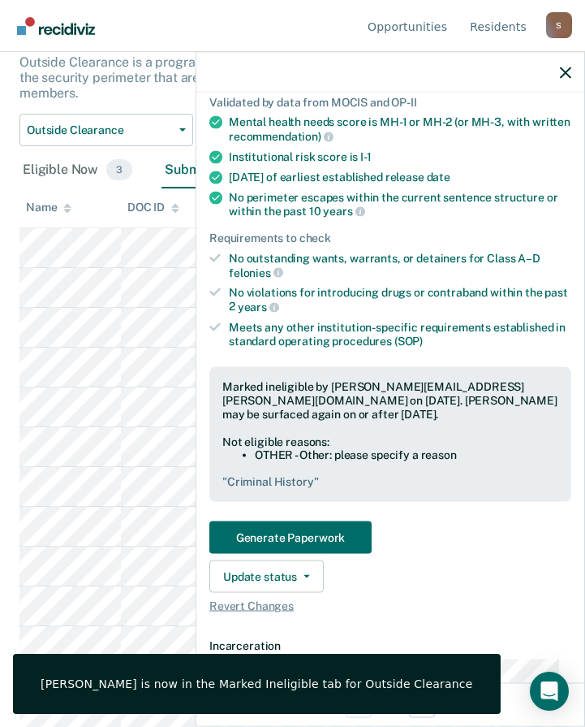
click at [574, 68] on div at bounding box center [390, 72] width 388 height 41
click at [561, 77] on icon "button" at bounding box center [565, 72] width 11 height 11
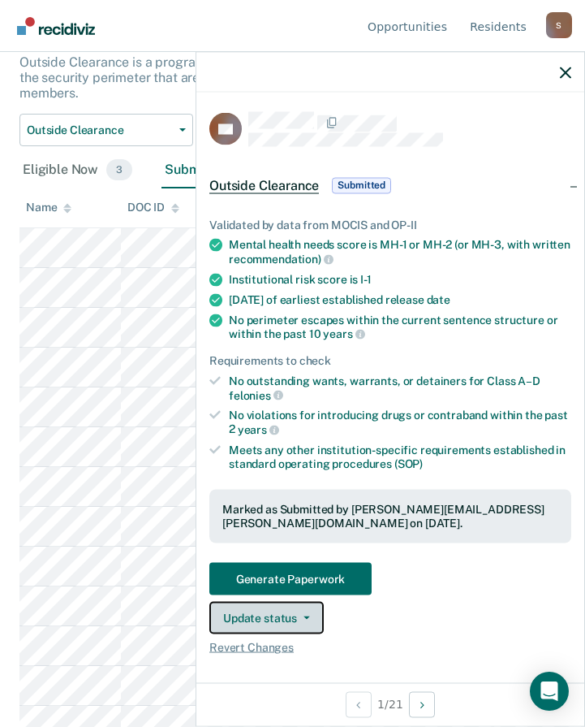
drag, startPoint x: 279, startPoint y: 616, endPoint x: 288, endPoint y: 613, distance: 9.5
click at [281, 615] on button "Update status" at bounding box center [266, 617] width 114 height 32
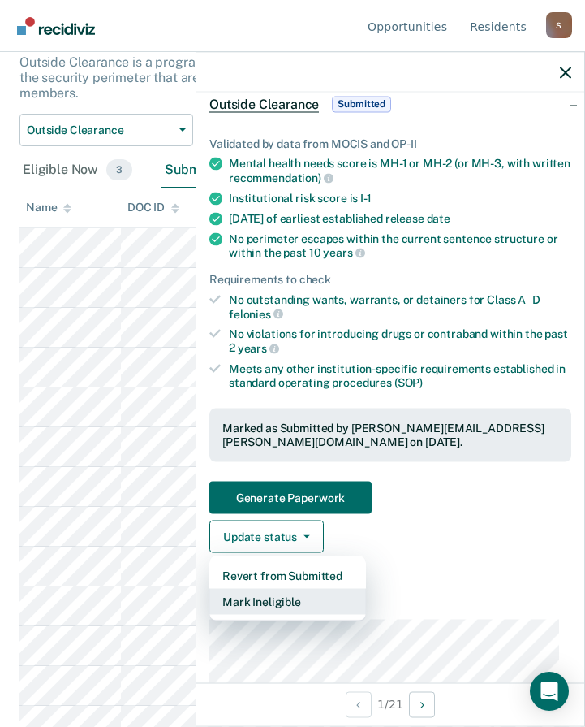
click at [270, 596] on button "Mark Ineligible" at bounding box center [287, 601] width 157 height 26
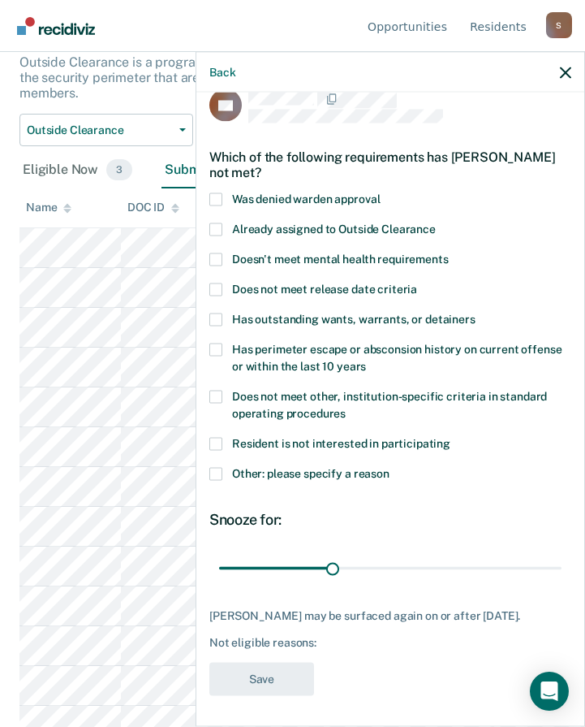
click at [219, 474] on span at bounding box center [215, 473] width 13 height 13
click at [390, 467] on input "Other: please specify a reason" at bounding box center [390, 467] width 0 height 0
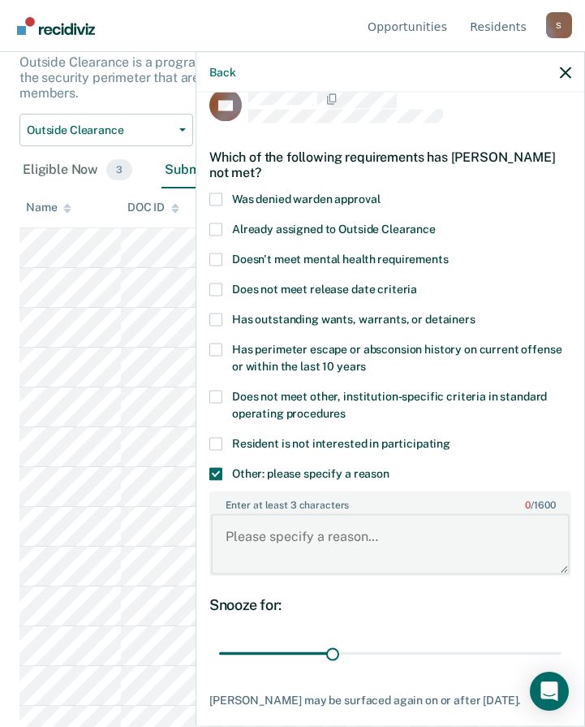
click at [299, 552] on textarea "Enter at least 3 characters 0 / 1600" at bounding box center [390, 544] width 359 height 60
paste textarea "M CO008780 [PERSON_NAME] MO ASSAULT ON POLICE OFFICER"
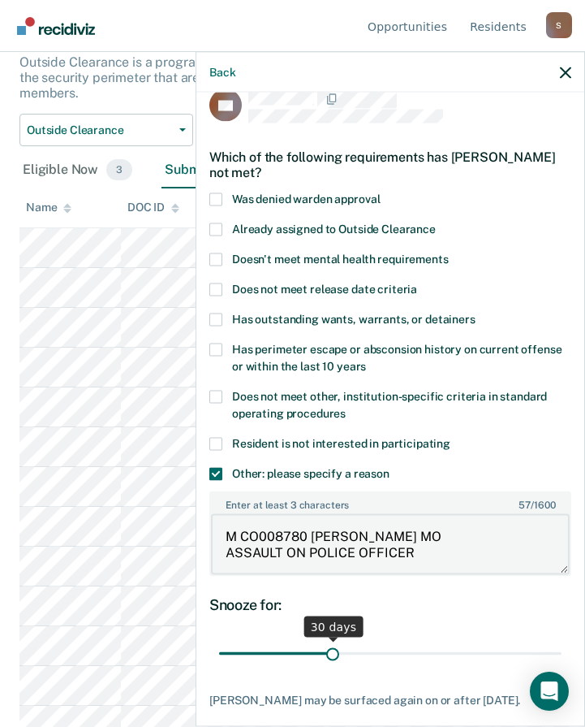
type textarea "M CO008780 [PERSON_NAME] MO ASSAULT ON POLICE OFFICER"
drag, startPoint x: 331, startPoint y: 653, endPoint x: 655, endPoint y: 648, distance: 324.0
type input "90"
click at [562, 648] on input "range" at bounding box center [390, 653] width 343 height 28
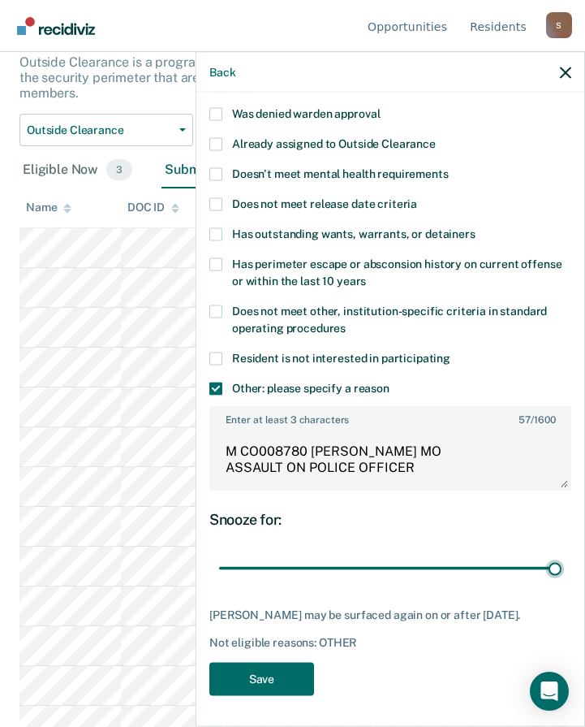
scroll to position [244, 0]
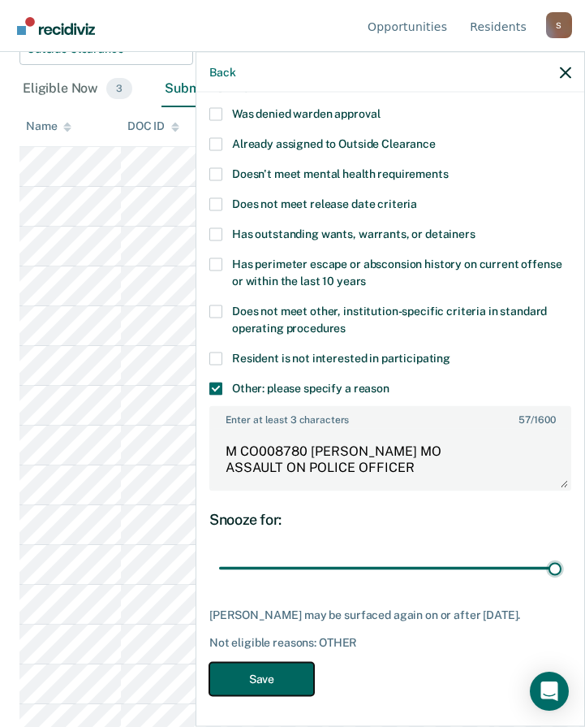
click at [279, 675] on button "Save" at bounding box center [261, 678] width 105 height 33
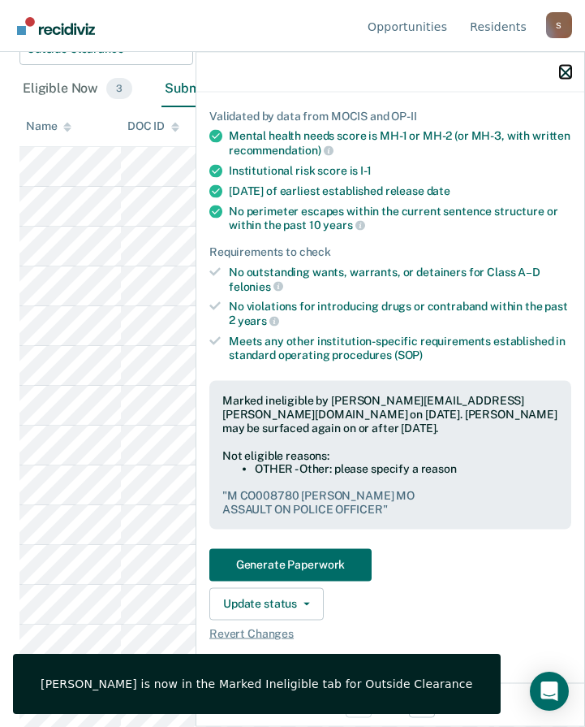
click at [563, 71] on icon "button" at bounding box center [565, 72] width 11 height 11
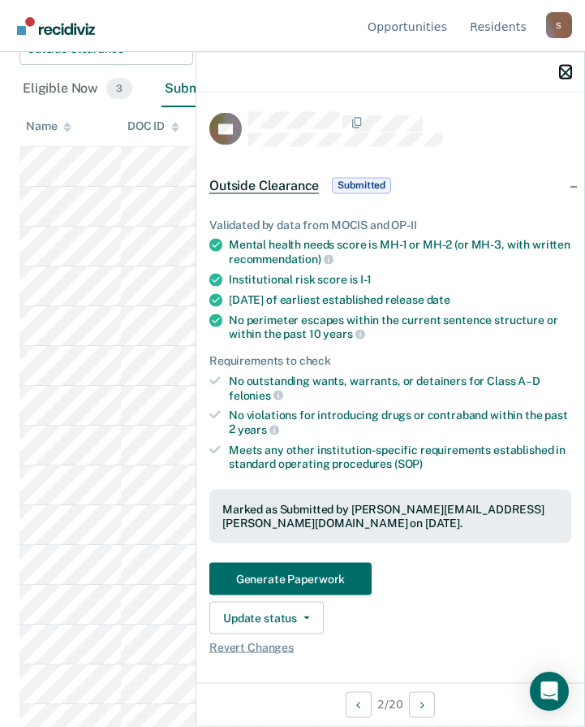
click at [561, 76] on icon "button" at bounding box center [565, 72] width 11 height 11
click at [304, 615] on icon "button" at bounding box center [307, 616] width 6 height 3
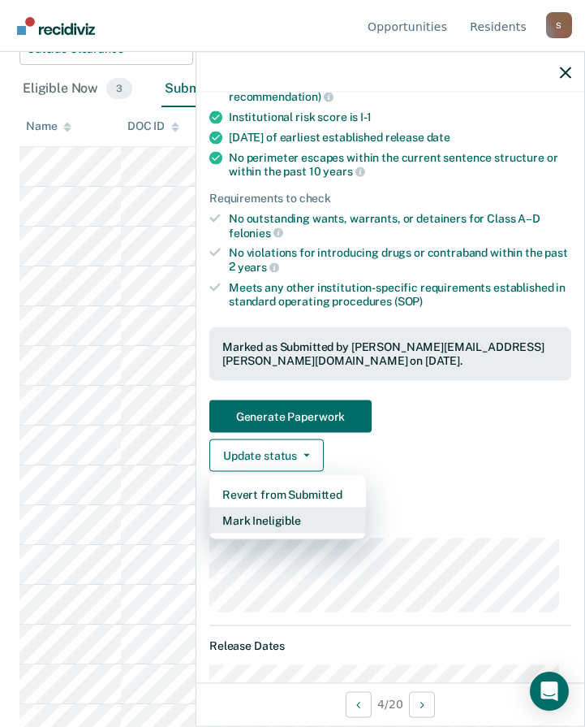
click at [249, 518] on button "Mark Ineligible" at bounding box center [287, 520] width 157 height 26
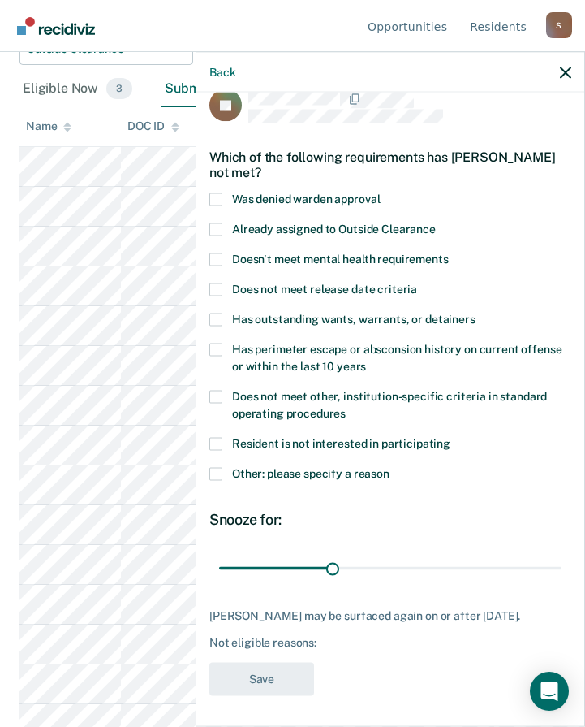
click at [215, 473] on span at bounding box center [215, 473] width 13 height 13
click at [390, 467] on input "Other: please specify a reason" at bounding box center [390, 467] width 0 height 0
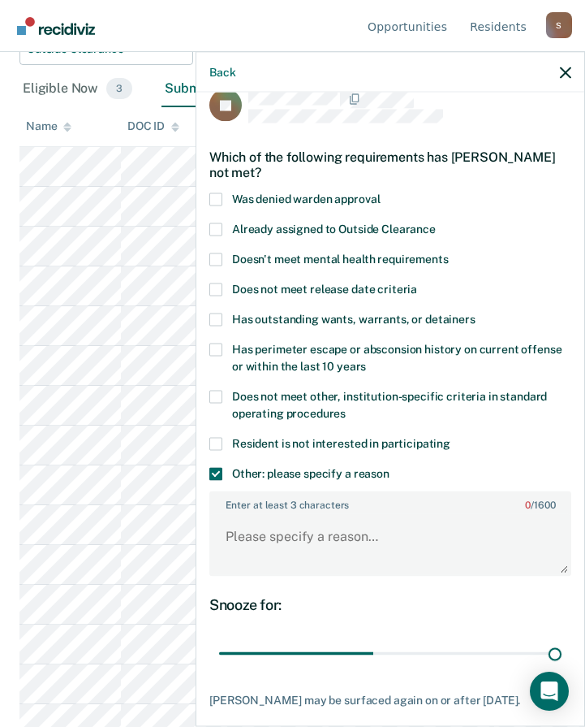
drag, startPoint x: 331, startPoint y: 649, endPoint x: 594, endPoint y: 677, distance: 264.6
type input "90"
click at [562, 667] on input "range" at bounding box center [390, 653] width 343 height 28
click at [317, 550] on textarea "Enter at least 3 characters 0 / 1600" at bounding box center [390, 544] width 359 height 60
paste textarea "M CO008780 [PERSON_NAME] MO ASSAULT ON POLICE OFFICER"
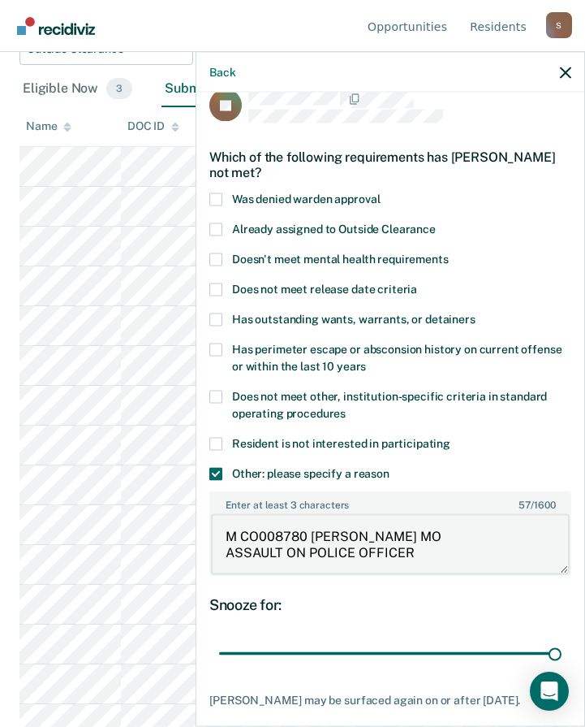
scroll to position [105, 0]
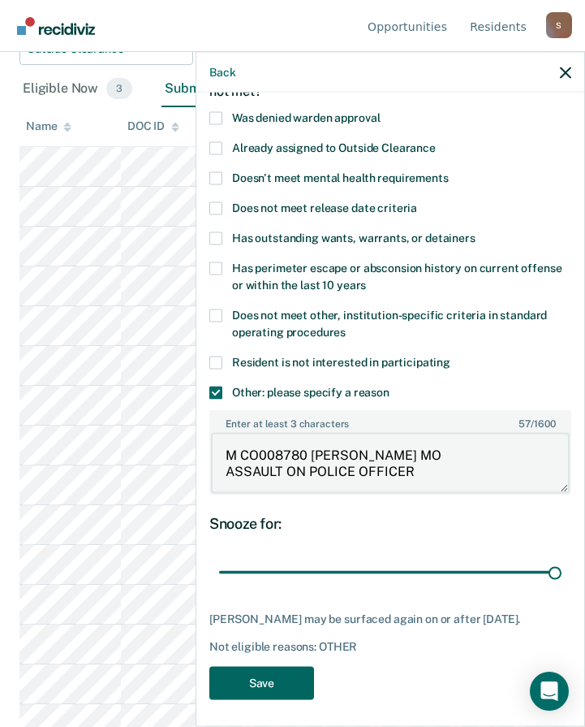
type textarea "M CO008780 [PERSON_NAME] MO ASSAULT ON POLICE OFFICER"
drag, startPoint x: 272, startPoint y: 680, endPoint x: 278, endPoint y: 667, distance: 14.2
click at [272, 680] on button "Save" at bounding box center [261, 682] width 105 height 33
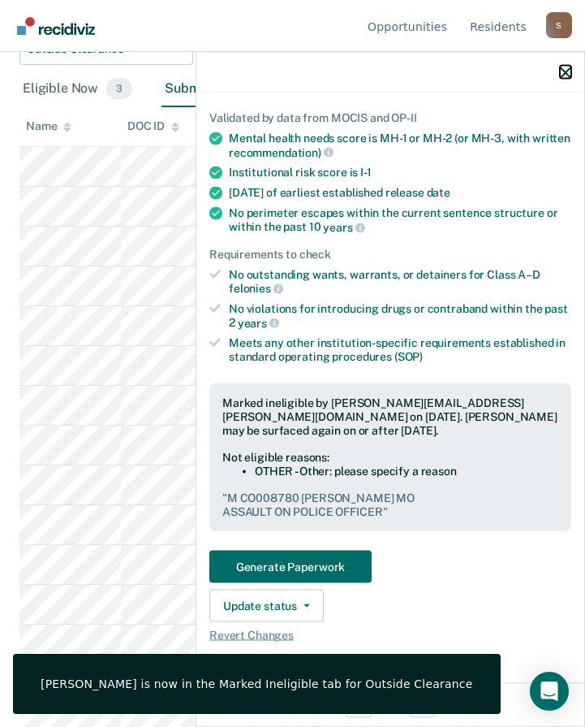
click at [564, 68] on icon "button" at bounding box center [565, 72] width 11 height 11
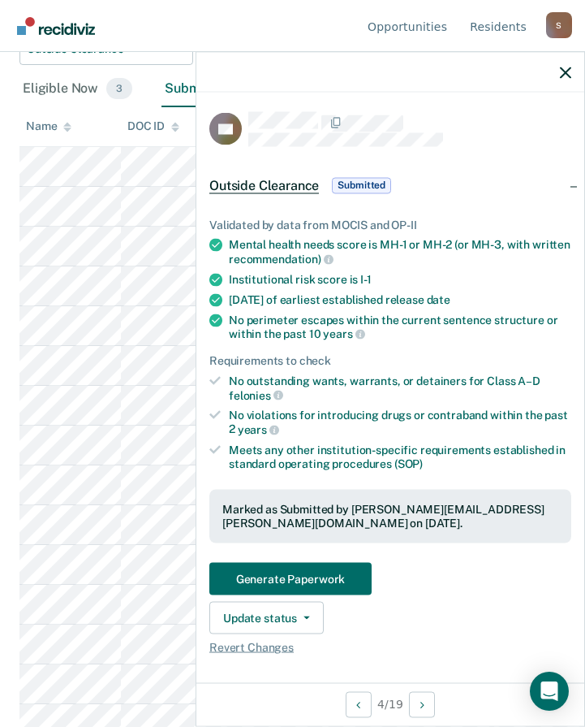
scroll to position [162, 0]
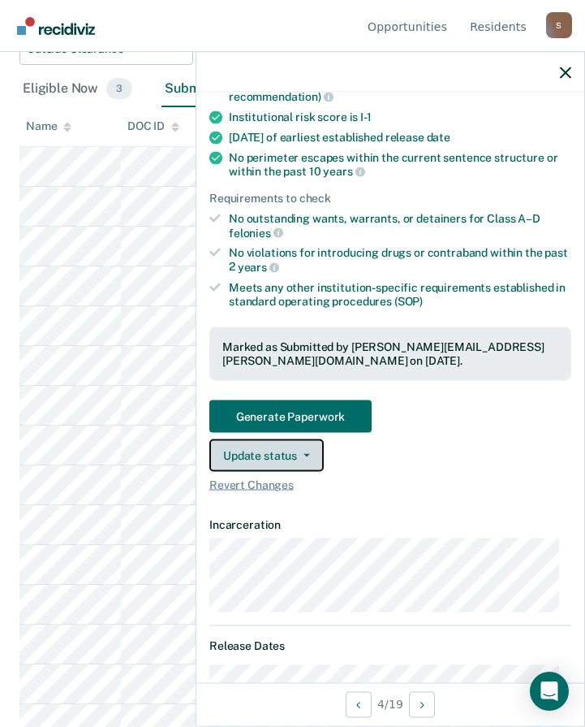
click at [291, 458] on button "Update status" at bounding box center [266, 454] width 114 height 32
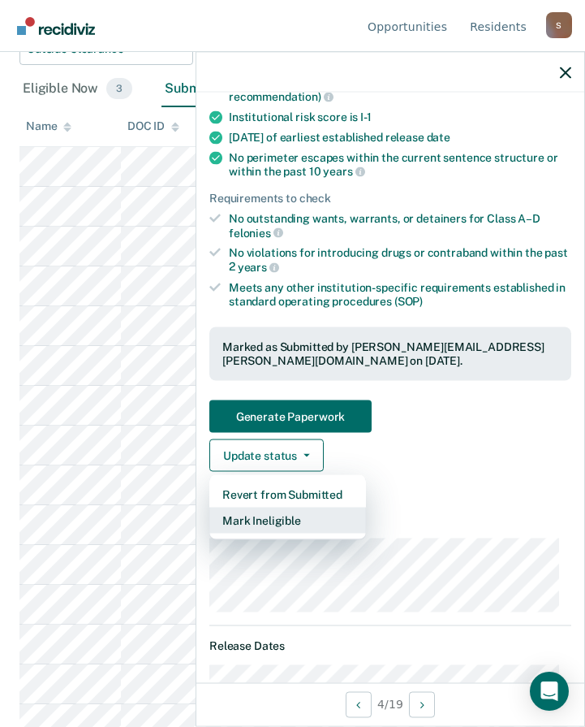
click at [276, 520] on button "Mark Ineligible" at bounding box center [287, 520] width 157 height 26
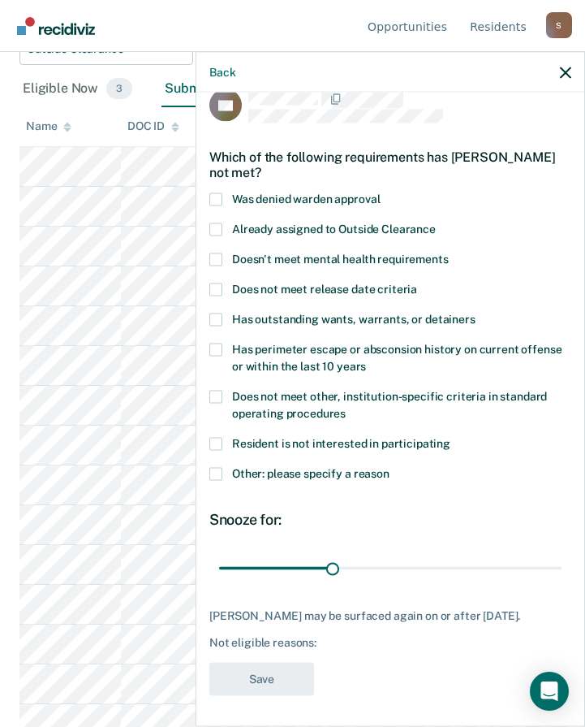
click at [222, 472] on label "Other: please specify a reason" at bounding box center [390, 475] width 362 height 17
click at [390, 467] on input "Other: please specify a reason" at bounding box center [390, 467] width 0 height 0
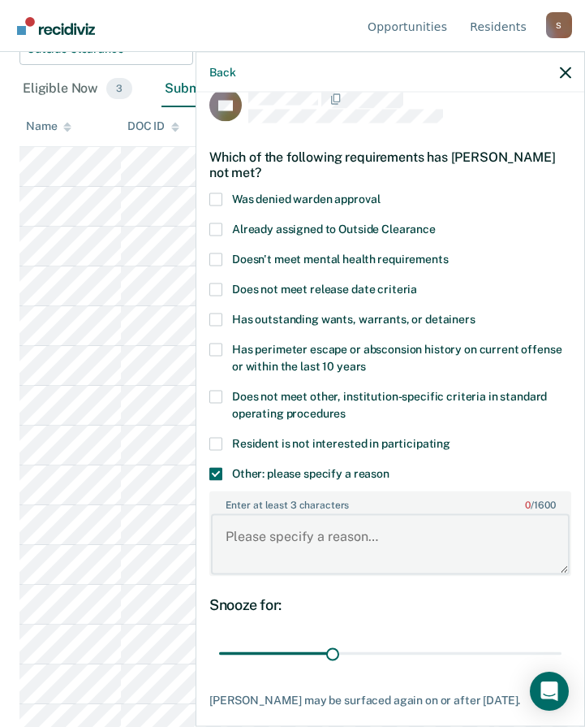
click at [296, 537] on textarea "Enter at least 3 characters 0 / 1600" at bounding box center [390, 544] width 359 height 60
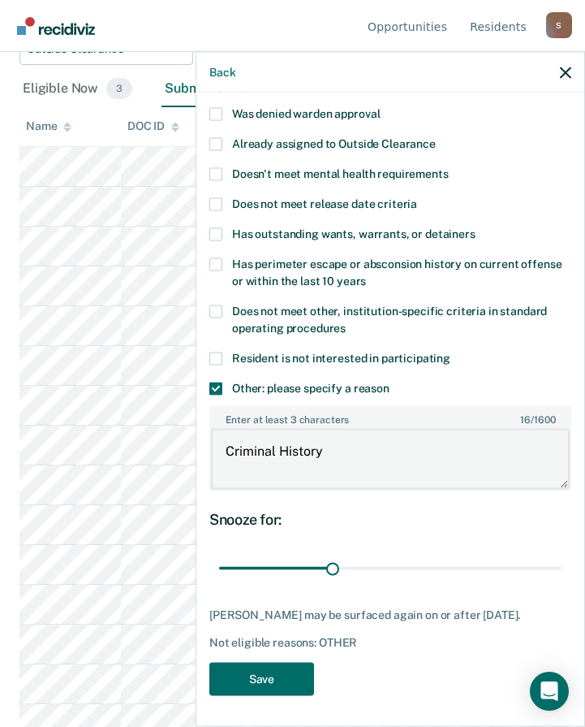
scroll to position [325, 0]
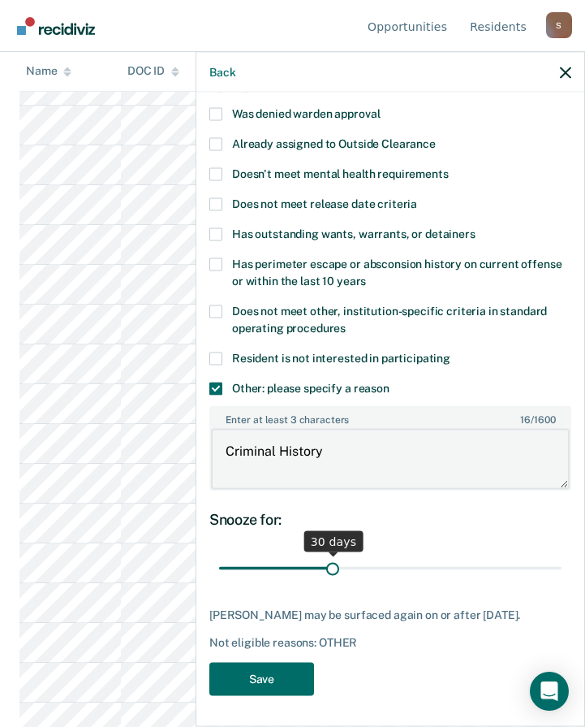
type textarea "Criminal History"
drag, startPoint x: 325, startPoint y: 563, endPoint x: 569, endPoint y: 576, distance: 244.7
type input "90"
click at [562, 575] on input "range" at bounding box center [390, 568] width 343 height 28
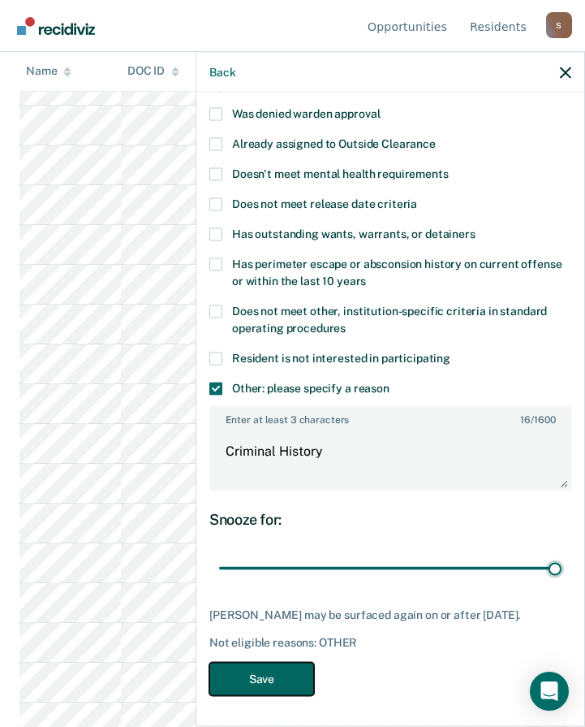
drag, startPoint x: 254, startPoint y: 676, endPoint x: 270, endPoint y: 667, distance: 17.8
click at [254, 677] on button "Save" at bounding box center [261, 678] width 105 height 33
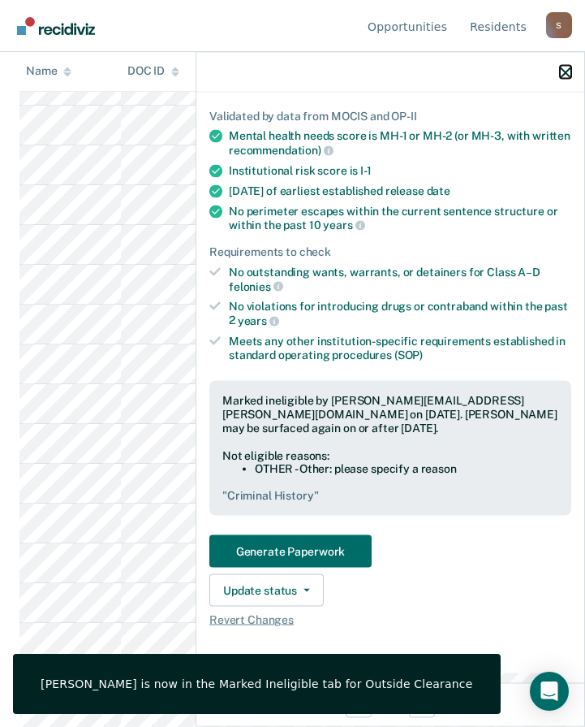
click at [567, 67] on icon "button" at bounding box center [565, 72] width 11 height 11
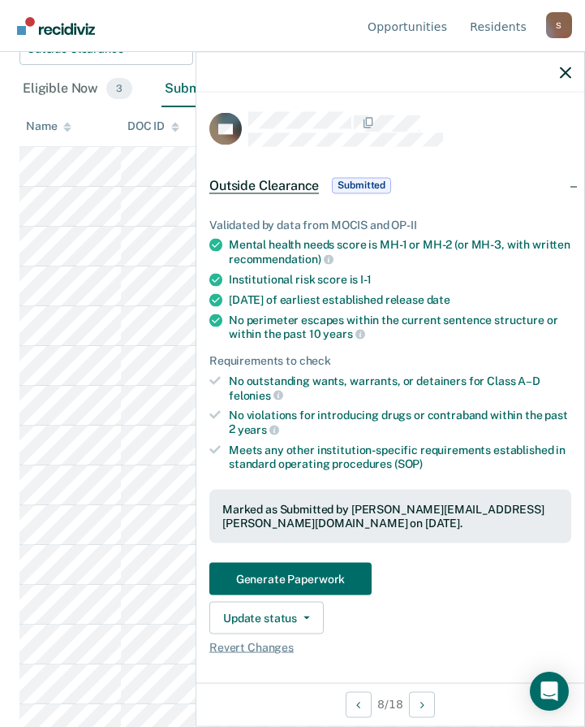
scroll to position [244, 0]
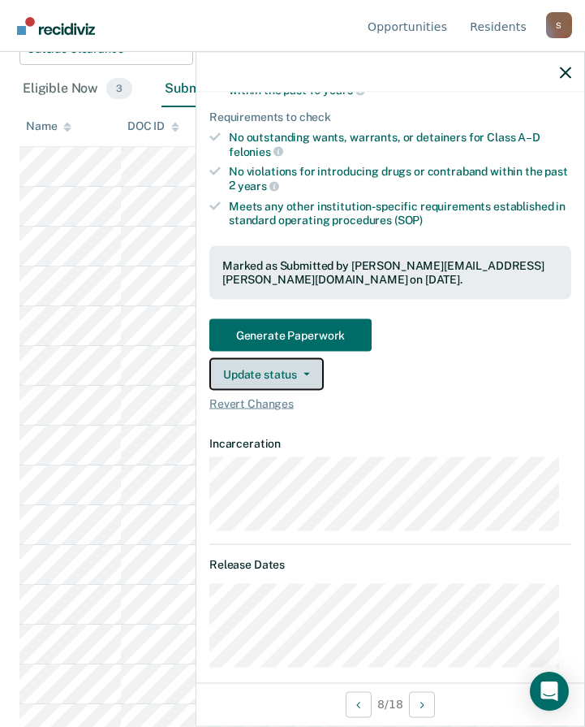
click at [280, 372] on button "Update status" at bounding box center [266, 373] width 114 height 32
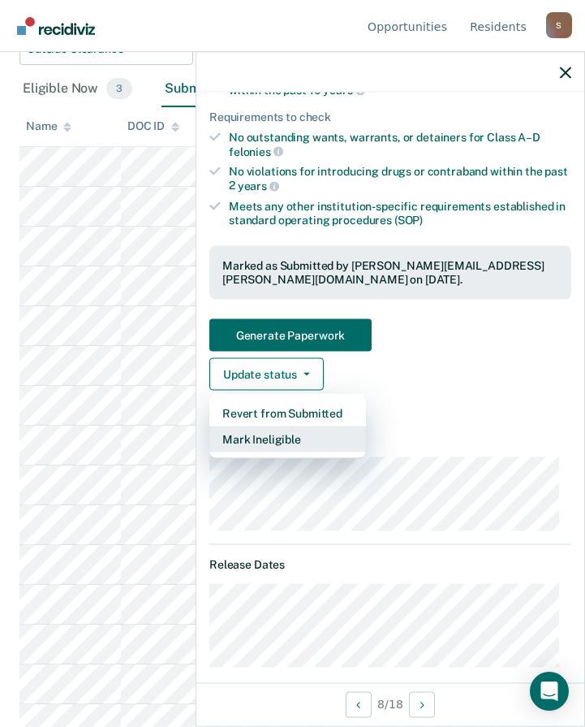
click at [271, 435] on button "Mark Ineligible" at bounding box center [287, 438] width 157 height 26
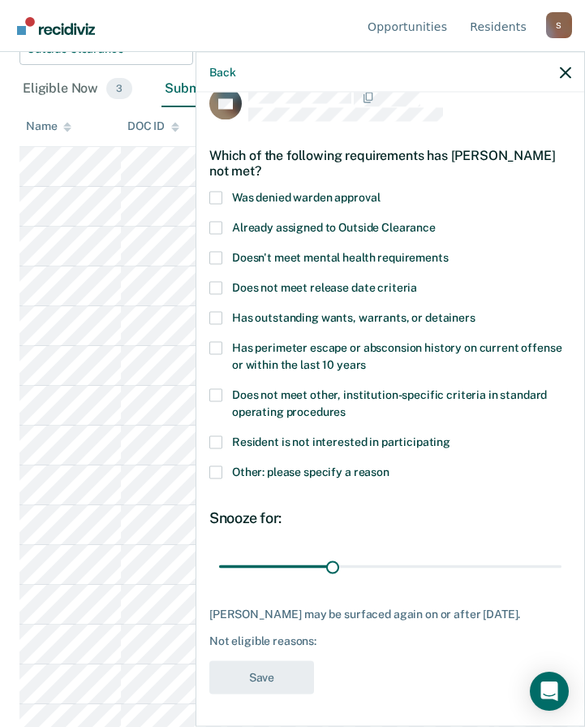
click at [220, 465] on span at bounding box center [215, 471] width 13 height 13
click at [390, 465] on input "Other: please specify a reason" at bounding box center [390, 465] width 0 height 0
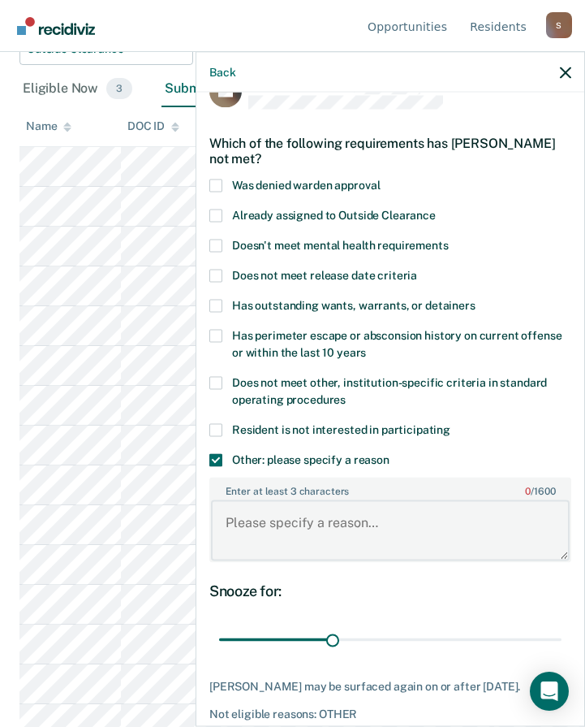
click at [281, 531] on textarea "Enter at least 3 characters 0 / 1600" at bounding box center [390, 530] width 359 height 60
paste textarea "F 0916-CR01988-01 JACK 20110922 N"
type textarea "F 0916-CR01988-01 JACK 20110922 N"
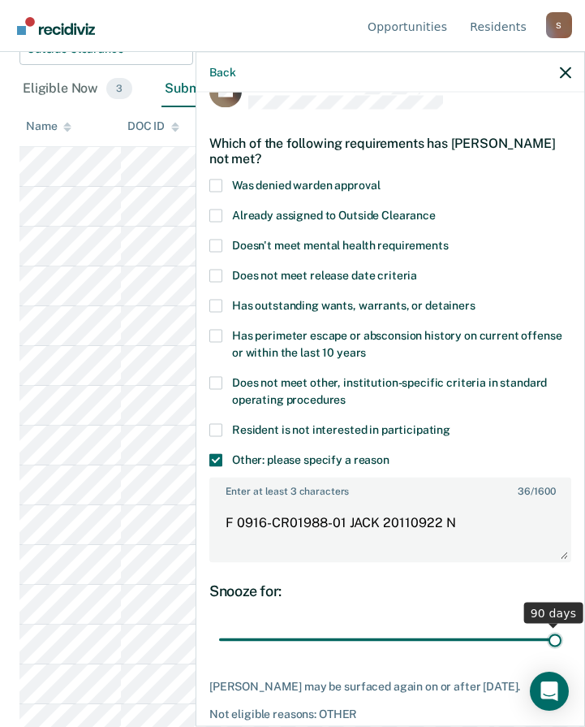
drag, startPoint x: 328, startPoint y: 636, endPoint x: 696, endPoint y: 641, distance: 367.8
type input "90"
click at [562, 641] on input "range" at bounding box center [390, 639] width 343 height 28
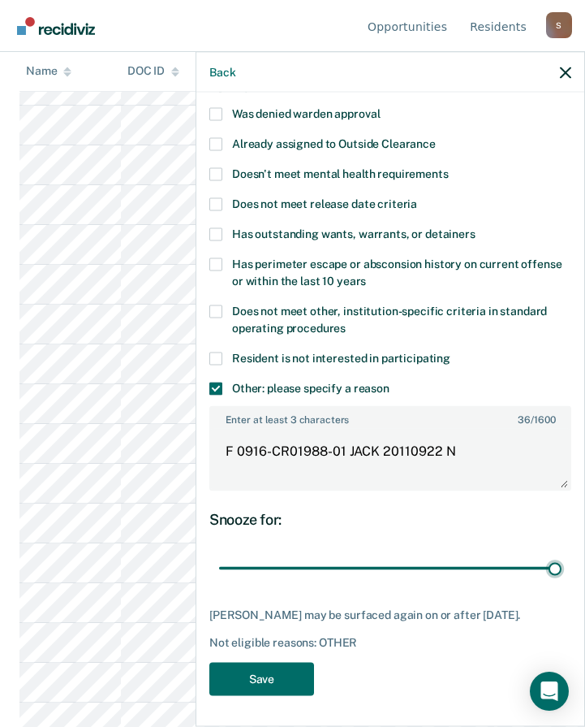
scroll to position [380, 0]
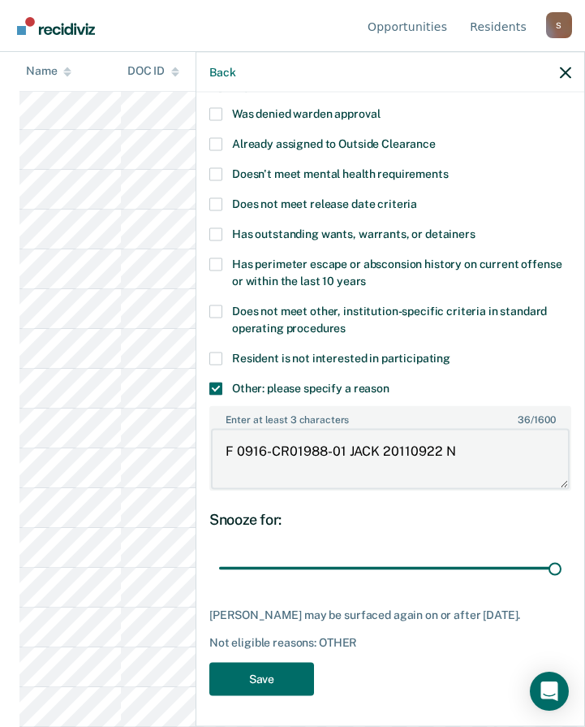
click at [464, 440] on textarea "F 0916-CR01988-01 JACK 20110922 N" at bounding box center [390, 459] width 359 height 60
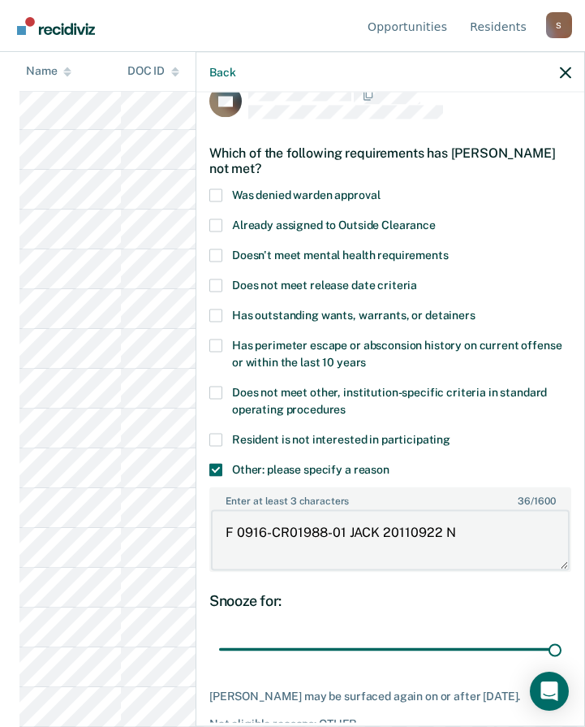
drag, startPoint x: 469, startPoint y: 529, endPoint x: 215, endPoint y: 528, distance: 254.1
click at [218, 529] on textarea "F 0916-CR01988-01 JACK 20110922 N" at bounding box center [390, 540] width 359 height 60
click at [287, 538] on textarea "Enter at least 3 characters 0 / 1600" at bounding box center [390, 540] width 359 height 60
paste textarea "F 0916-CR01988-01 JACK 20110922 N KIDNP/FAC FEL/FLGT/INFLC"
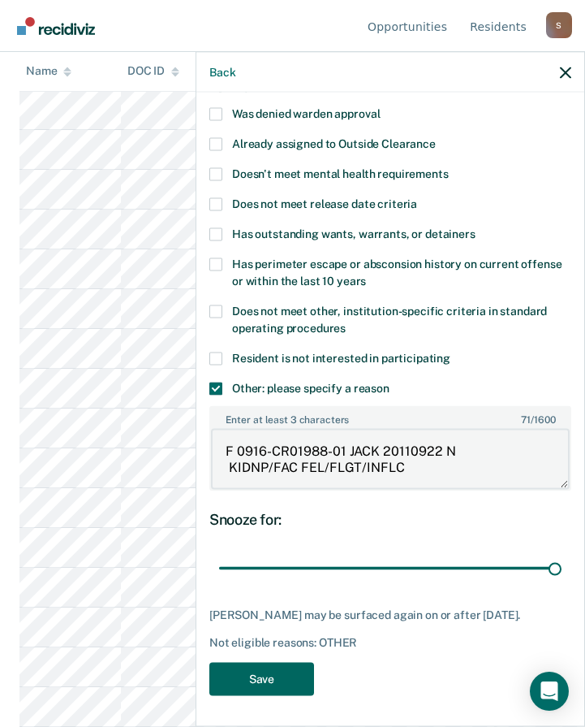
type textarea "F 0916-CR01988-01 JACK 20110922 N KIDNP/FAC FEL/FLGT/INFLC"
drag, startPoint x: 265, startPoint y: 675, endPoint x: 265, endPoint y: 641, distance: 33.3
click at [270, 672] on button "Save" at bounding box center [261, 678] width 105 height 33
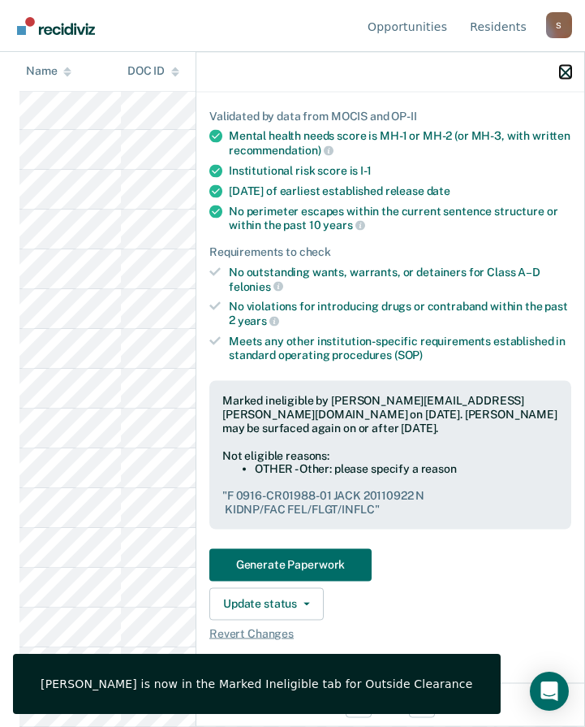
click at [560, 71] on icon "button" at bounding box center [565, 72] width 11 height 11
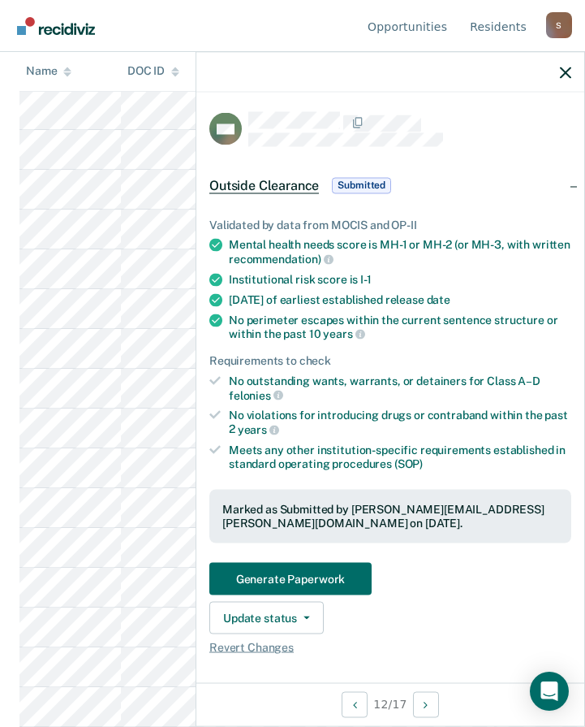
scroll to position [162, 0]
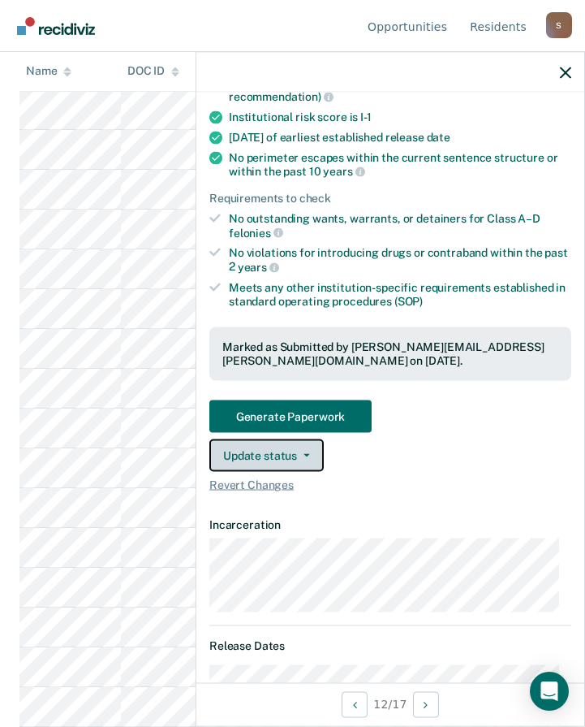
click at [294, 446] on button "Update status" at bounding box center [266, 454] width 114 height 32
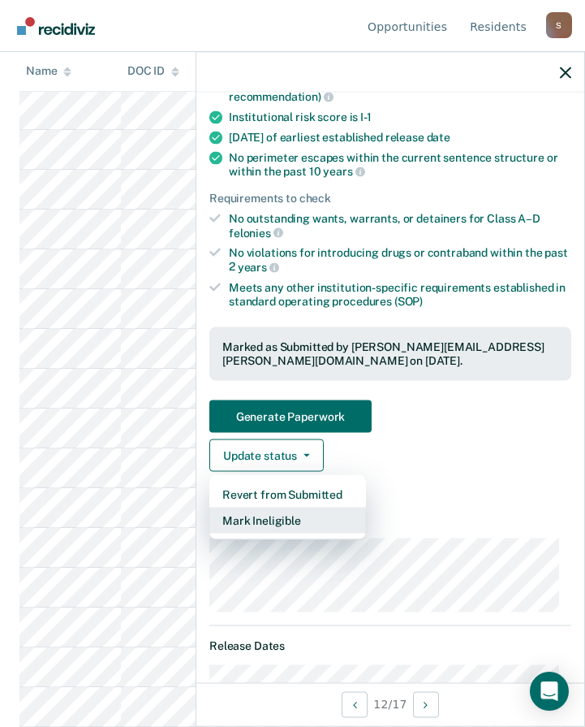
click at [274, 517] on button "Mark Ineligible" at bounding box center [287, 520] width 157 height 26
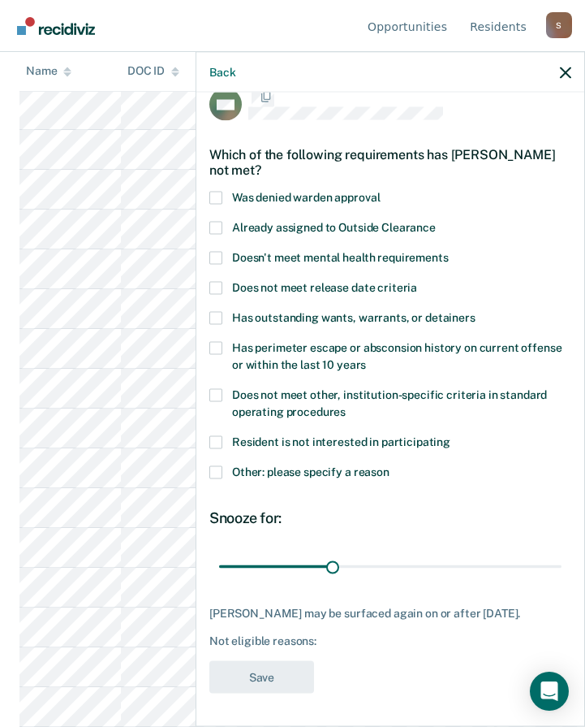
scroll to position [37, 0]
click at [221, 465] on span at bounding box center [215, 471] width 13 height 13
click at [390, 465] on input "Other: please specify a reason" at bounding box center [390, 465] width 0 height 0
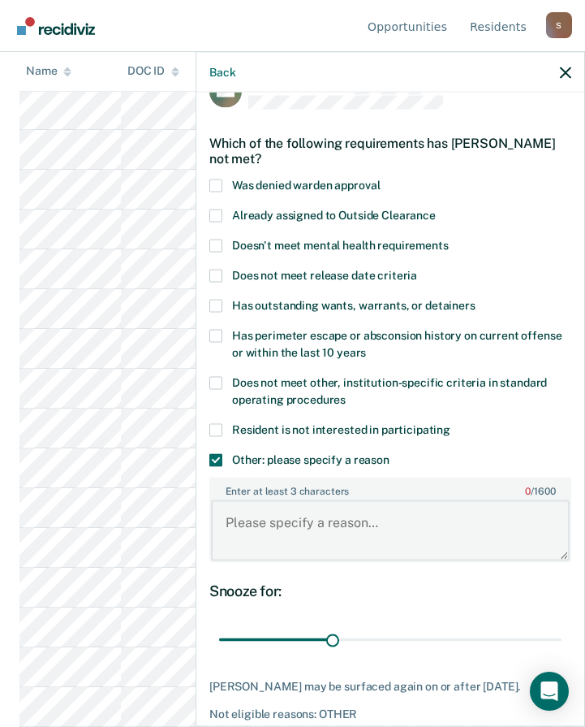
click at [346, 524] on textarea "Enter at least 3 characters 0 / 1600" at bounding box center [390, 530] width 359 height 60
type textarea "Criminal History"
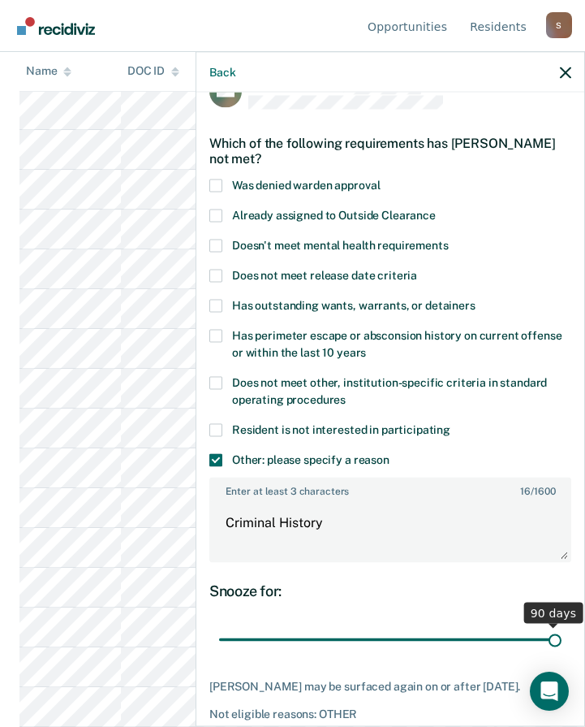
drag, startPoint x: 327, startPoint y: 638, endPoint x: 634, endPoint y: 649, distance: 307.1
type input "90"
click at [562, 649] on input "range" at bounding box center [390, 639] width 343 height 28
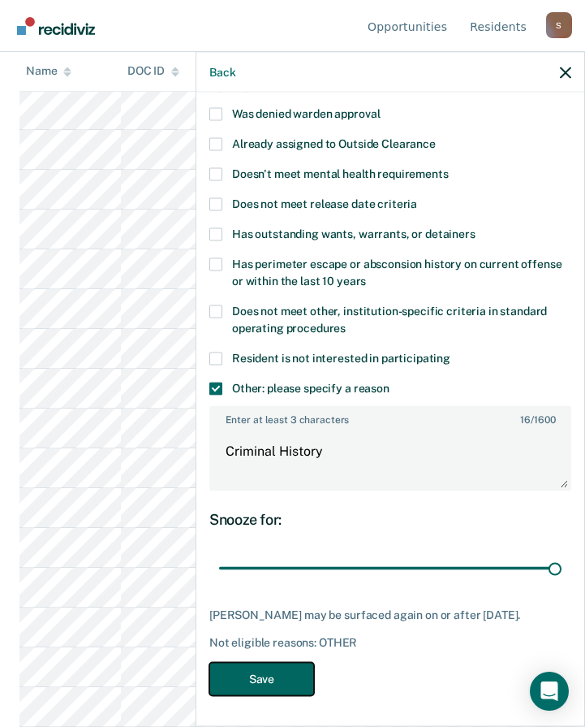
click at [281, 679] on button "Save" at bounding box center [261, 678] width 105 height 33
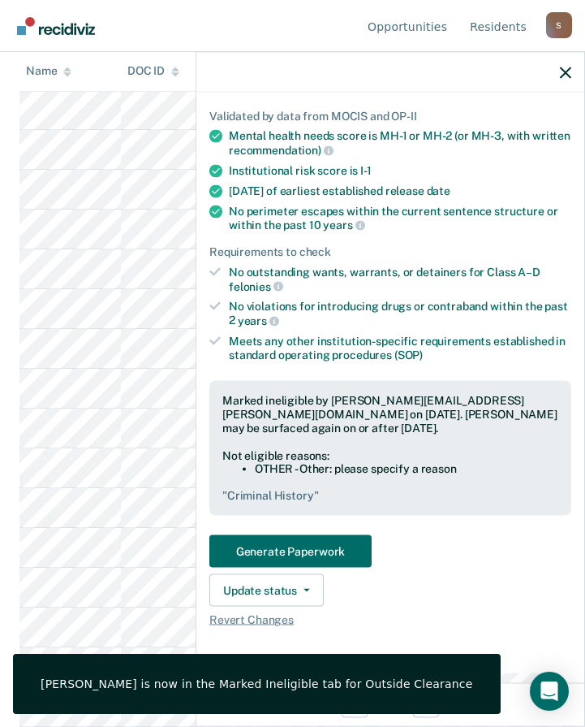
click at [559, 75] on div at bounding box center [390, 72] width 388 height 41
click at [568, 71] on icon "button" at bounding box center [565, 72] width 11 height 11
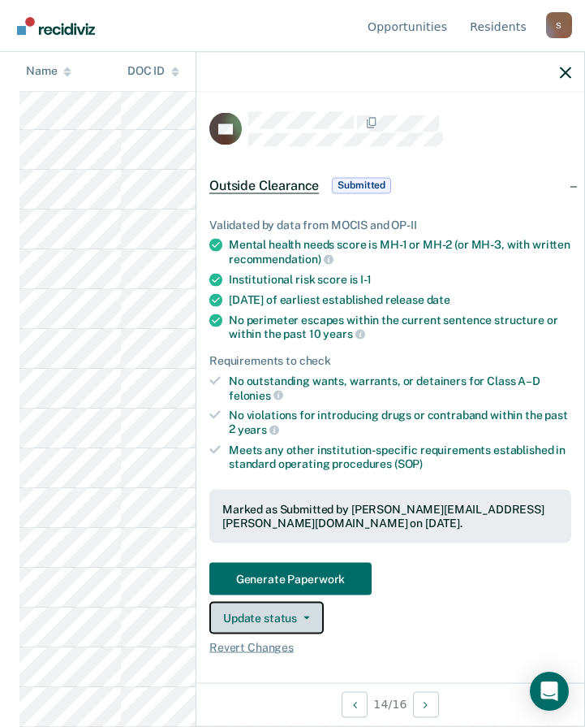
click at [238, 613] on button "Update status" at bounding box center [266, 617] width 114 height 32
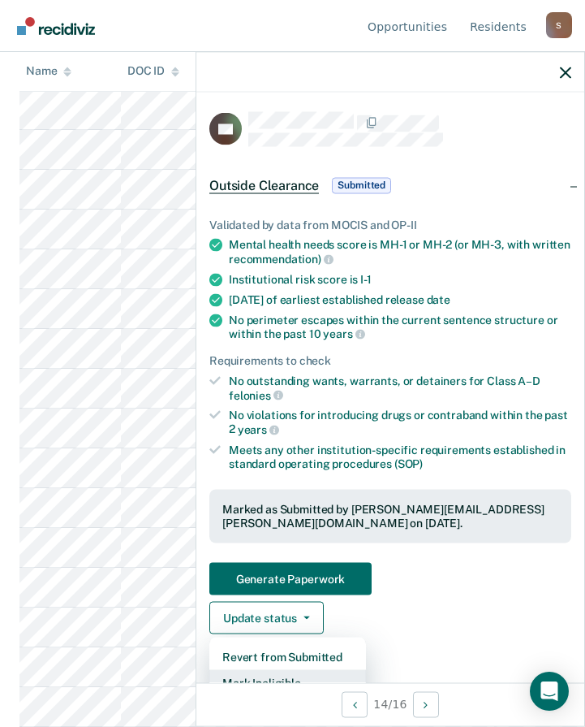
scroll to position [11, 0]
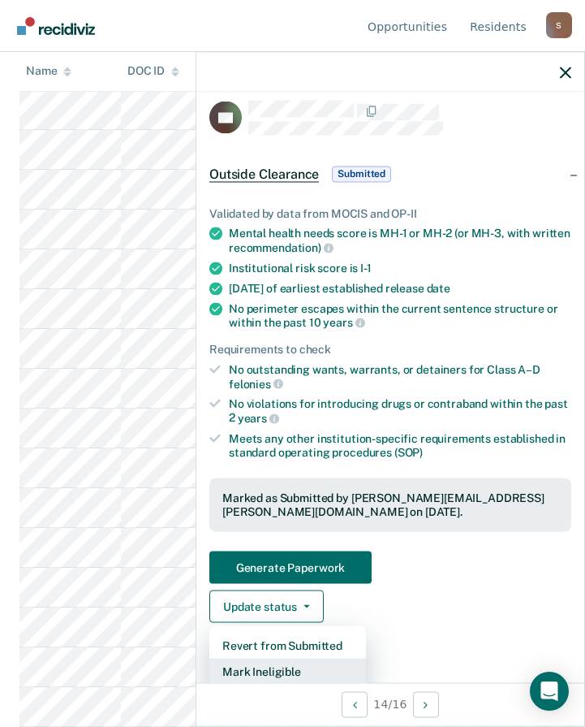
click at [269, 667] on button "Mark Ineligible" at bounding box center [287, 671] width 157 height 26
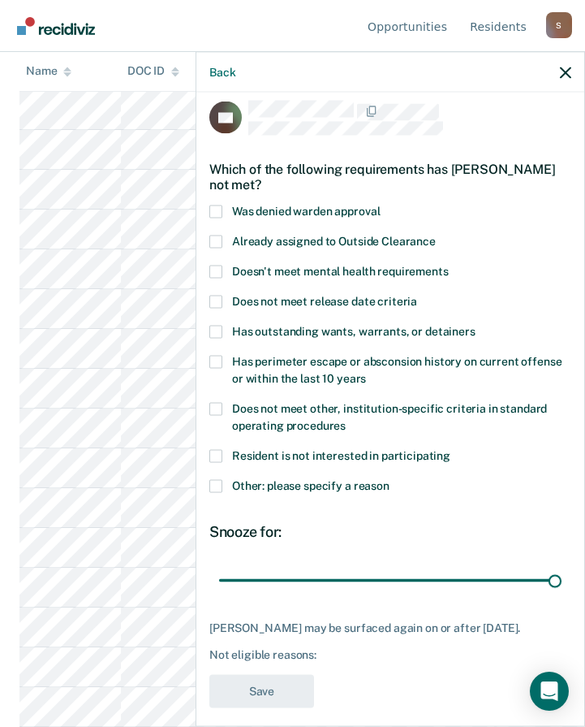
drag, startPoint x: 330, startPoint y: 574, endPoint x: 567, endPoint y: 582, distance: 238.0
type input "90"
click at [562, 592] on input "range" at bounding box center [390, 580] width 343 height 28
drag, startPoint x: 214, startPoint y: 481, endPoint x: 238, endPoint y: 494, distance: 27.6
click at [216, 483] on span at bounding box center [215, 485] width 13 height 13
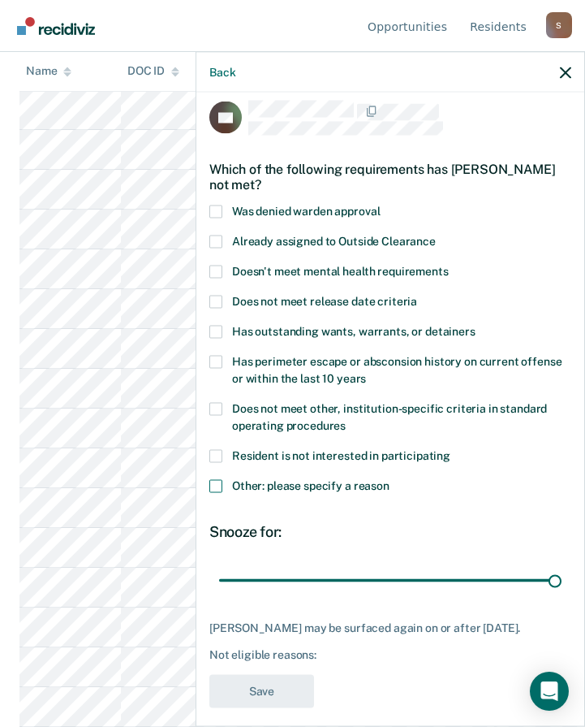
click at [390, 479] on input "Other: please specify a reason" at bounding box center [390, 479] width 0 height 0
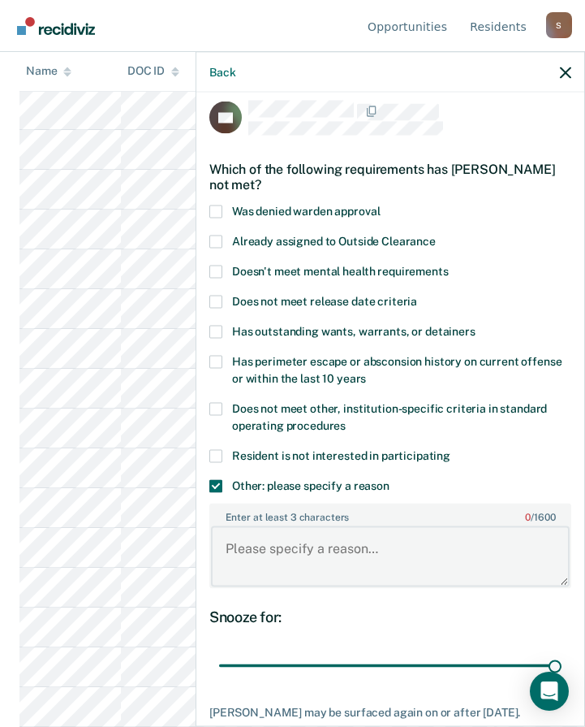
click at [274, 553] on textarea "Enter at least 3 characters 0 / 1600" at bounding box center [390, 556] width 359 height 60
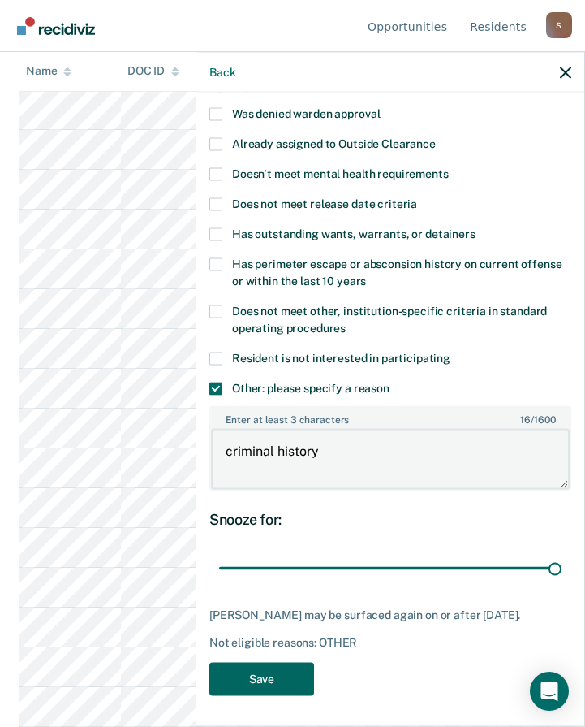
type textarea "criminal history"
click at [289, 675] on button "Save" at bounding box center [261, 678] width 105 height 33
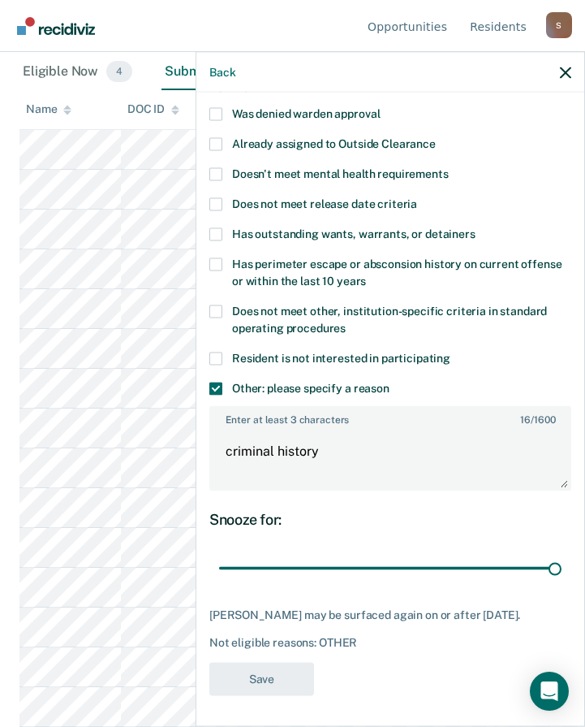
scroll to position [261, 0]
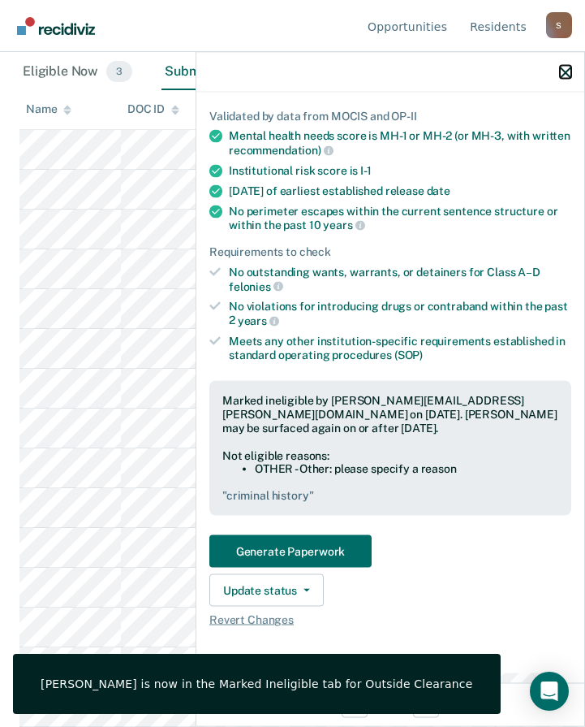
click at [563, 67] on icon "button" at bounding box center [565, 72] width 11 height 11
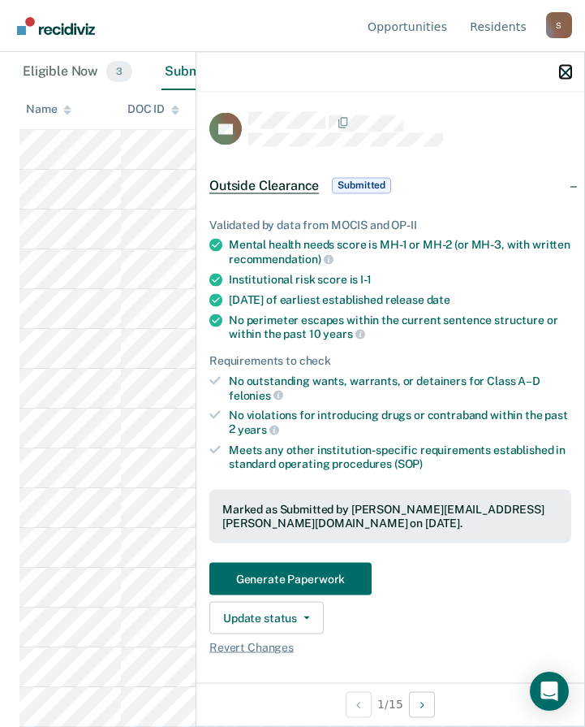
click at [563, 69] on icon "button" at bounding box center [565, 72] width 11 height 11
click at [293, 621] on button "Update status" at bounding box center [266, 617] width 114 height 32
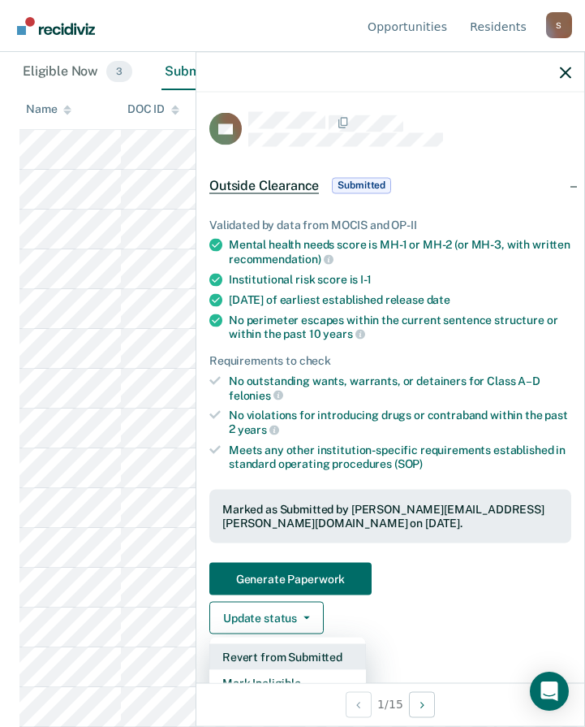
scroll to position [81, 0]
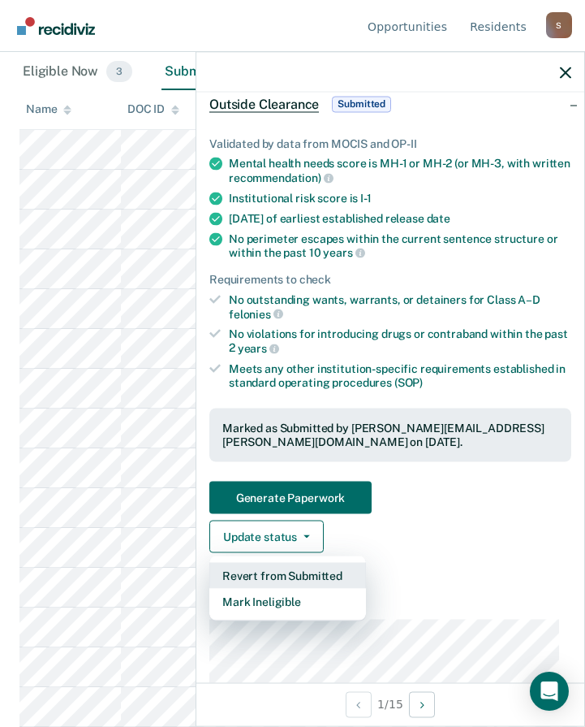
click at [304, 569] on button "Revert from Submitted" at bounding box center [287, 575] width 157 height 26
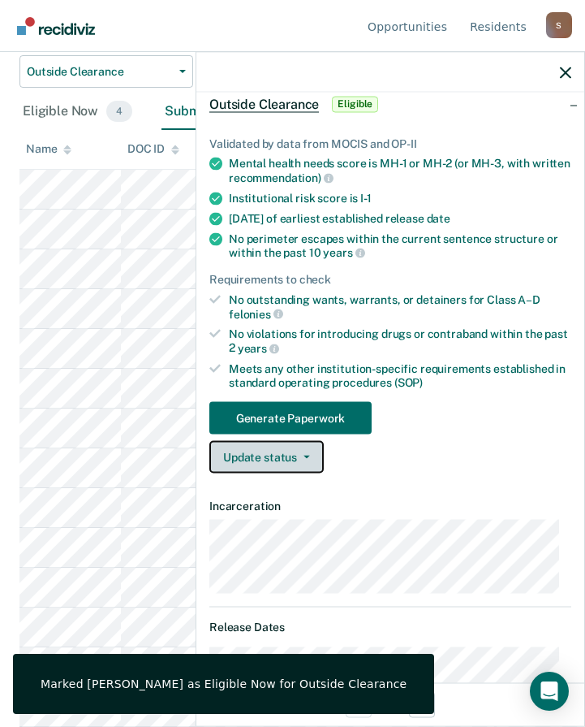
scroll to position [221, 0]
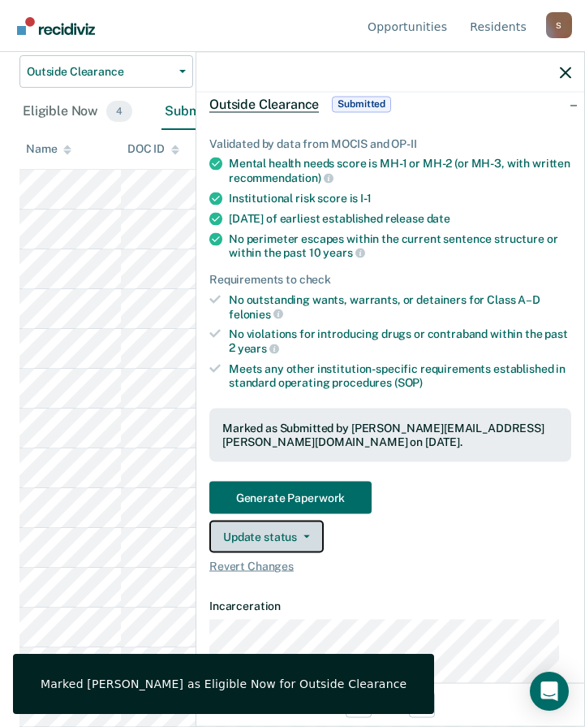
click at [279, 528] on button "Update status" at bounding box center [266, 536] width 114 height 32
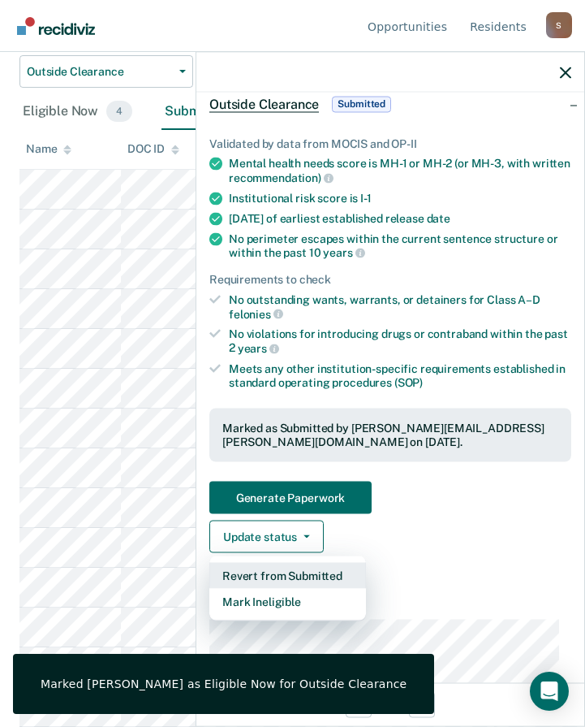
click at [295, 570] on button "Revert from Submitted" at bounding box center [287, 575] width 157 height 26
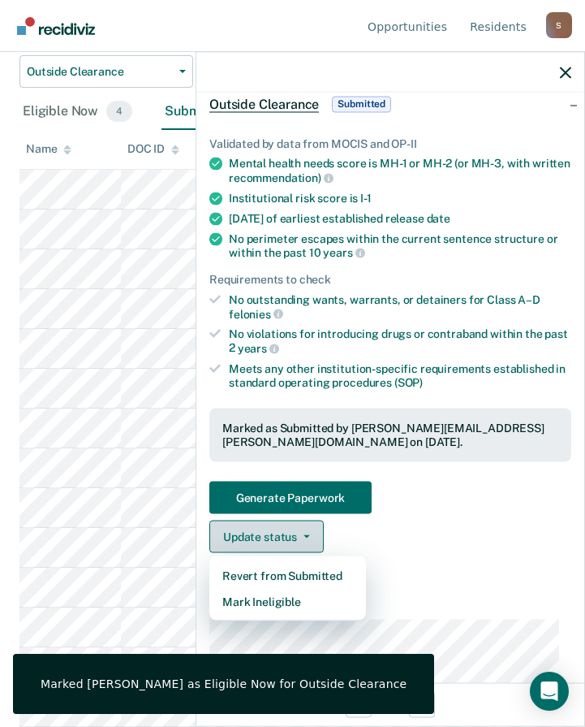
scroll to position [181, 0]
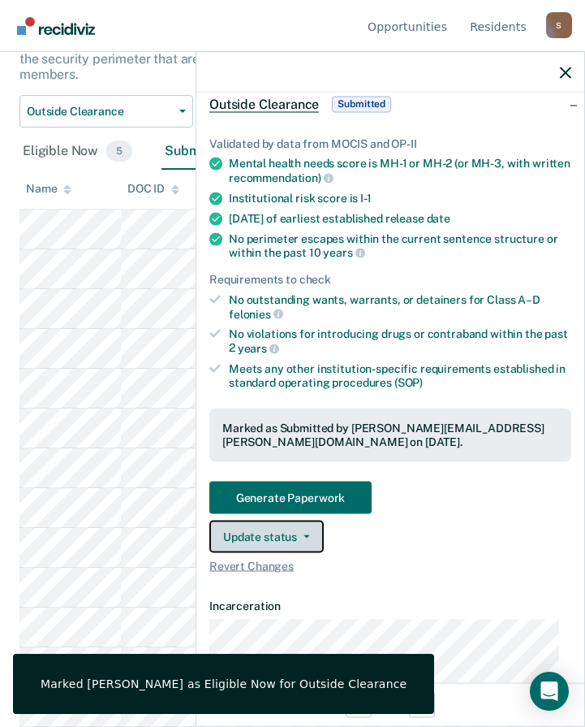
click at [261, 529] on button "Update status" at bounding box center [266, 536] width 114 height 32
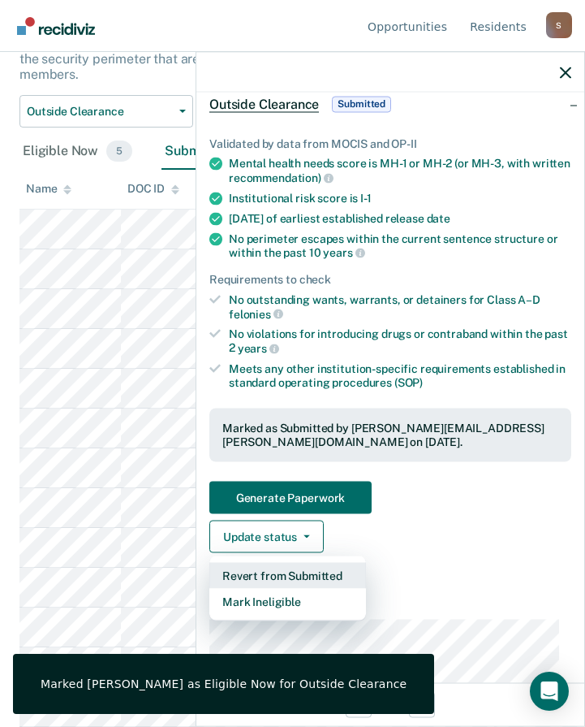
click at [309, 571] on button "Revert from Submitted" at bounding box center [287, 575] width 157 height 26
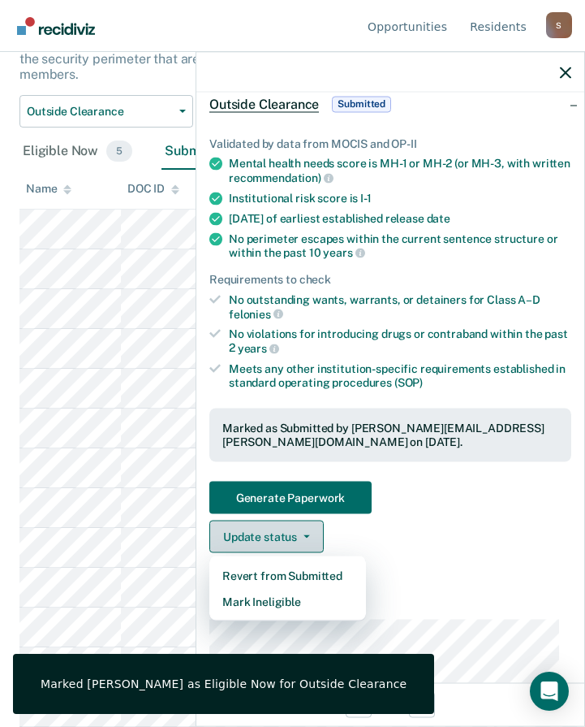
scroll to position [141, 0]
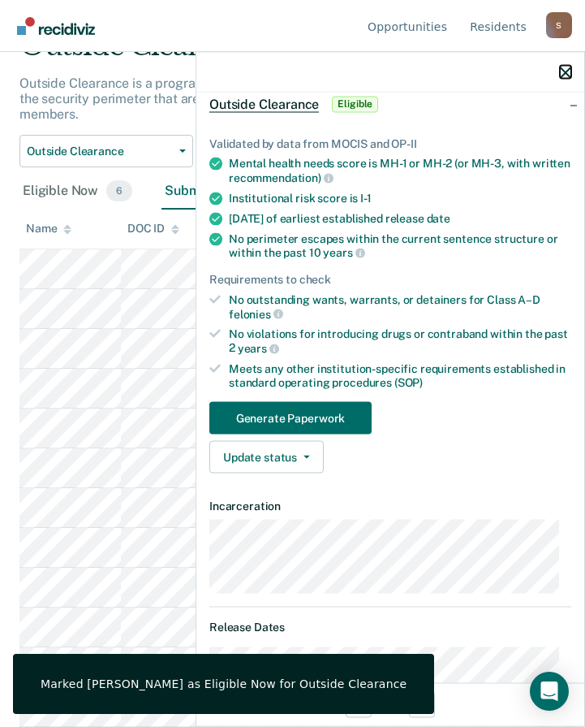
click at [563, 75] on icon "button" at bounding box center [565, 72] width 11 height 11
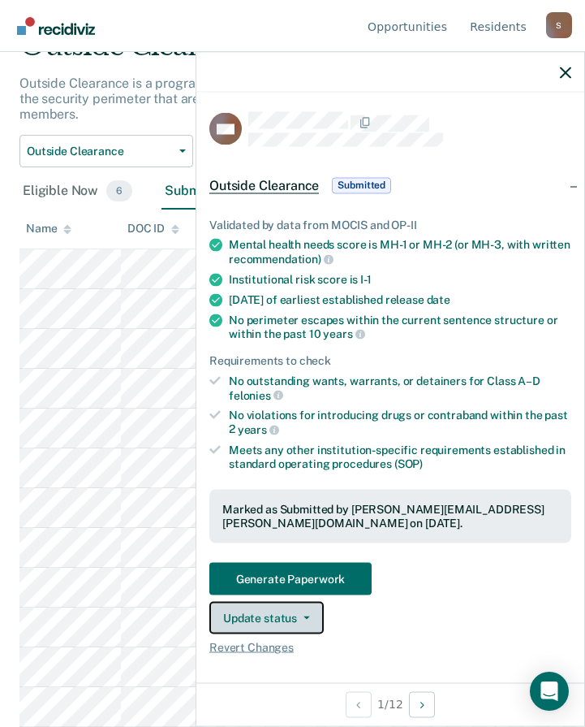
click at [291, 609] on button "Update status" at bounding box center [266, 617] width 114 height 32
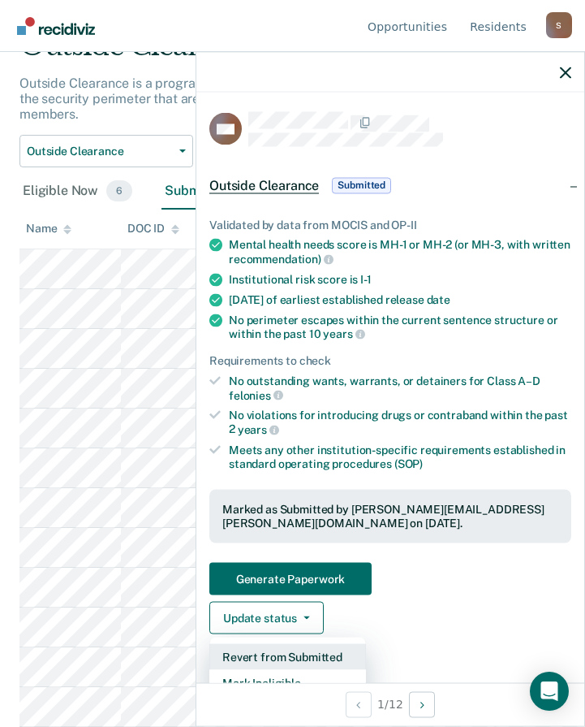
drag, startPoint x: 302, startPoint y: 654, endPoint x: 281, endPoint y: 593, distance: 65.2
click at [302, 653] on button "Revert from Submitted" at bounding box center [287, 656] width 157 height 26
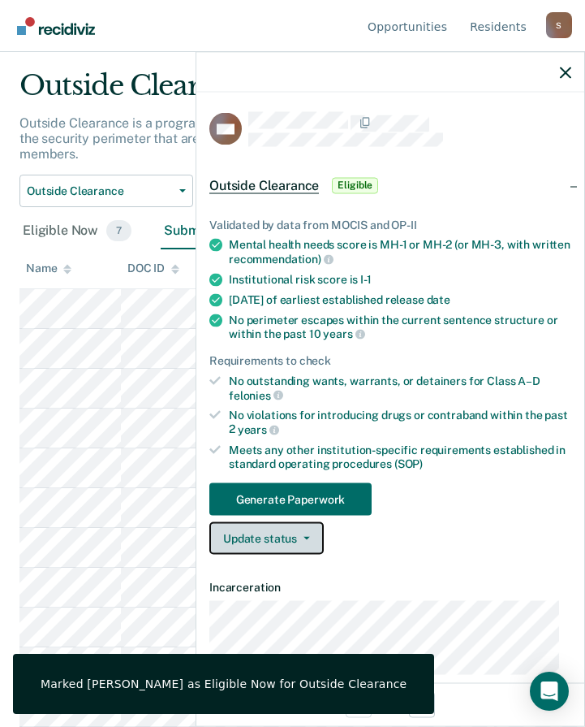
scroll to position [101, 0]
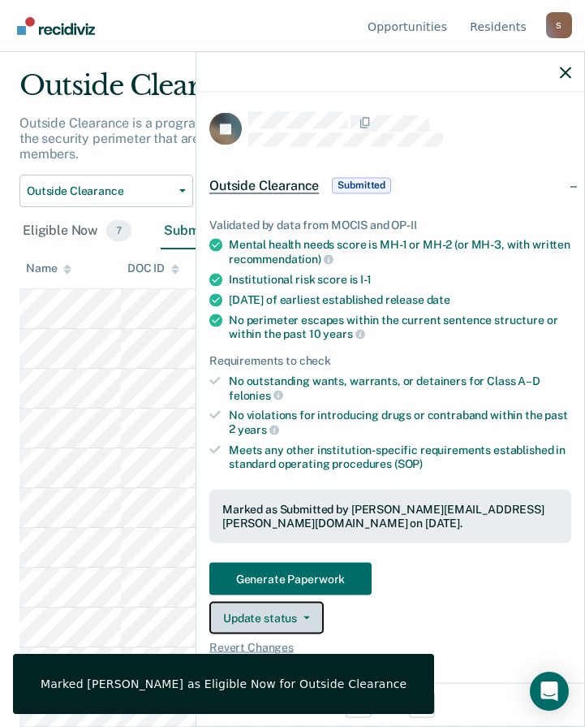
click at [287, 621] on button "Update status" at bounding box center [266, 617] width 114 height 32
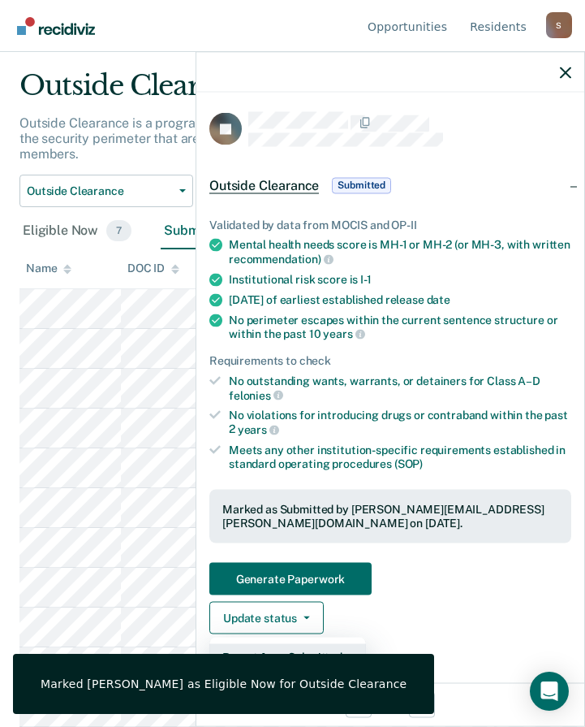
click at [288, 646] on button "Revert from Submitted" at bounding box center [287, 656] width 157 height 26
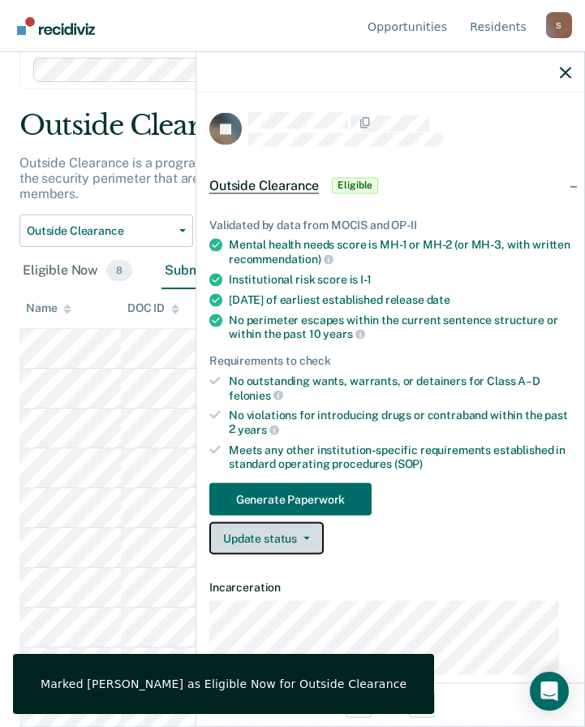
scroll to position [62, 0]
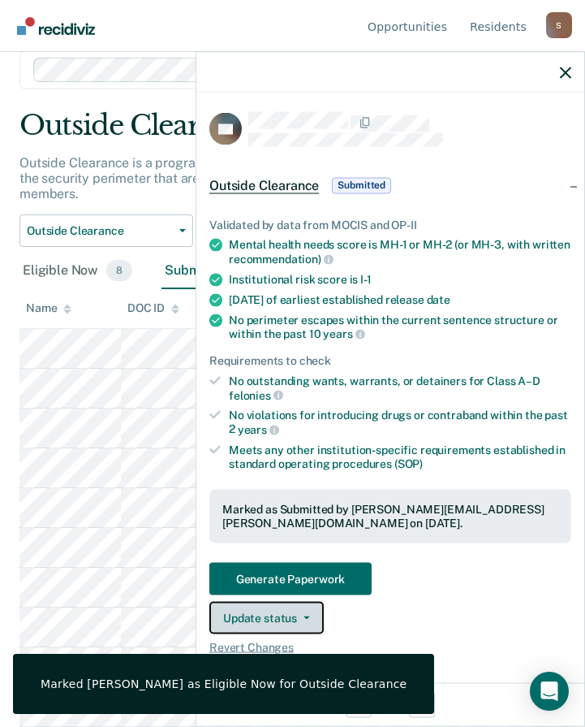
click at [286, 615] on button "Update status" at bounding box center [266, 617] width 114 height 32
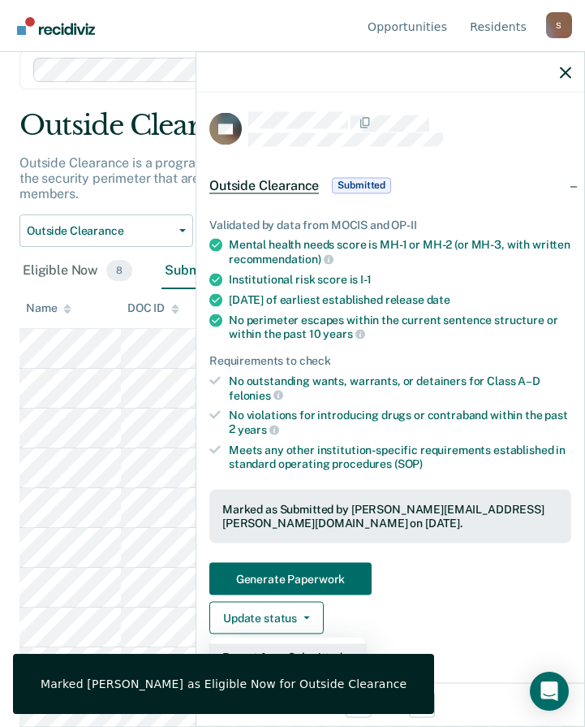
click at [284, 653] on button "Revert from Submitted" at bounding box center [287, 656] width 157 height 26
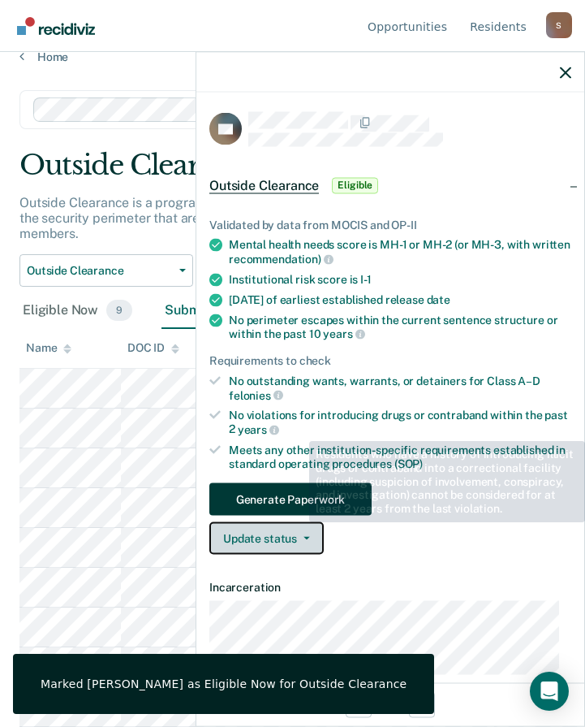
scroll to position [81, 0]
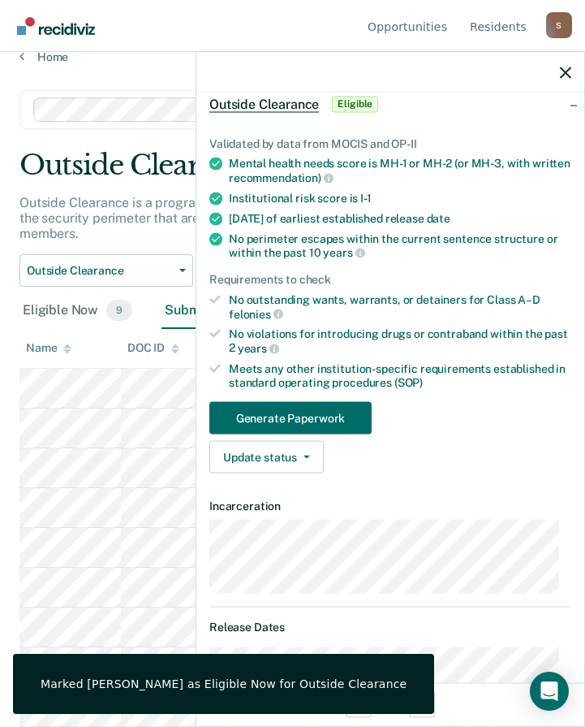
click at [567, 80] on div at bounding box center [390, 72] width 388 height 41
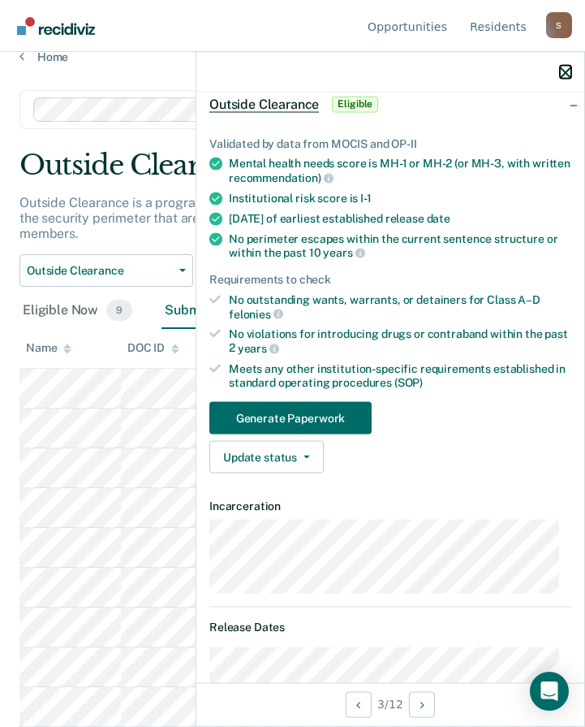
click at [561, 72] on icon "button" at bounding box center [565, 72] width 11 height 11
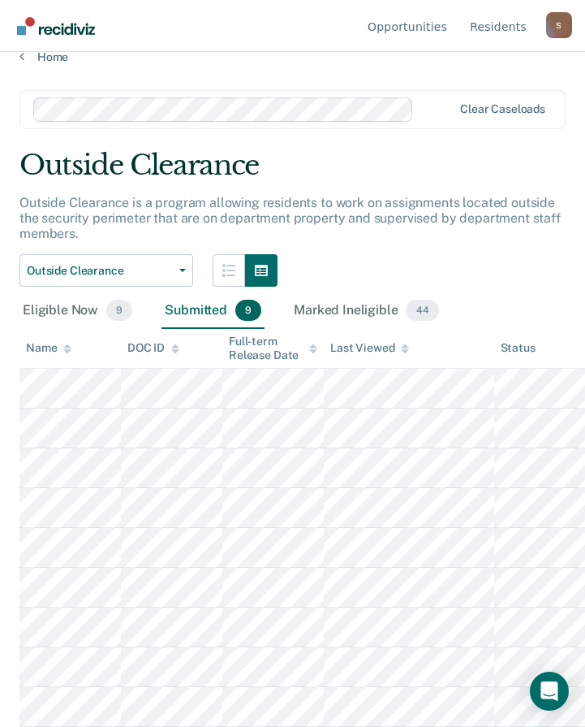
click at [498, 304] on div "Eligible Now 9 Submitted 9 Marked Ineligible 44" at bounding box center [292, 311] width 546 height 36
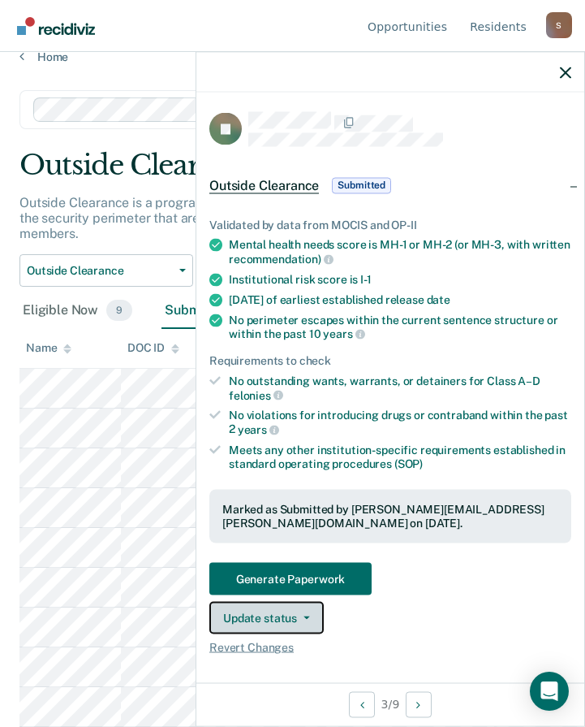
click at [300, 619] on button "Update status" at bounding box center [266, 617] width 114 height 32
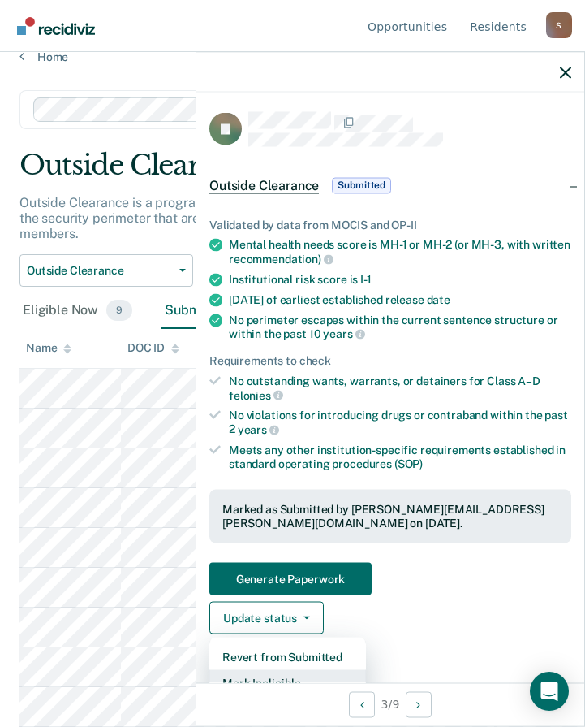
scroll to position [11, 0]
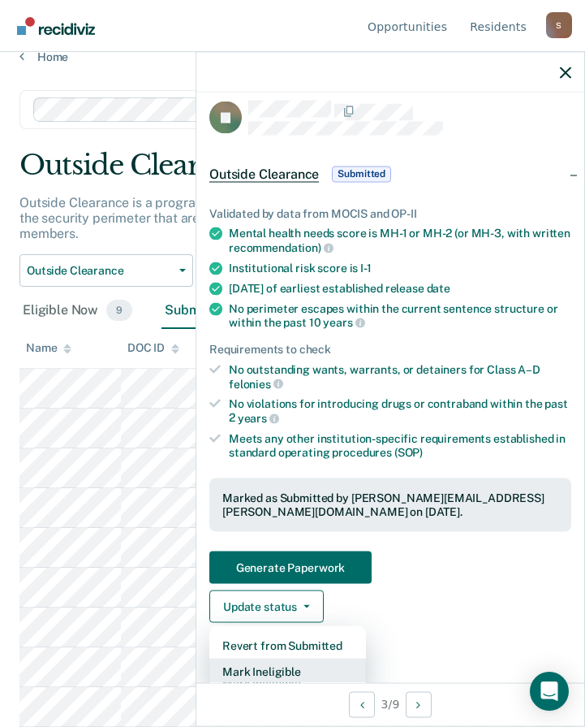
click at [283, 668] on button "Mark Ineligible" at bounding box center [287, 671] width 157 height 26
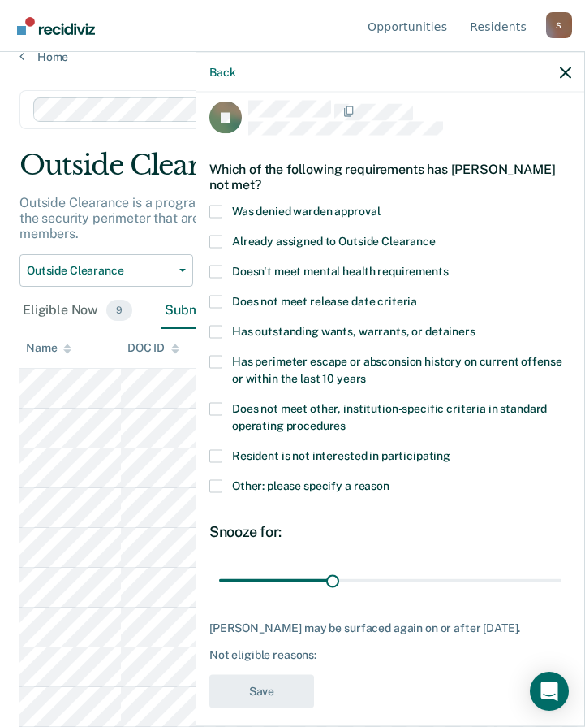
click at [211, 485] on span at bounding box center [215, 485] width 13 height 13
click at [390, 479] on input "Other: please specify a reason" at bounding box center [390, 479] width 0 height 0
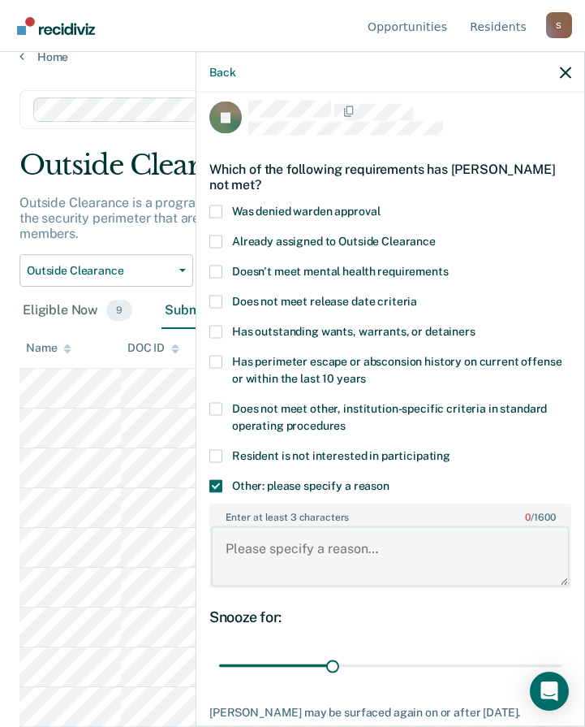
click at [283, 545] on textarea "Enter at least 3 characters 0 / 1600" at bounding box center [390, 556] width 359 height 60
paste textarea "Event Date Event Description [DATE] Offender does not qualify for Supervised Ou…"
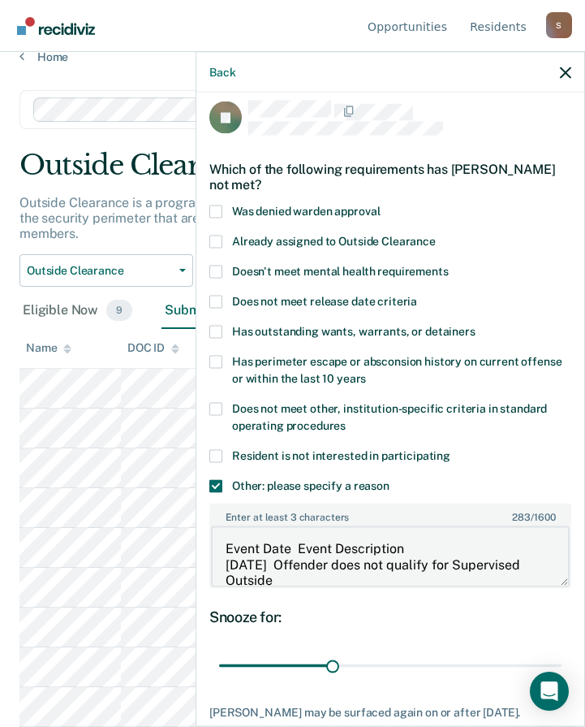
scroll to position [50, 0]
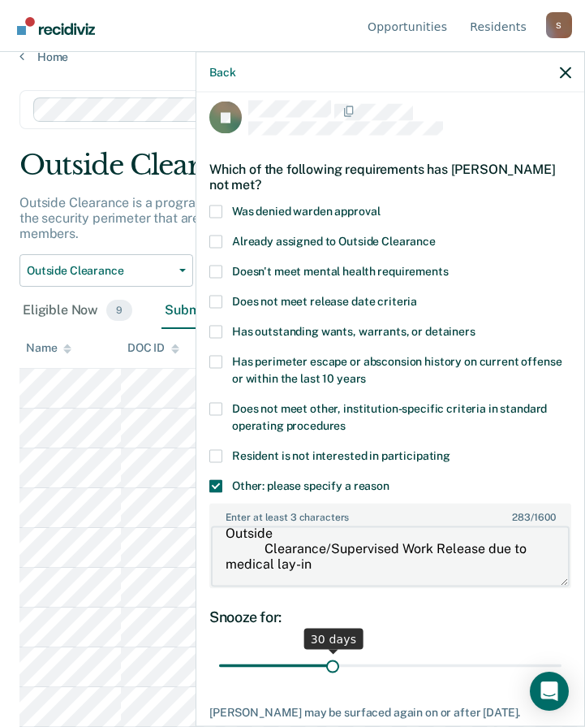
type textarea "Event Date Event Description [DATE] Offender does not qualify for Supervised Ou…"
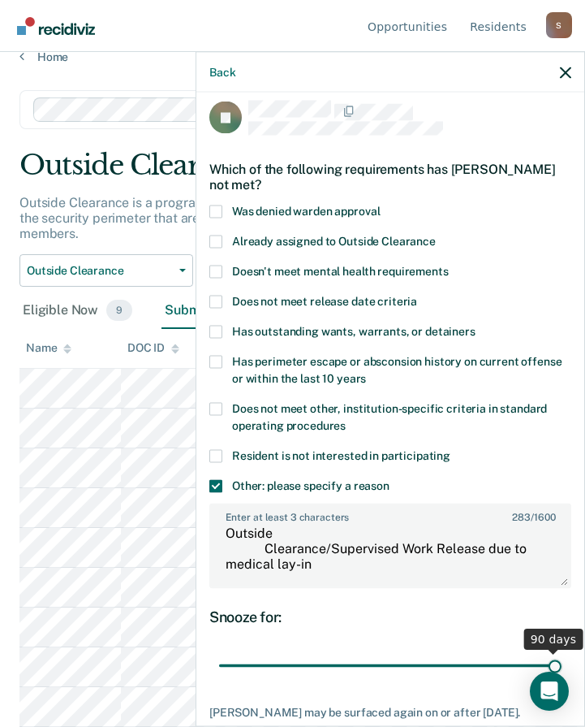
drag, startPoint x: 346, startPoint y: 661, endPoint x: 609, endPoint y: 645, distance: 263.5
type input "90"
click at [562, 651] on input "range" at bounding box center [390, 665] width 343 height 28
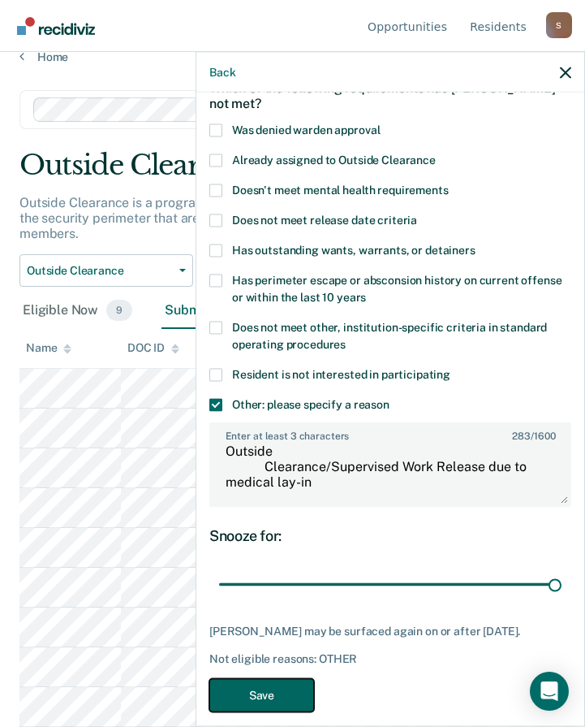
click at [288, 689] on button "Save" at bounding box center [261, 694] width 105 height 33
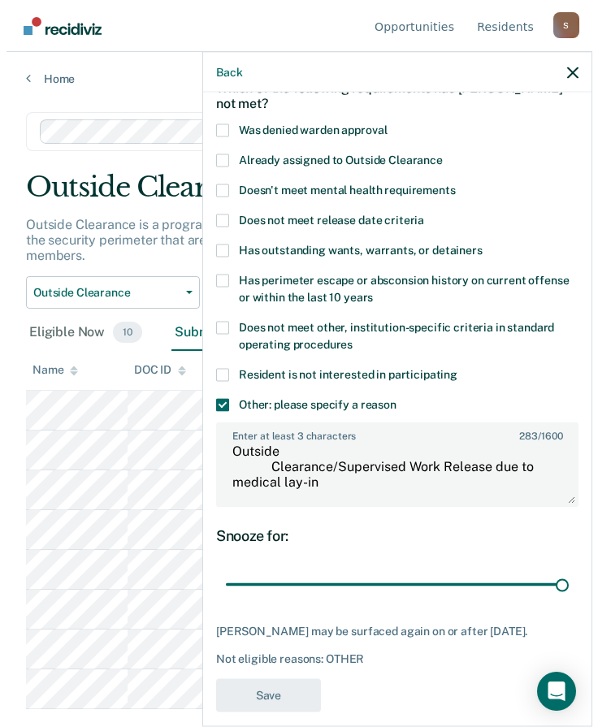
scroll to position [0, 0]
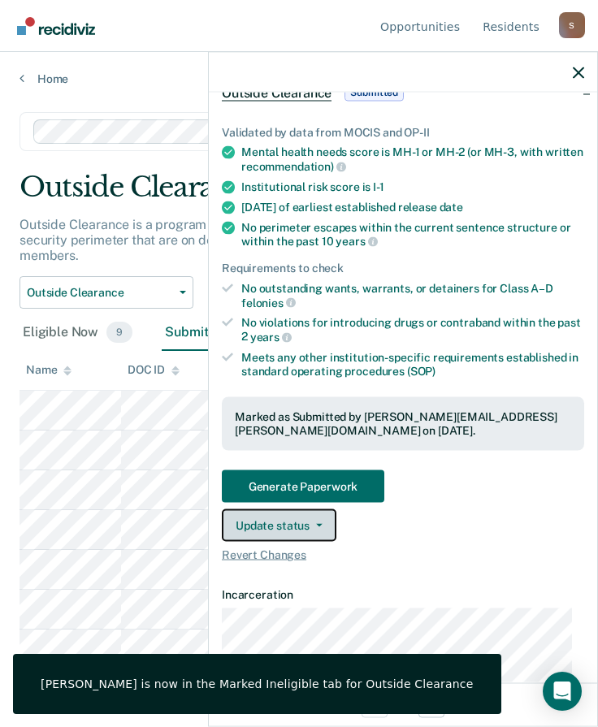
click at [317, 524] on icon "button" at bounding box center [319, 524] width 6 height 3
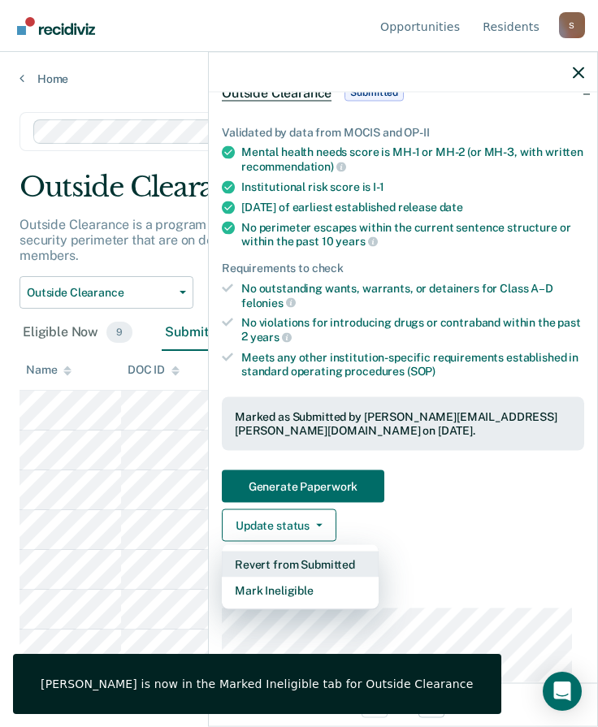
click at [311, 564] on button "Revert from Submitted" at bounding box center [300, 563] width 157 height 26
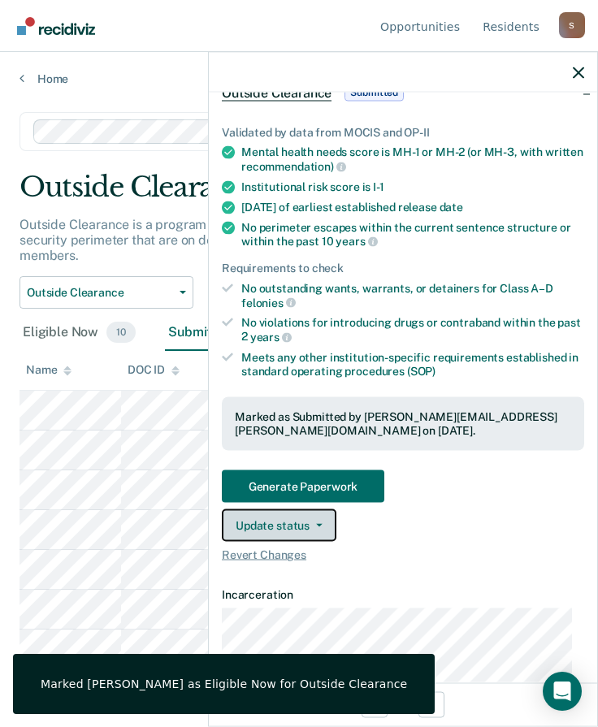
click at [308, 533] on button "Update status" at bounding box center [279, 524] width 114 height 32
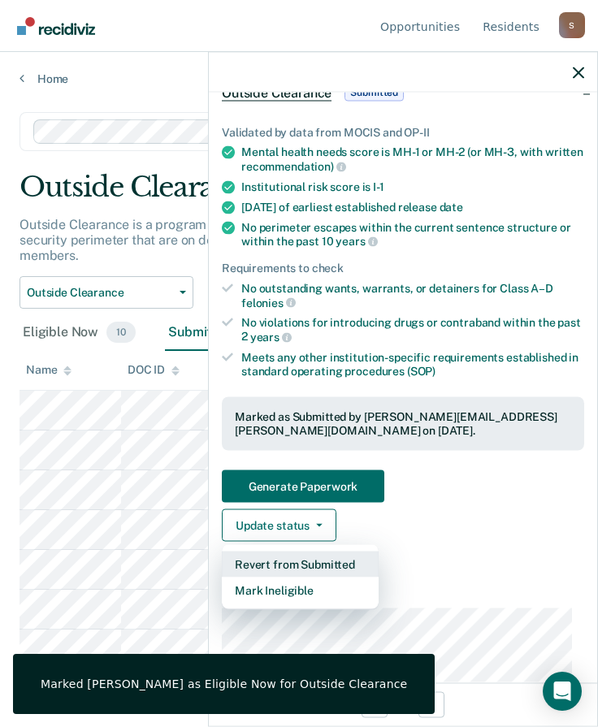
click at [319, 560] on button "Revert from Submitted" at bounding box center [300, 563] width 157 height 26
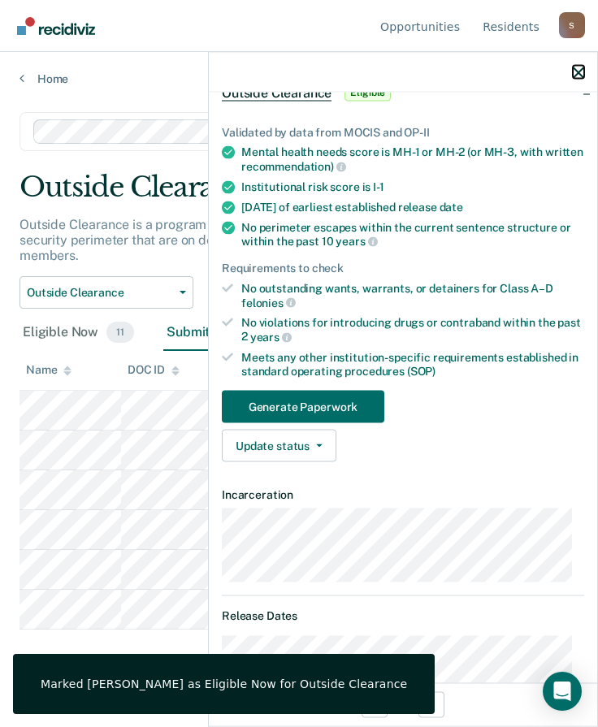
click at [580, 72] on icon "button" at bounding box center [577, 72] width 11 height 11
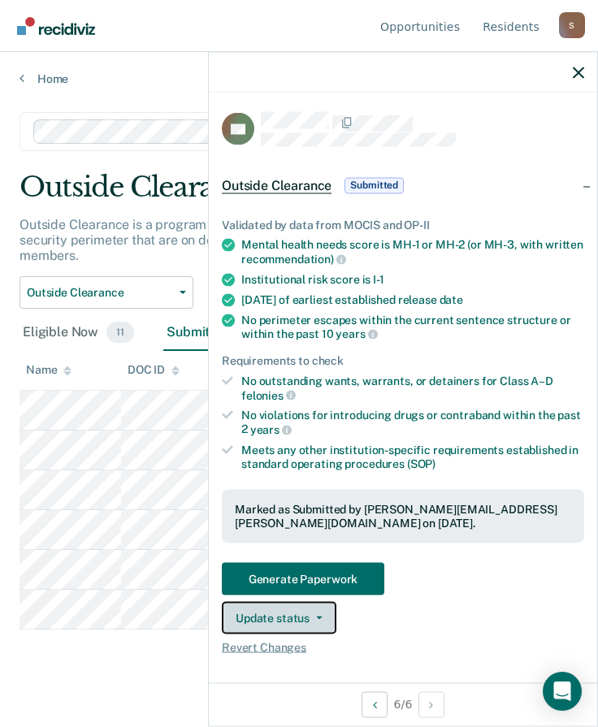
click at [302, 624] on button "Update status" at bounding box center [279, 617] width 114 height 32
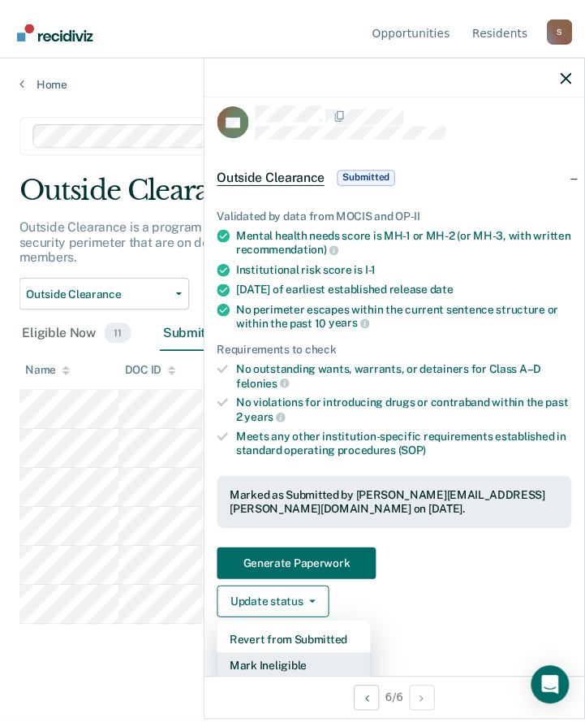
scroll to position [93, 0]
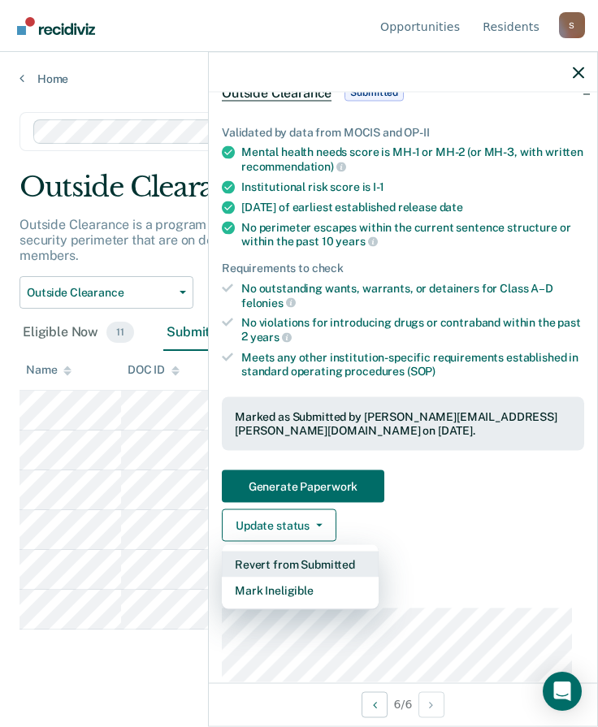
click at [302, 563] on button "Revert from Submitted" at bounding box center [300, 563] width 157 height 26
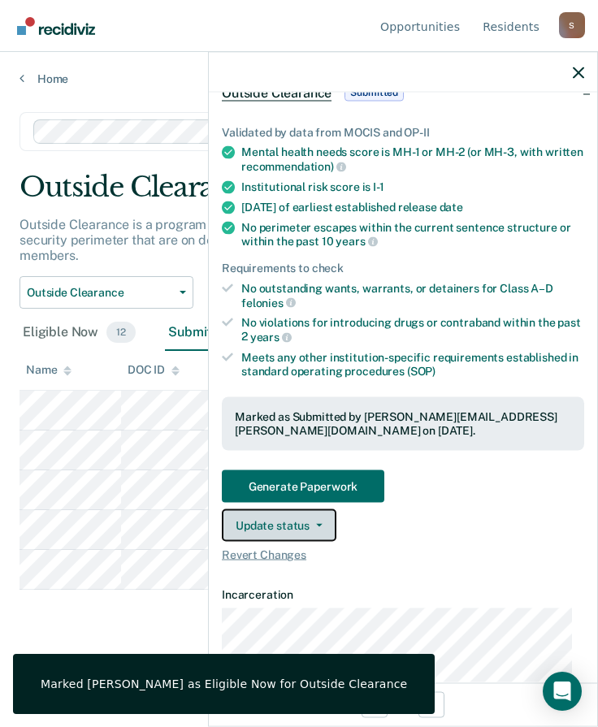
click at [287, 527] on button "Update status" at bounding box center [279, 524] width 114 height 32
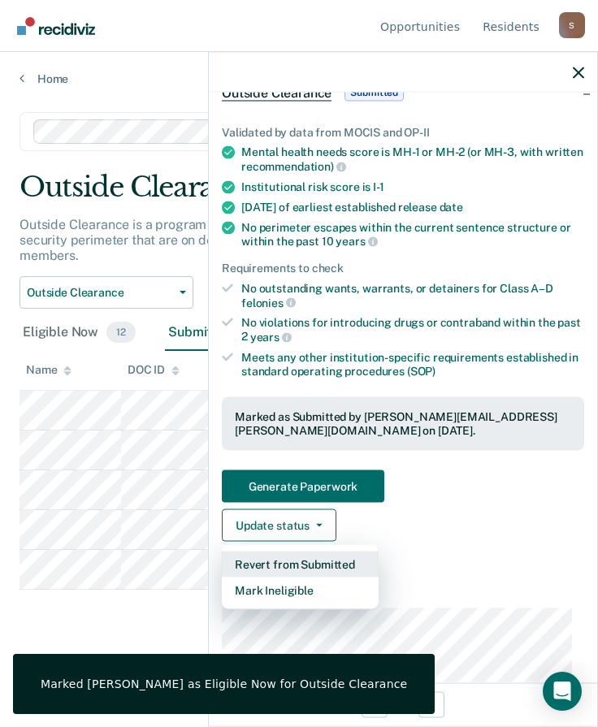
click at [289, 558] on button "Revert from Submitted" at bounding box center [300, 563] width 157 height 26
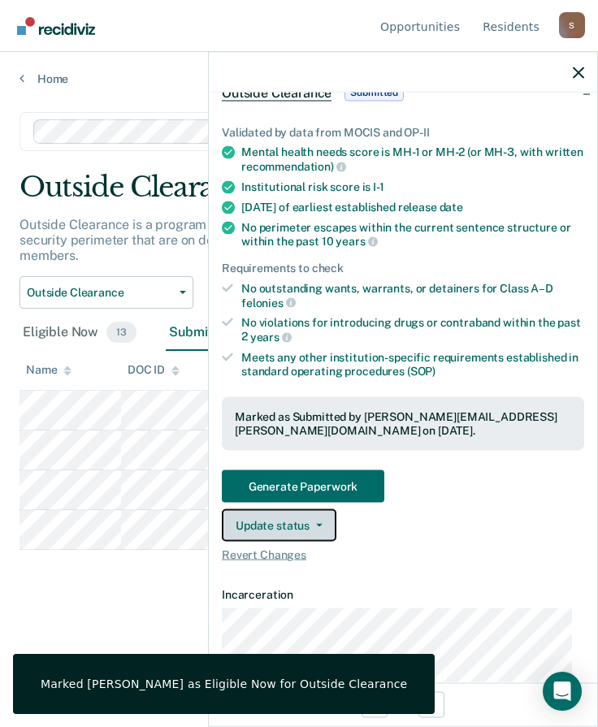
click at [277, 521] on button "Update status" at bounding box center [279, 524] width 114 height 32
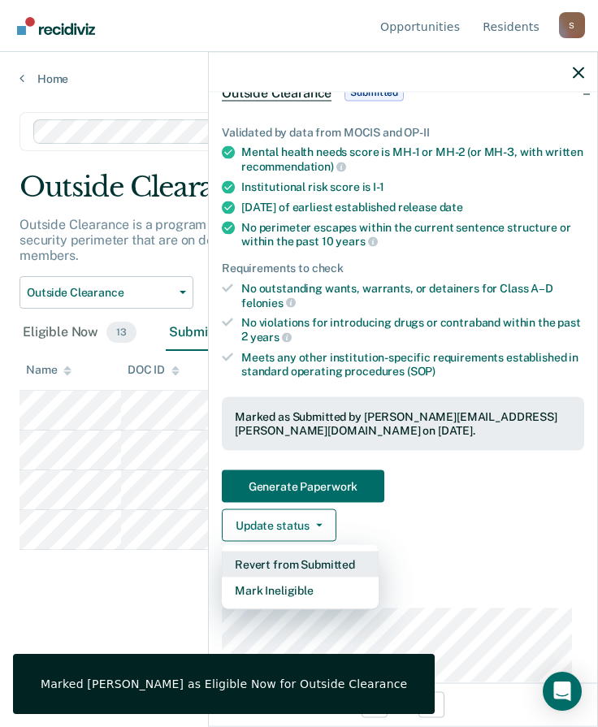
click at [279, 555] on button "Revert from Submitted" at bounding box center [300, 563] width 157 height 26
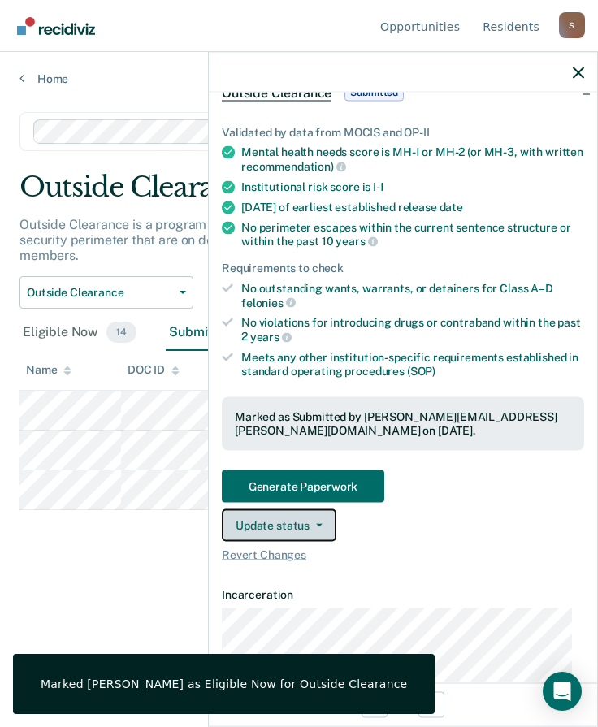
click at [257, 513] on button "Update status" at bounding box center [279, 524] width 114 height 32
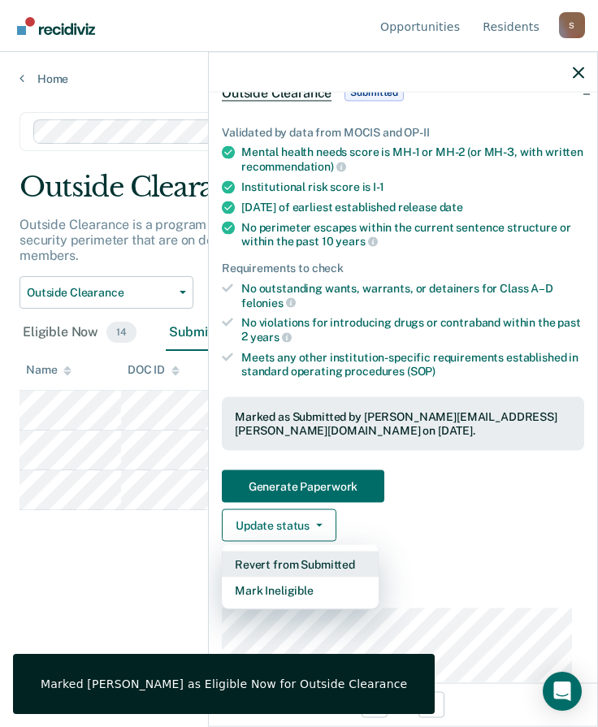
click at [305, 560] on button "Revert from Submitted" at bounding box center [300, 563] width 157 height 26
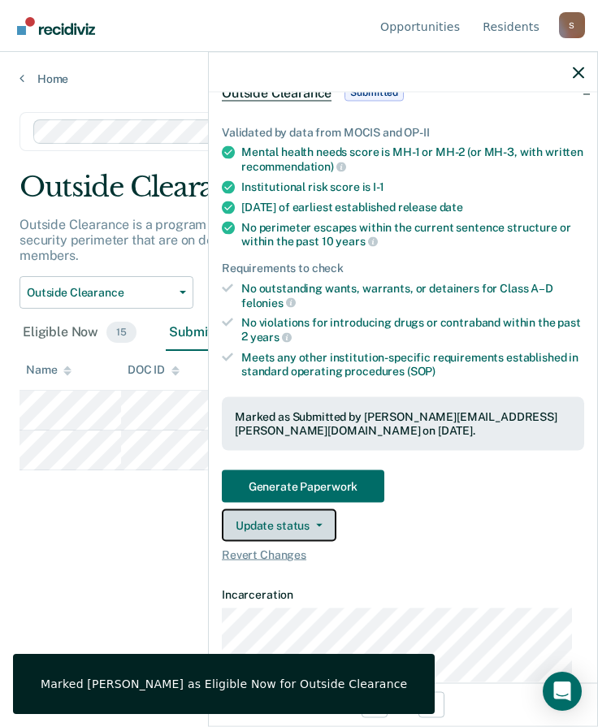
click at [260, 516] on button "Update status" at bounding box center [279, 524] width 114 height 32
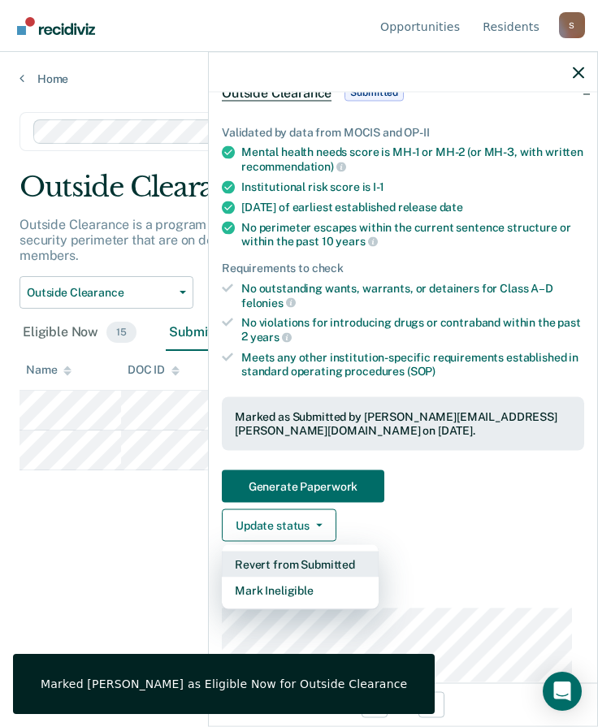
click at [297, 556] on button "Revert from Submitted" at bounding box center [300, 563] width 157 height 26
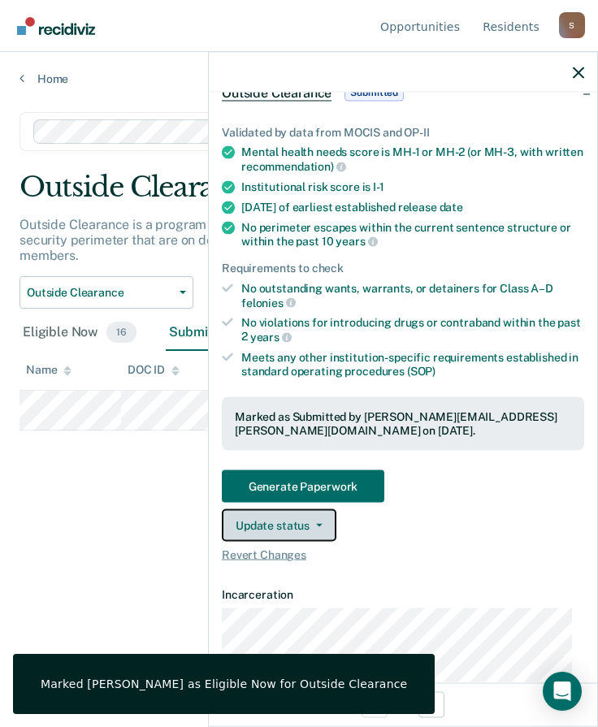
click at [287, 520] on button "Update status" at bounding box center [279, 524] width 114 height 32
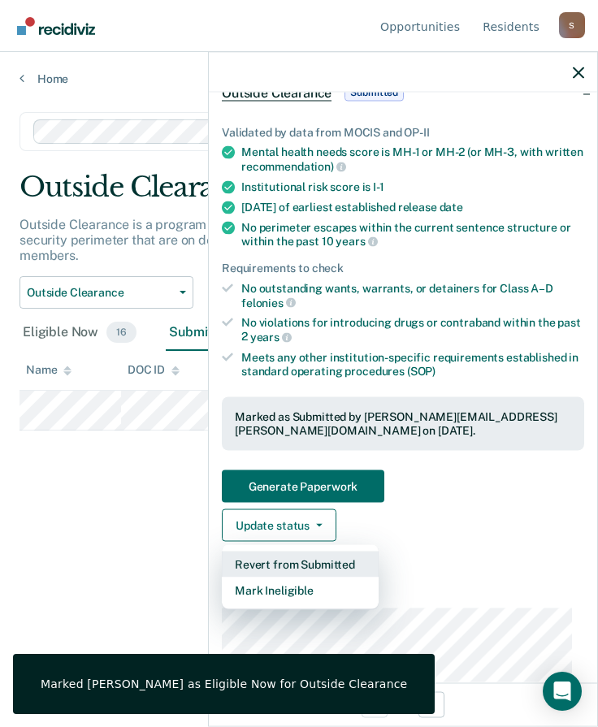
click at [290, 561] on button "Revert from Submitted" at bounding box center [300, 563] width 157 height 26
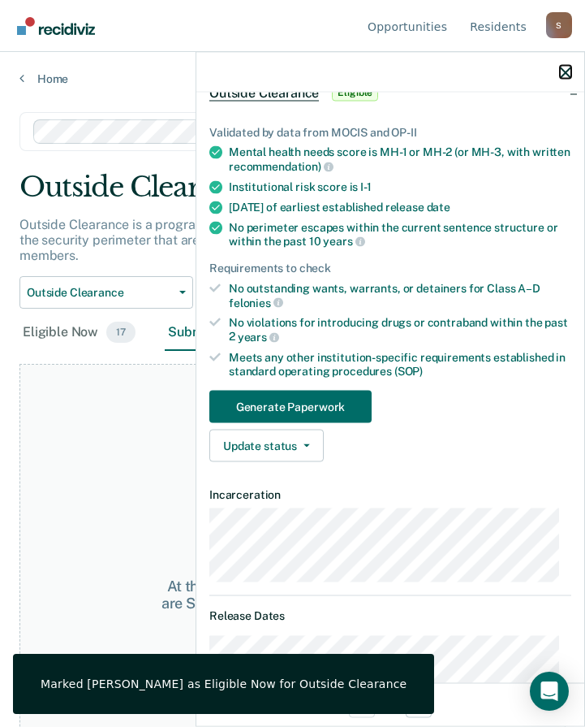
click at [565, 78] on icon "button" at bounding box center [565, 72] width 11 height 11
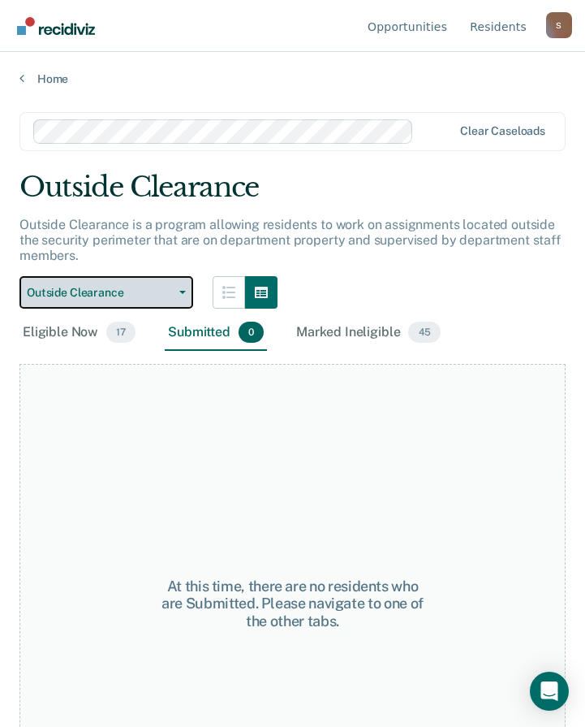
click at [86, 291] on span "Outside Clearance" at bounding box center [100, 293] width 146 height 14
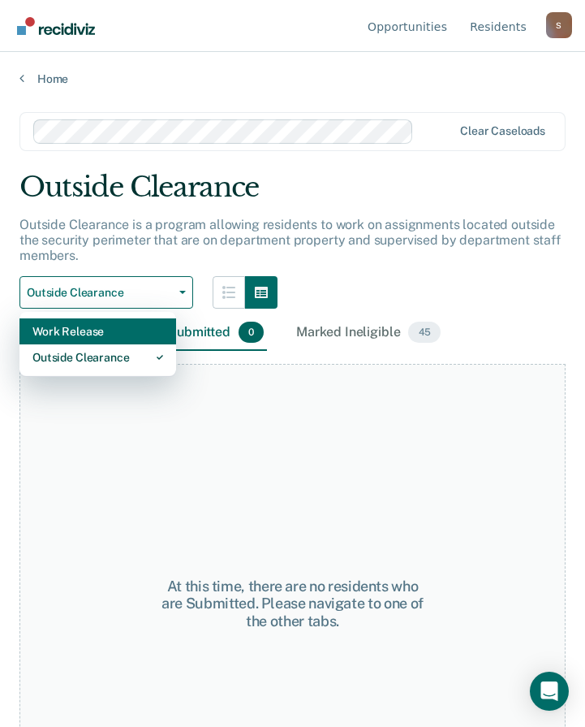
click at [88, 332] on div "Work Release" at bounding box center [97, 331] width 131 height 26
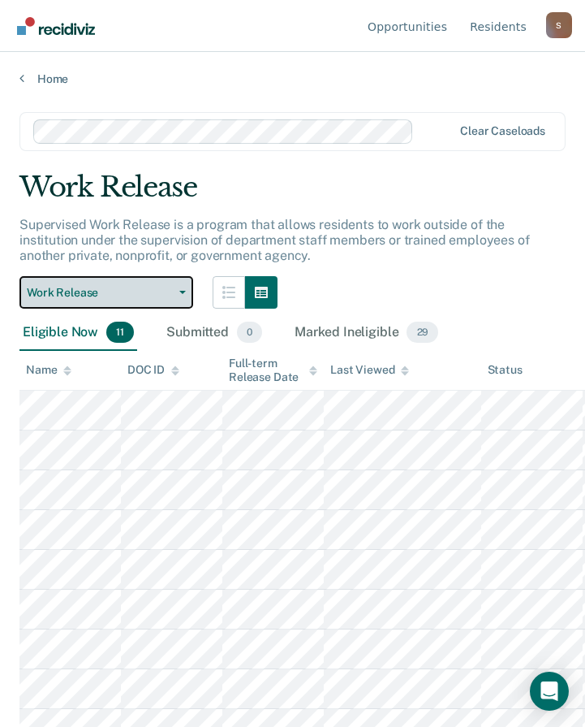
scroll to position [101, 0]
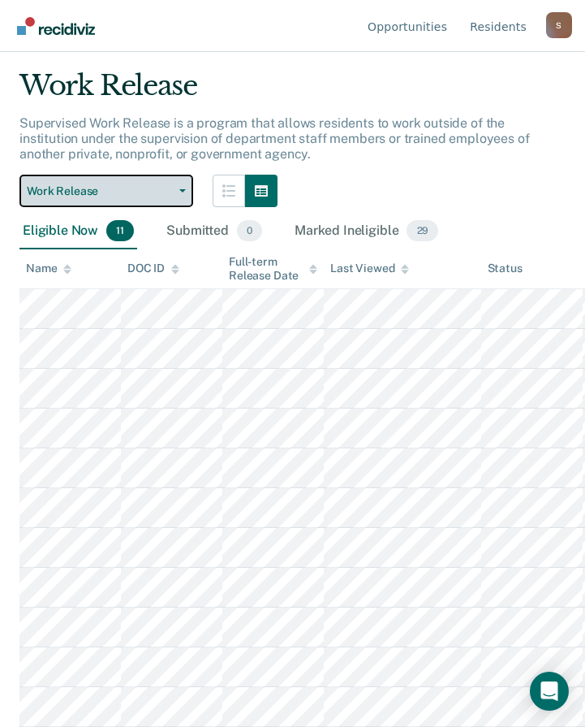
click at [124, 184] on span "Work Release" at bounding box center [100, 191] width 146 height 14
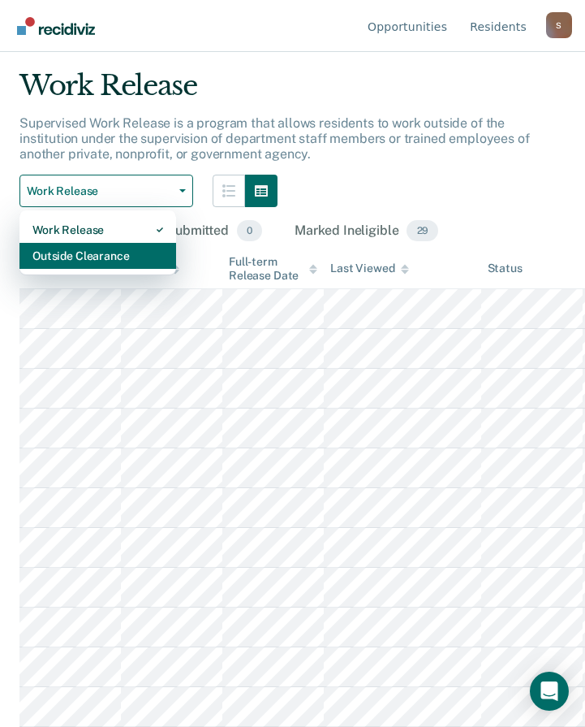
click at [119, 257] on div "Outside Clearance" at bounding box center [97, 256] width 131 height 26
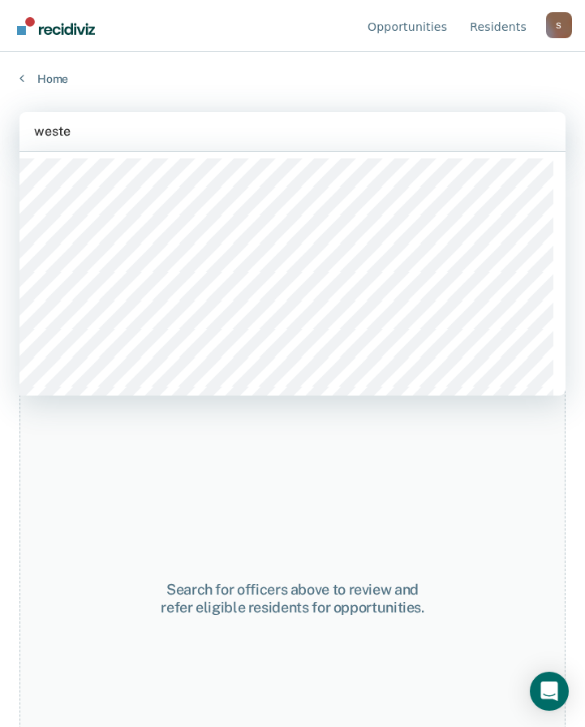
type input "[PERSON_NAME]"
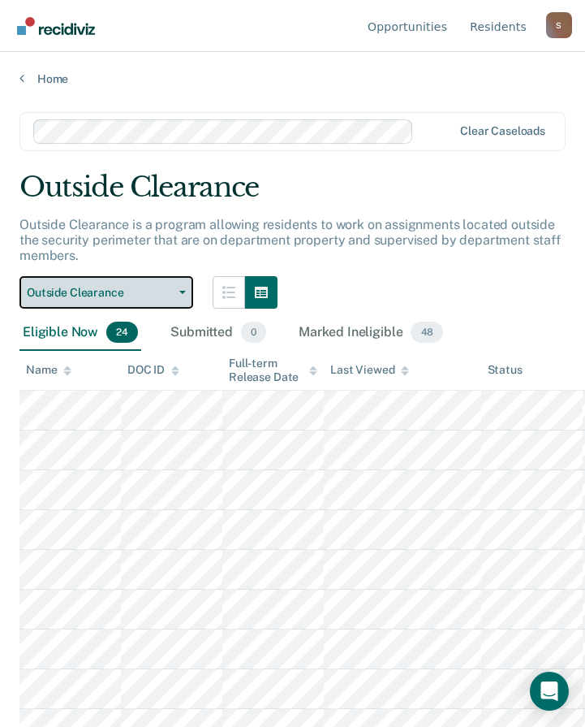
click at [138, 296] on span "Outside Clearance" at bounding box center [100, 293] width 146 height 14
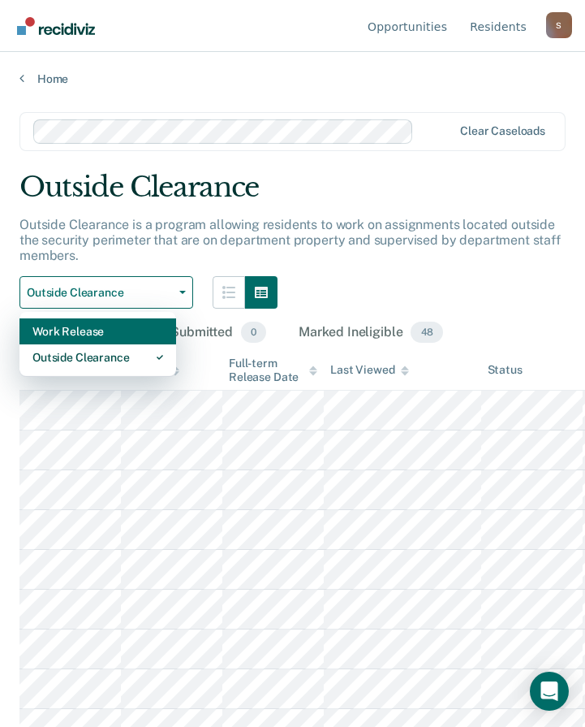
click at [102, 338] on div "Work Release" at bounding box center [97, 331] width 131 height 26
